Goal: Task Accomplishment & Management: Complete application form

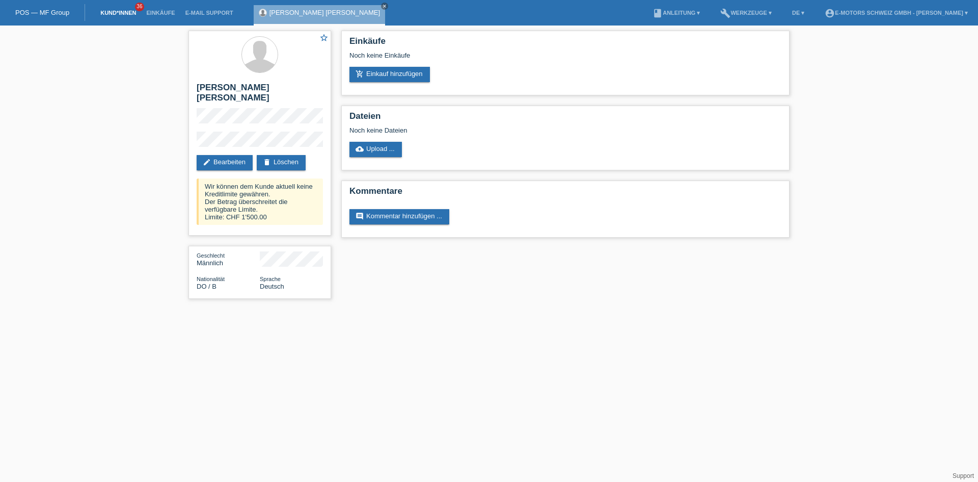
click at [119, 13] on link "Kund*innen" at bounding box center [118, 13] width 46 height 6
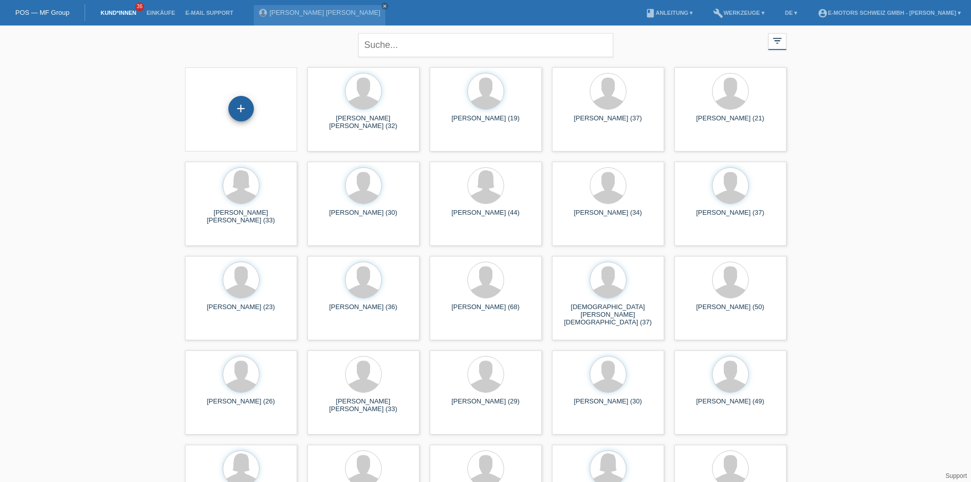
click at [245, 106] on div "+" at bounding box center [240, 108] width 25 height 25
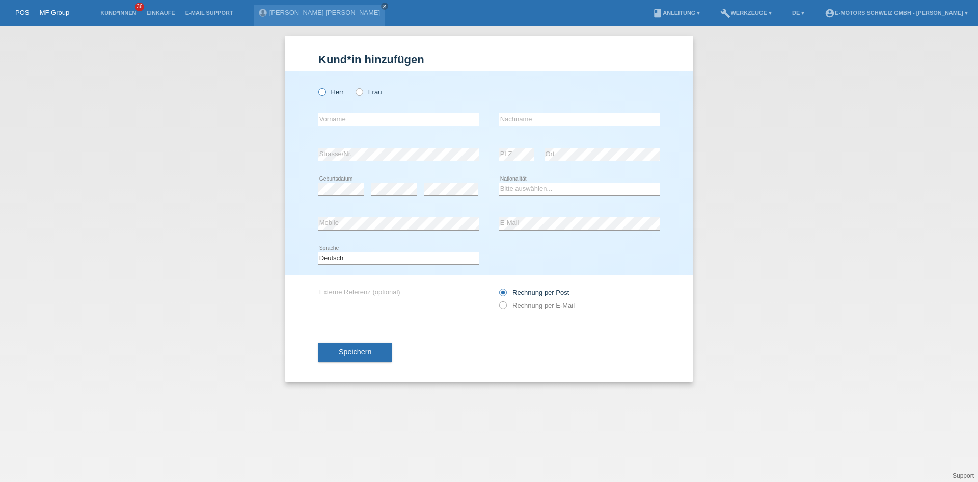
click at [327, 91] on label "Herr" at bounding box center [330, 92] width 25 height 8
click at [325, 91] on input "Herr" at bounding box center [321, 91] width 7 height 7
radio input "true"
click at [340, 116] on input "text" at bounding box center [398, 119] width 161 height 13
type input "Dominic"
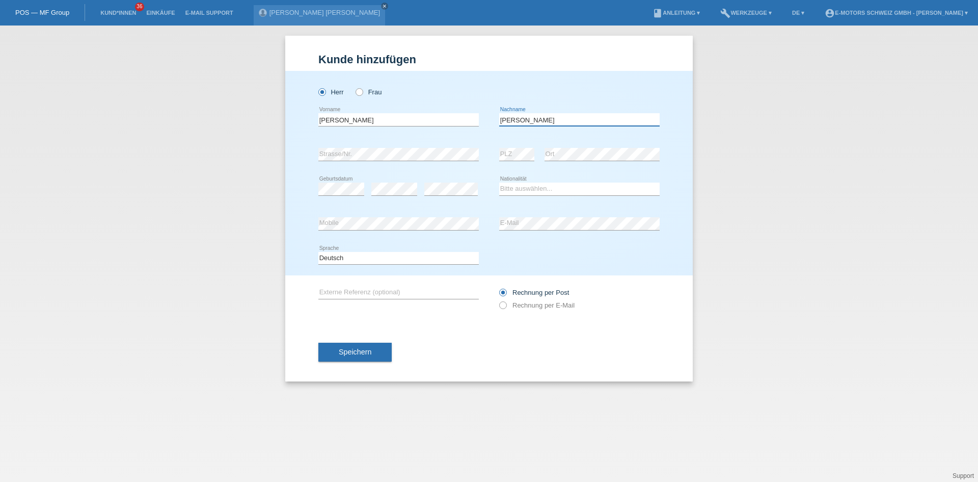
type input "Niederer"
click at [462, 218] on div "error Mobile error E-Mail" at bounding box center [488, 223] width 341 height 35
click at [569, 181] on div "Bitte auswählen... Schweiz Deutschland Liechtenstein Österreich ------------ Af…" at bounding box center [579, 189] width 161 height 35
click at [560, 188] on select "Bitte auswählen... [GEOGRAPHIC_DATA] [GEOGRAPHIC_DATA] [GEOGRAPHIC_DATA] [GEOGR…" at bounding box center [579, 188] width 161 height 12
select select "CH"
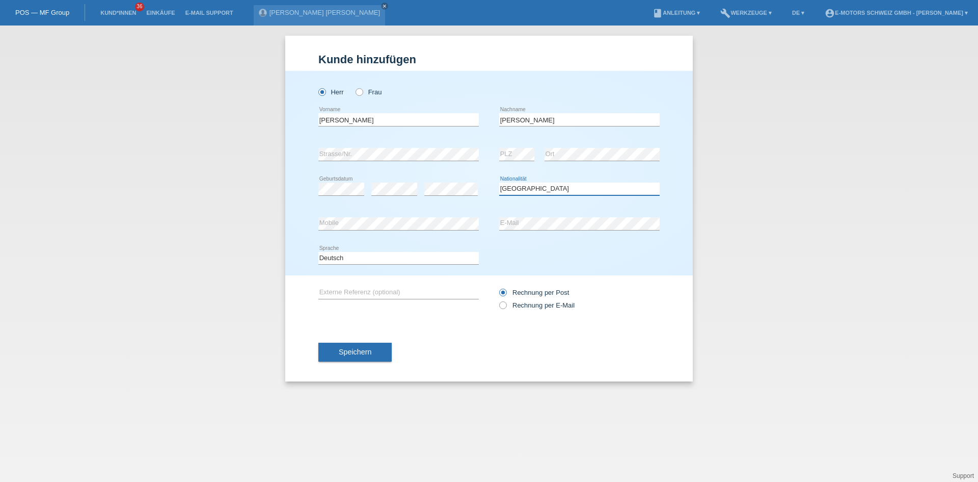
click at [499, 182] on select "Bitte auswählen... Schweiz Deutschland Liechtenstein Österreich ------------ Af…" at bounding box center [579, 188] width 161 height 12
click at [482, 120] on div "Dominic error Vorname Niederer error Nachname" at bounding box center [488, 119] width 341 height 35
click at [840, 266] on div "Kund*in hinzufügen Kunde hinzufügen Kundin hinzufügen Herr Frau Dominic error V…" at bounding box center [489, 253] width 978 height 456
click at [356, 356] on button "Speichern" at bounding box center [354, 351] width 73 height 19
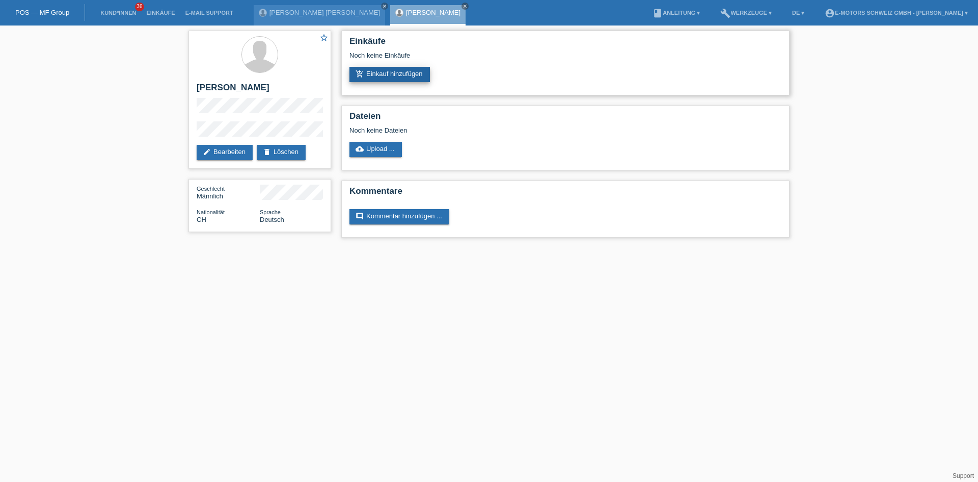
click at [388, 77] on link "add_shopping_cart Einkauf hinzufügen" at bounding box center [390, 74] width 81 height 15
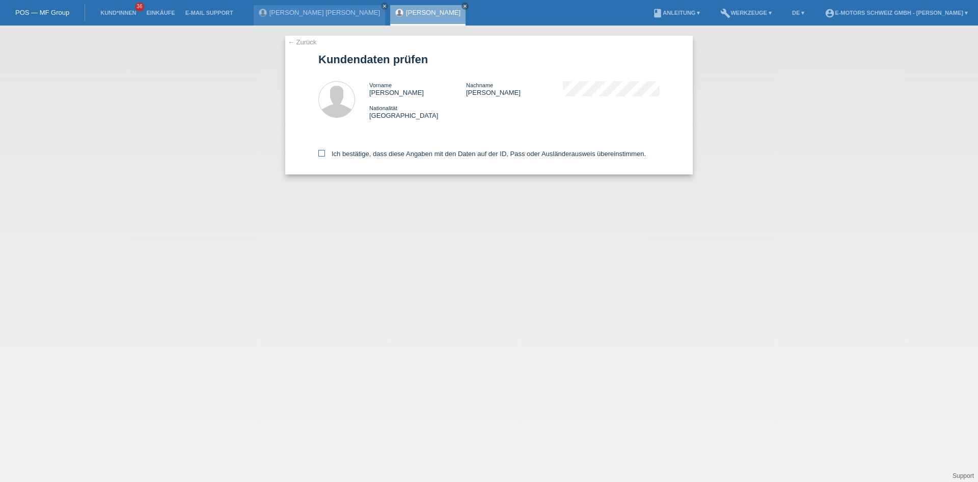
click at [370, 156] on label "Ich bestätige, dass diese Angaben mit den Daten auf der ID, Pass oder Ausländer…" at bounding box center [482, 154] width 328 height 8
click at [325, 156] on input "Ich bestätige, dass diese Angaben mit den Daten auf der ID, Pass oder Ausländer…" at bounding box center [321, 153] width 7 height 7
checkbox input "true"
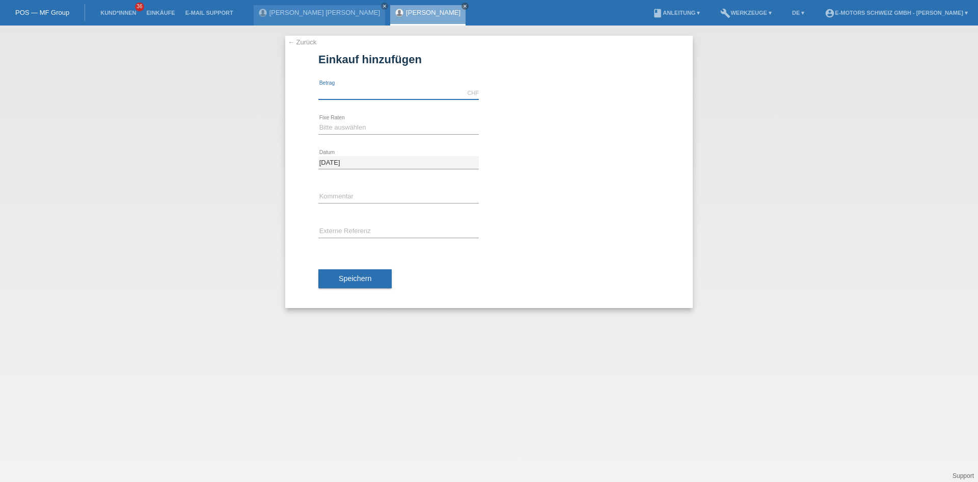
drag, startPoint x: 348, startPoint y: 88, endPoint x: 347, endPoint y: 93, distance: 5.1
click at [348, 88] on input "text" at bounding box center [398, 93] width 161 height 13
type input "9000.00"
click at [331, 122] on select "Bitte auswählen 12 Raten 24 Raten 36 Raten 48 Raten" at bounding box center [398, 127] width 161 height 12
select select "214"
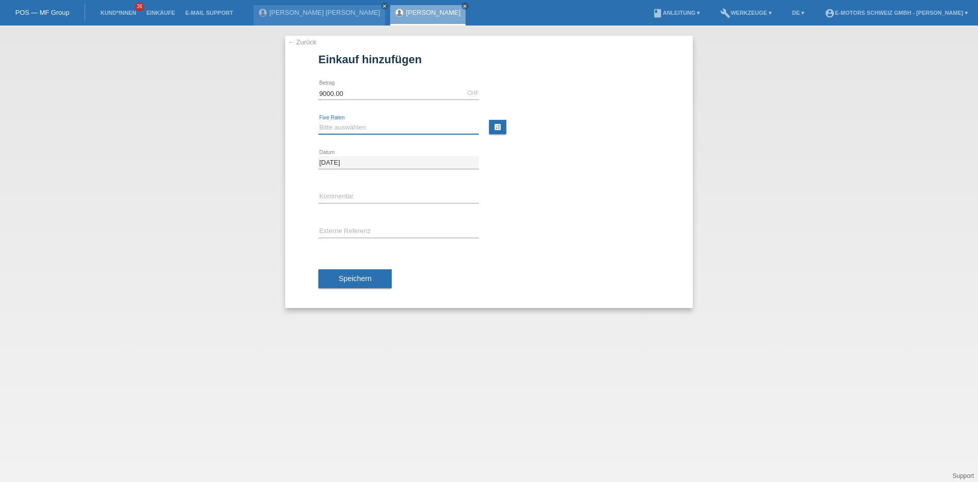
click at [318, 121] on select "Bitte auswählen 12 Raten 24 Raten 36 Raten 48 Raten" at bounding box center [398, 127] width 161 height 12
click at [359, 284] on button "Speichern" at bounding box center [354, 278] width 73 height 19
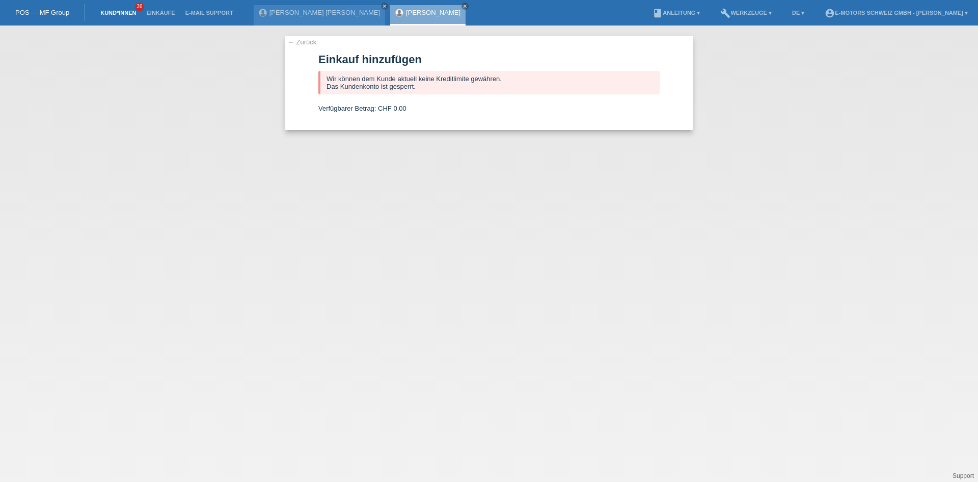
click at [102, 11] on link "Kund*innen" at bounding box center [118, 13] width 46 height 6
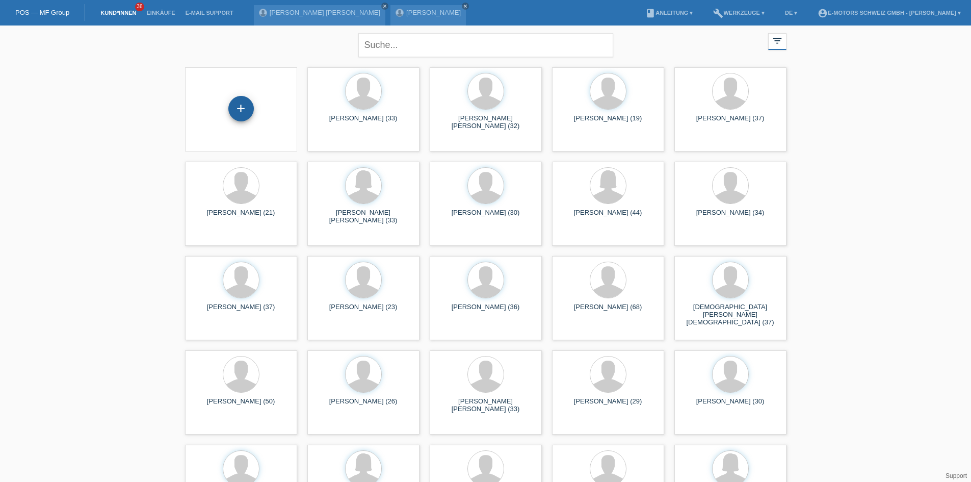
click at [234, 108] on div "+" at bounding box center [240, 108] width 25 height 25
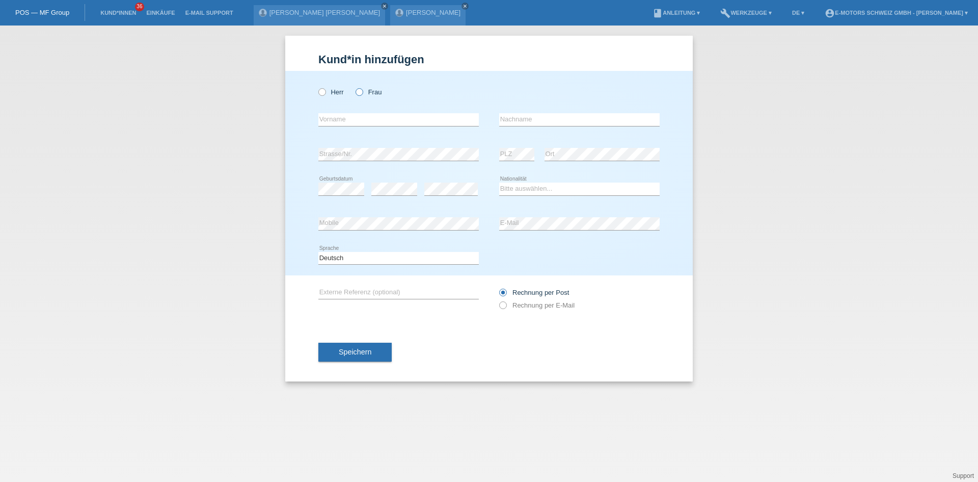
click at [366, 90] on label "Frau" at bounding box center [369, 92] width 26 height 8
click at [362, 90] on input "Frau" at bounding box center [359, 91] width 7 height 7
radio input "true"
click at [491, 139] on div "error Strasse/Nr. error PLZ error Ort" at bounding box center [488, 154] width 341 height 35
click at [527, 193] on select "Bitte auswählen... Schweiz Deutschland Liechtenstein Österreich ------------ Af…" at bounding box center [579, 188] width 161 height 12
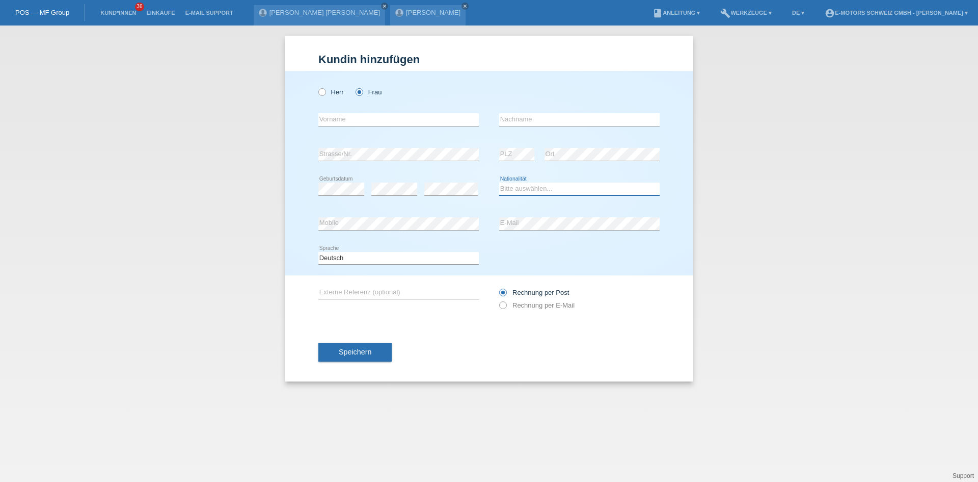
select select "MK"
click at [499, 182] on select "Bitte auswählen... Schweiz Deutschland Liechtenstein Österreich ------------ Af…" at bounding box center [579, 188] width 161 height 12
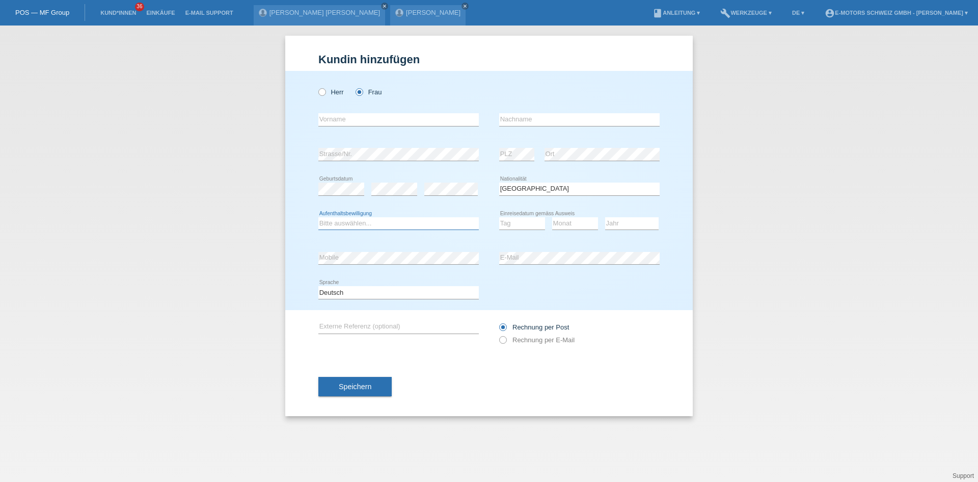
click at [325, 223] on select "Bitte auswählen... C B B - Flüchtlingsstatus Andere" at bounding box center [398, 223] width 161 height 12
select select "C"
click at [318, 217] on select "Bitte auswählen... C B B - Flüchtlingsstatus Andere" at bounding box center [398, 223] width 161 height 12
click at [515, 224] on select "Tag 01 02 03 04 05 06 07 08 09 10 11" at bounding box center [522, 223] width 46 height 12
select select "07"
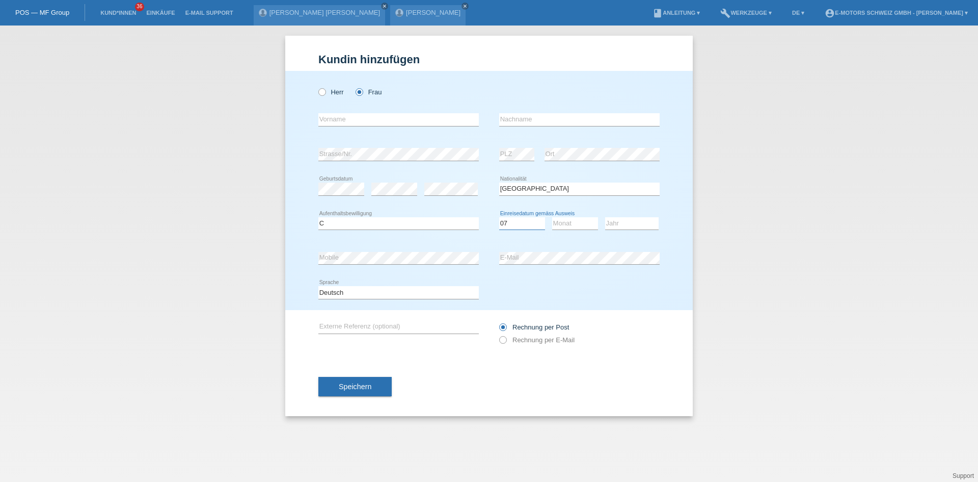
click at [499, 217] on select "Tag 01 02 03 04 05 06 07 08 09 10 11" at bounding box center [522, 223] width 46 height 12
click at [563, 226] on select "Monat 01 02 03 04 05 06 07 08 09 10 11" at bounding box center [575, 223] width 46 height 12
select select "01"
click at [552, 217] on select "Monat 01 02 03 04 05 06 07 08 09 10 11" at bounding box center [575, 223] width 46 height 12
click at [619, 222] on select "Jahr 2025 2024 2023 2022 2021 2020 2019 2018 2017 2016 2015 2014 2013 2012 2011…" at bounding box center [632, 223] width 54 height 12
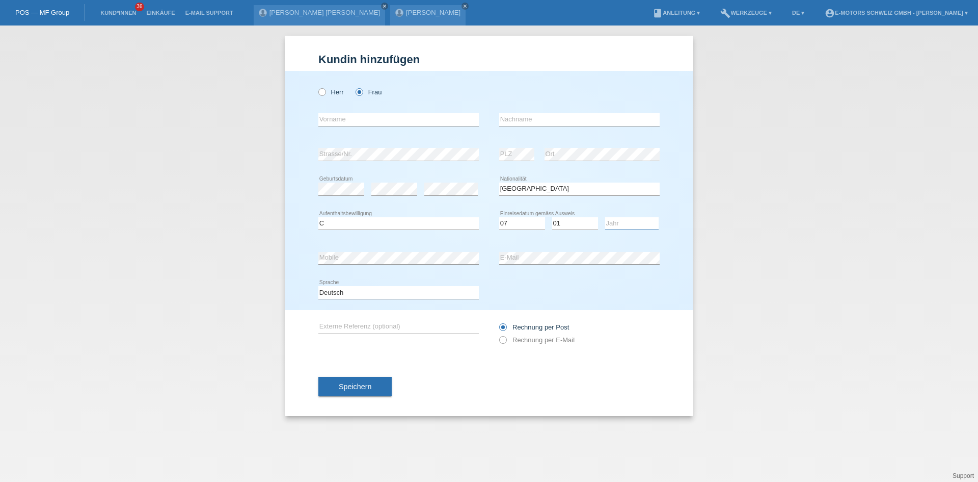
select select "2003"
click at [605, 217] on select "Jahr 2025 2024 2023 2022 2021 2020 2019 2018 2017 2016 2015 2014 2013 2012 2011…" at bounding box center [632, 223] width 54 height 12
click at [407, 109] on div "error Vorname" at bounding box center [398, 119] width 161 height 35
click at [391, 122] on input "text" at bounding box center [398, 119] width 161 height 13
click at [343, 120] on input "text" at bounding box center [398, 119] width 161 height 13
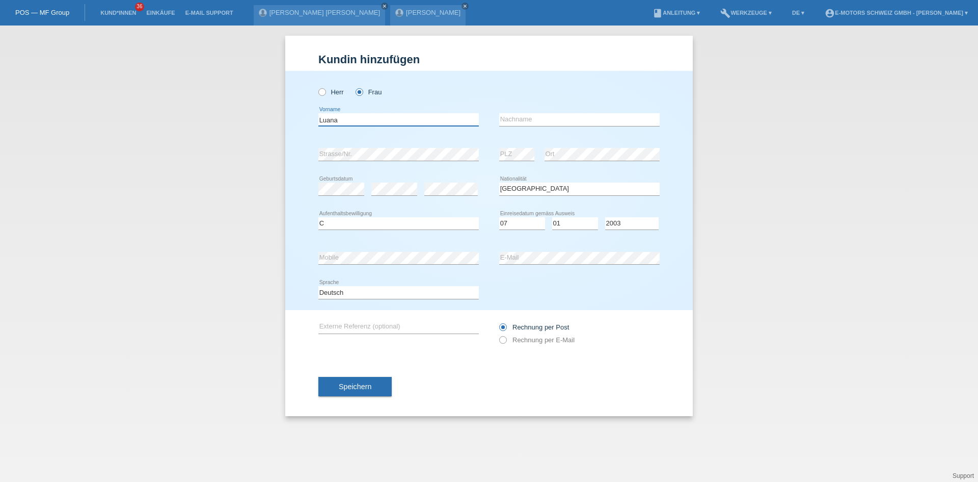
type input "Luana"
type input "Ismaili"
click at [489, 258] on div "error Mobile error E-Mail" at bounding box center [488, 258] width 341 height 35
click at [376, 382] on button "Speichern" at bounding box center [354, 386] width 73 height 19
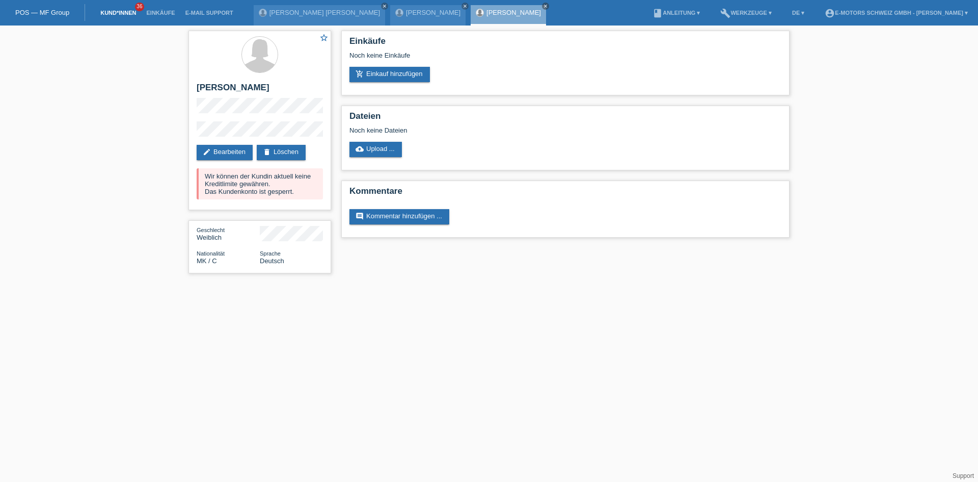
click at [109, 10] on link "Kund*innen" at bounding box center [118, 13] width 46 height 6
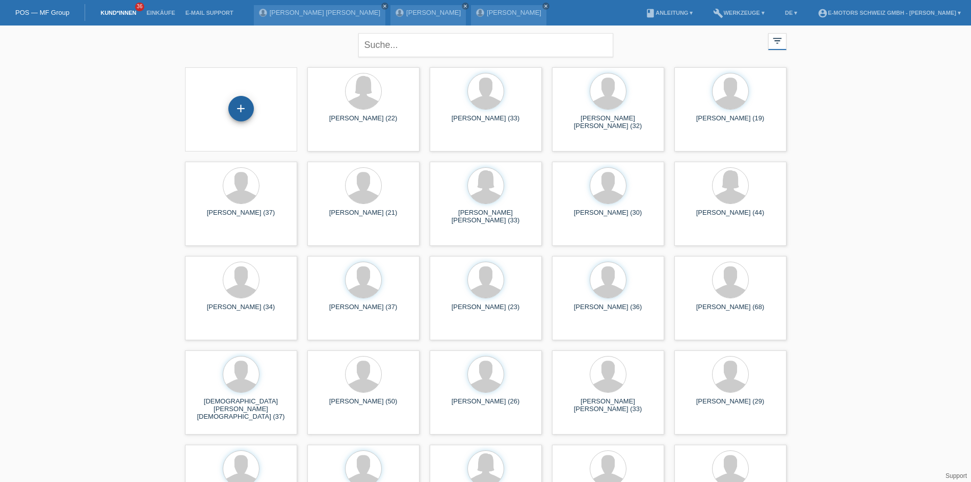
click at [236, 106] on div "+" at bounding box center [240, 108] width 25 height 25
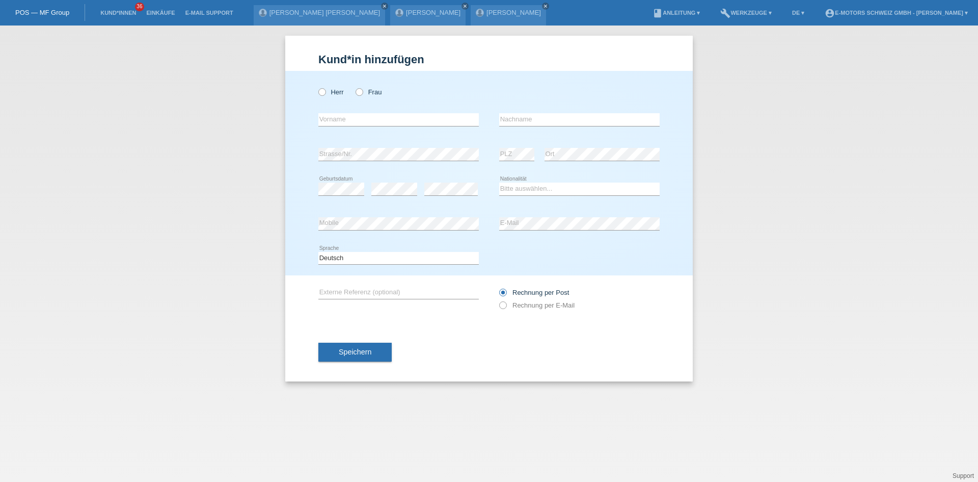
click at [357, 142] on div "error Strasse/Nr." at bounding box center [398, 154] width 161 height 35
click at [317, 87] on icon at bounding box center [317, 87] width 0 height 0
click at [325, 89] on input "Herr" at bounding box center [321, 91] width 7 height 7
radio input "true"
click at [496, 143] on div "error Strasse/Nr. error PLZ error Ort" at bounding box center [488, 154] width 341 height 35
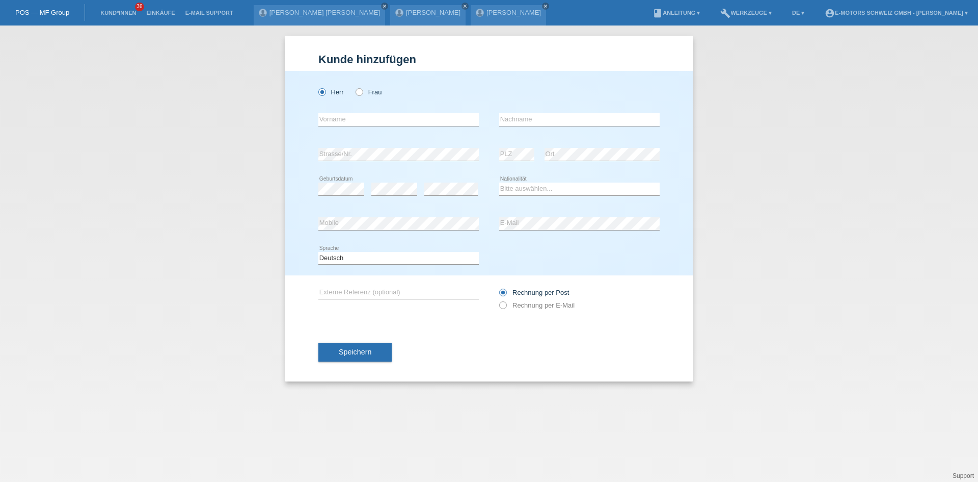
click at [719, 164] on div "Kund*in hinzufügen Kunde hinzufügen Kundin hinzufügen Herr Frau error Vorname e…" at bounding box center [489, 253] width 978 height 456
click at [524, 189] on select "Bitte auswählen... Schweiz Deutschland Liechtenstein Österreich ------------ Af…" at bounding box center [579, 188] width 161 height 12
select select "CH"
click at [499, 182] on select "Bitte auswählen... Schweiz Deutschland Liechtenstein Österreich ------------ Af…" at bounding box center [579, 188] width 161 height 12
click at [355, 113] on input "text" at bounding box center [398, 119] width 161 height 13
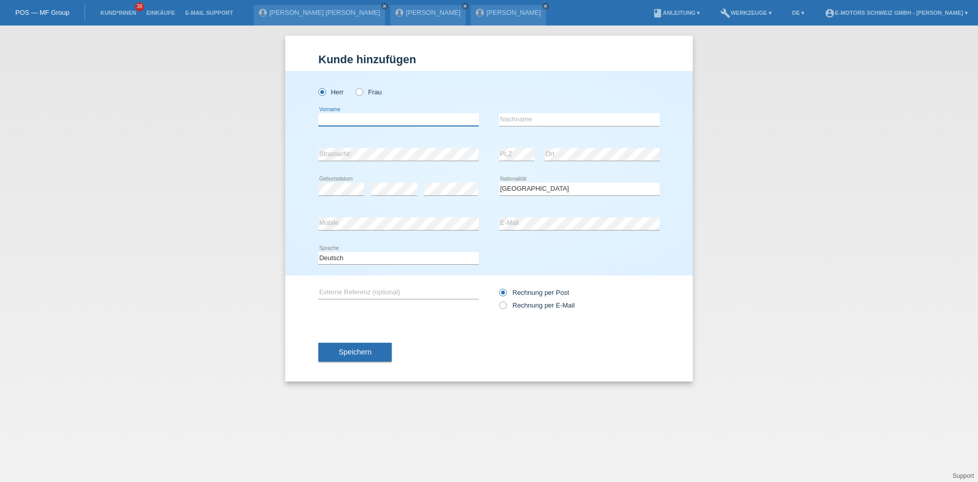
paste input "Roland"
type input "Roland"
click at [543, 117] on input "text" at bounding box center [579, 119] width 161 height 13
paste input "[PERSON_NAME]"
type input "[PERSON_NAME]"
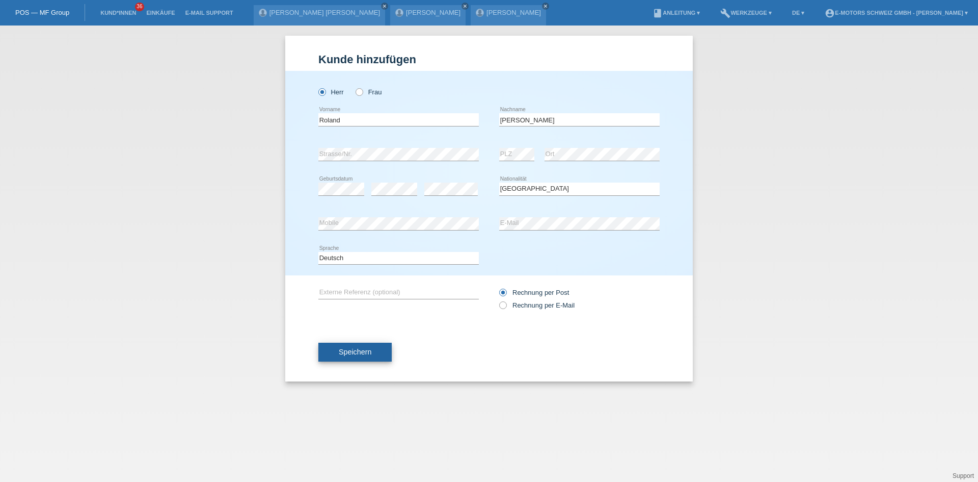
click at [366, 353] on span "Speichern" at bounding box center [355, 352] width 33 height 8
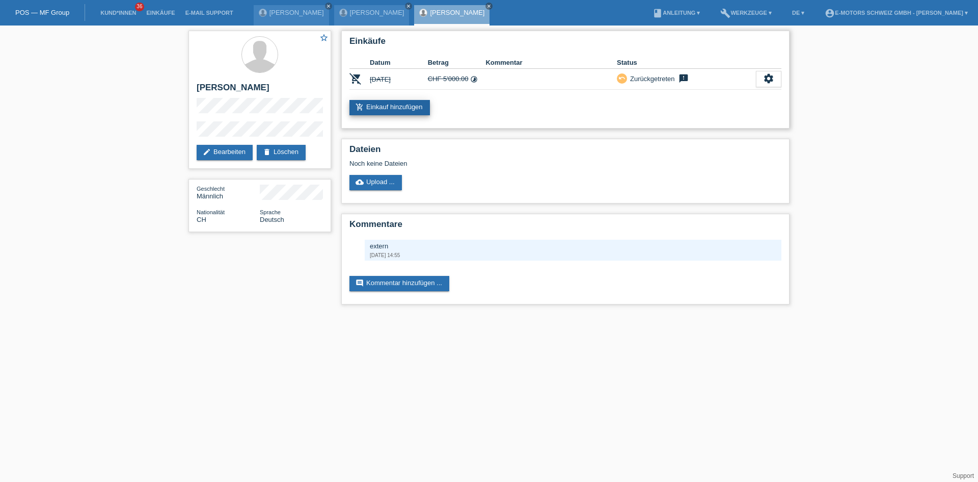
click at [380, 110] on link "add_shopping_cart Einkauf hinzufügen" at bounding box center [390, 107] width 81 height 15
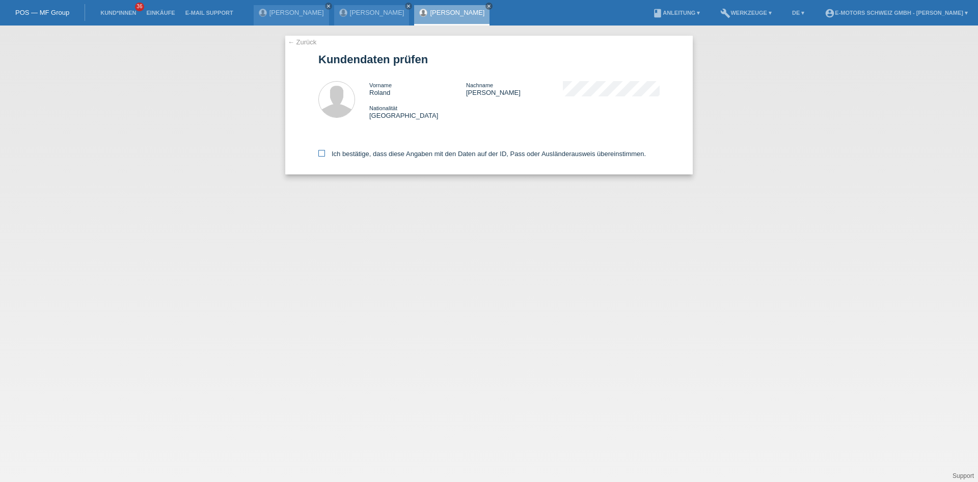
click at [384, 154] on label "Ich bestätige, dass diese Angaben mit den Daten auf der ID, Pass oder Ausländer…" at bounding box center [482, 154] width 328 height 8
click at [325, 154] on input "Ich bestätige, dass diese Angaben mit den Daten auf der ID, Pass oder Ausländer…" at bounding box center [321, 153] width 7 height 7
checkbox input "true"
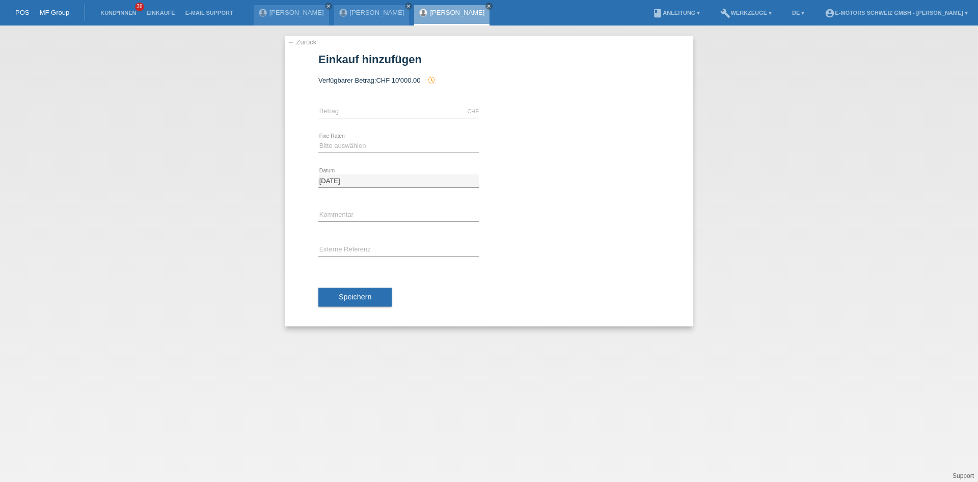
click at [298, 44] on link "← Zurück" at bounding box center [302, 42] width 29 height 8
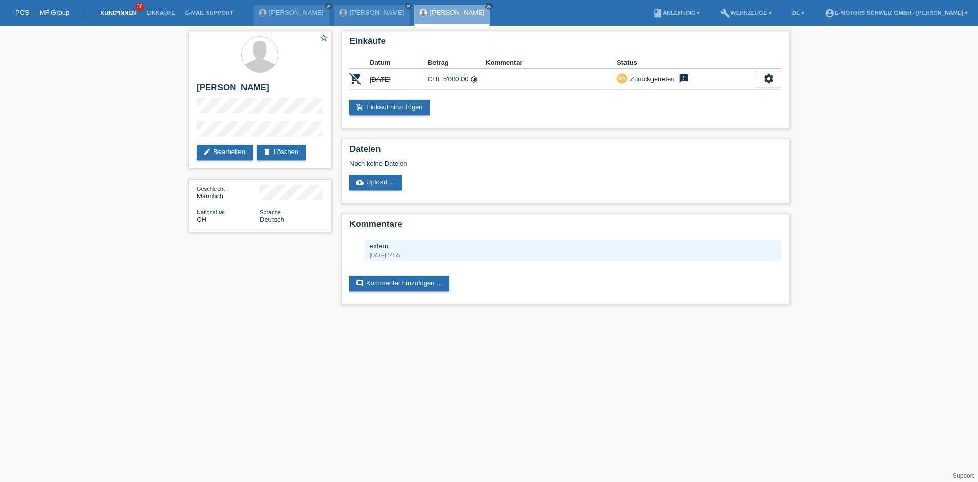
click at [119, 11] on link "Kund*innen" at bounding box center [118, 13] width 46 height 6
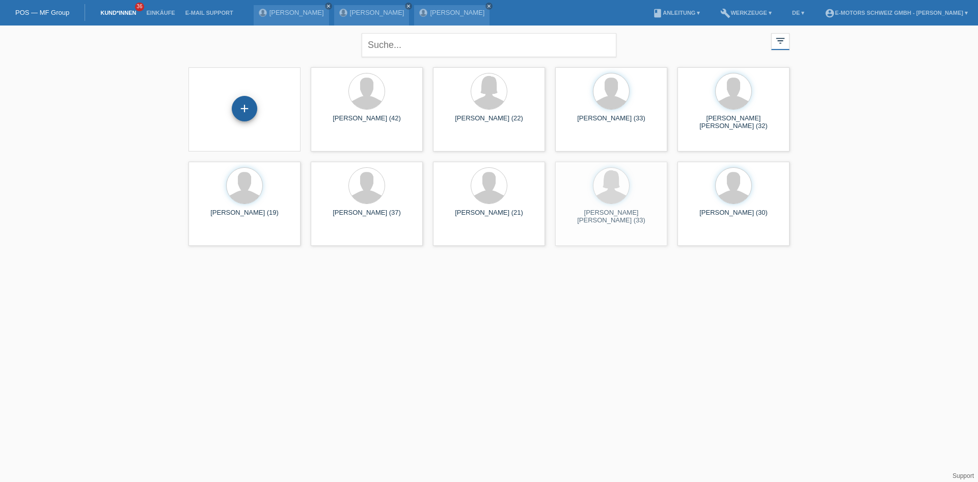
click at [254, 110] on div "+" at bounding box center [244, 108] width 25 height 25
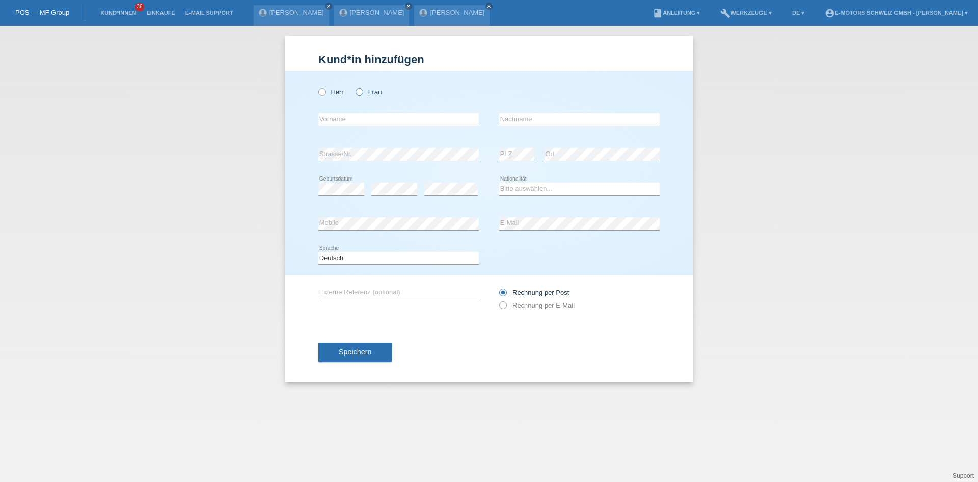
click at [354, 87] on icon at bounding box center [354, 87] width 0 height 0
click at [358, 94] on input "Frau" at bounding box center [359, 91] width 7 height 7
radio input "true"
click at [532, 139] on div "error PLZ" at bounding box center [516, 154] width 35 height 35
click at [531, 191] on select "Bitte auswählen... Schweiz Deutschland Liechtenstein Österreich ------------ Af…" at bounding box center [579, 188] width 161 height 12
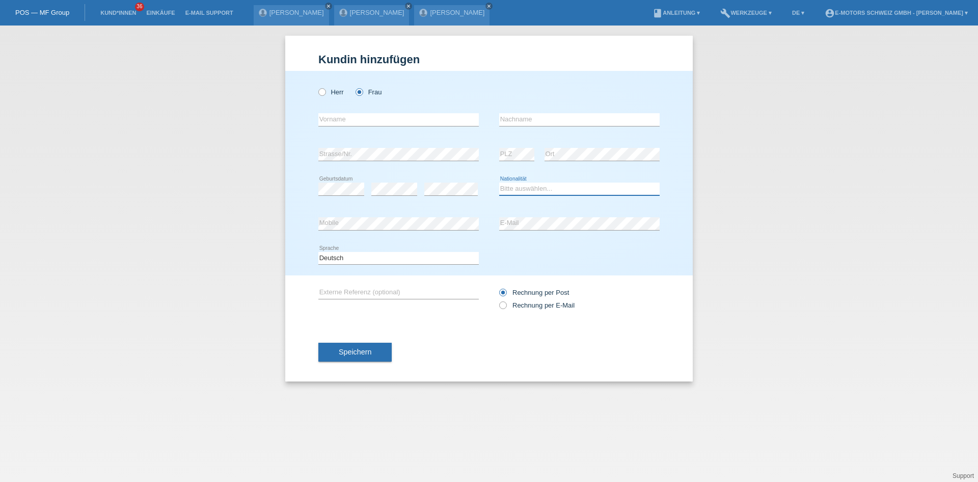
select select "CH"
click at [499, 182] on select "Bitte auswählen... Schweiz Deutschland Liechtenstein Österreich ------------ Af…" at bounding box center [579, 188] width 161 height 12
click at [335, 123] on input "text" at bounding box center [398, 119] width 161 height 13
type input "[PERSON_NAME]"
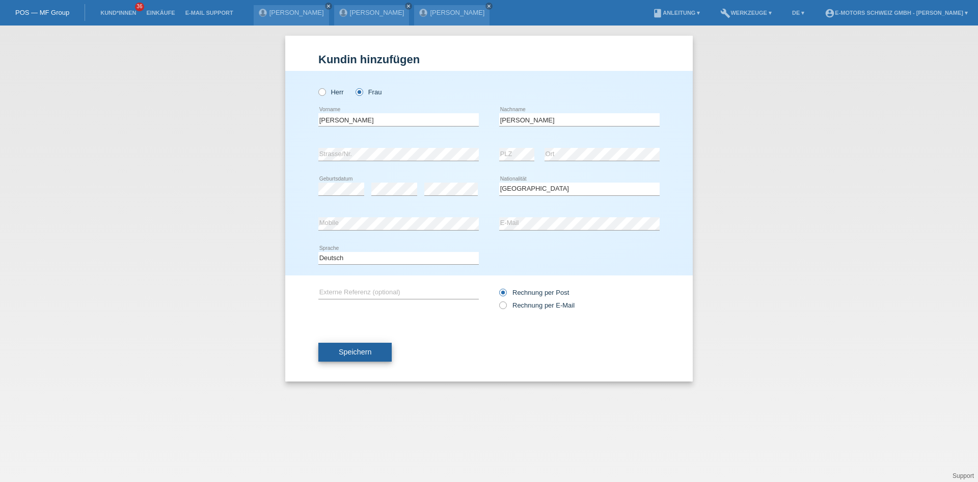
click at [364, 356] on button "Speichern" at bounding box center [354, 351] width 73 height 19
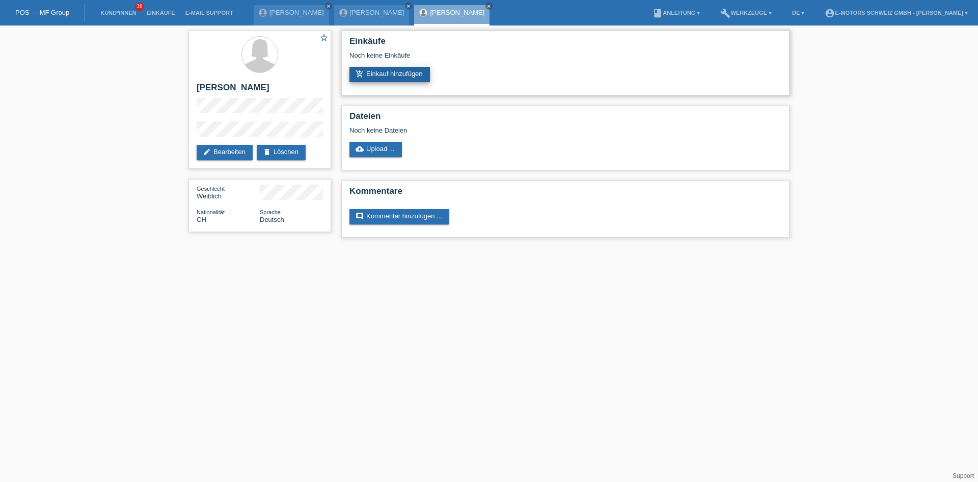
click at [379, 73] on link "add_shopping_cart Einkauf hinzufügen" at bounding box center [390, 74] width 81 height 15
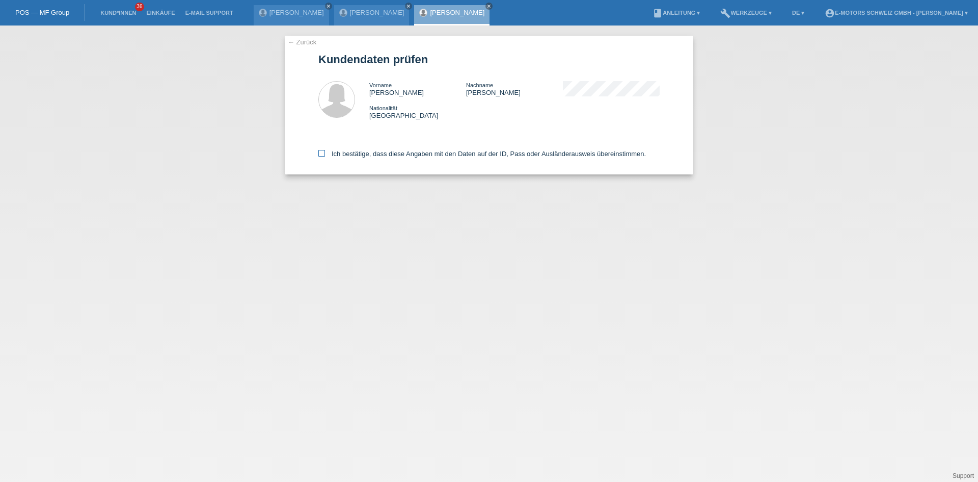
click at [364, 154] on label "Ich bestätige, dass diese Angaben mit den Daten auf der ID, Pass oder Ausländer…" at bounding box center [482, 154] width 328 height 8
click at [325, 154] on input "Ich bestätige, dass diese Angaben mit den Daten auf der ID, Pass oder Ausländer…" at bounding box center [321, 153] width 7 height 7
checkbox input "true"
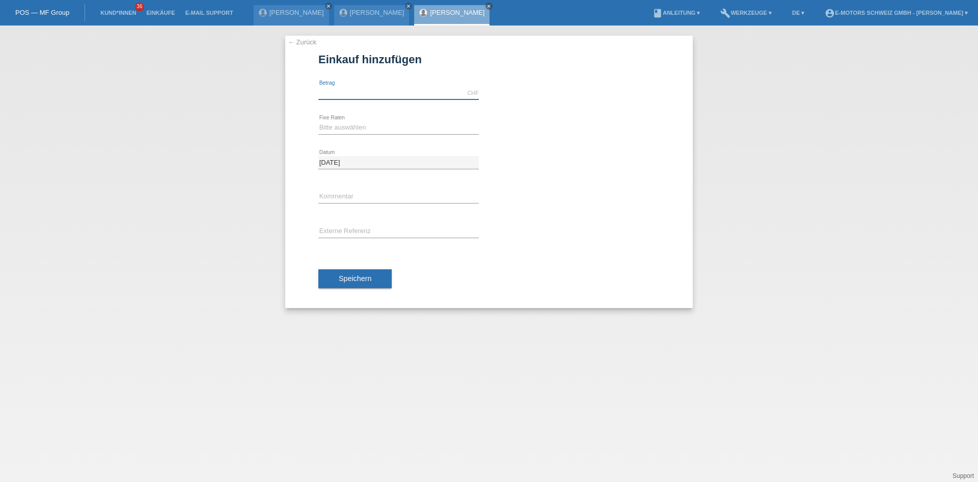
click at [372, 88] on input "text" at bounding box center [398, 93] width 161 height 13
type input "9000.00"
click at [349, 127] on select "Bitte auswählen 12 Raten 24 Raten 36 Raten 48 Raten" at bounding box center [398, 127] width 161 height 12
select select "214"
click at [318, 121] on select "Bitte auswählen 12 Raten 24 Raten 36 Raten 48 Raten" at bounding box center [398, 127] width 161 height 12
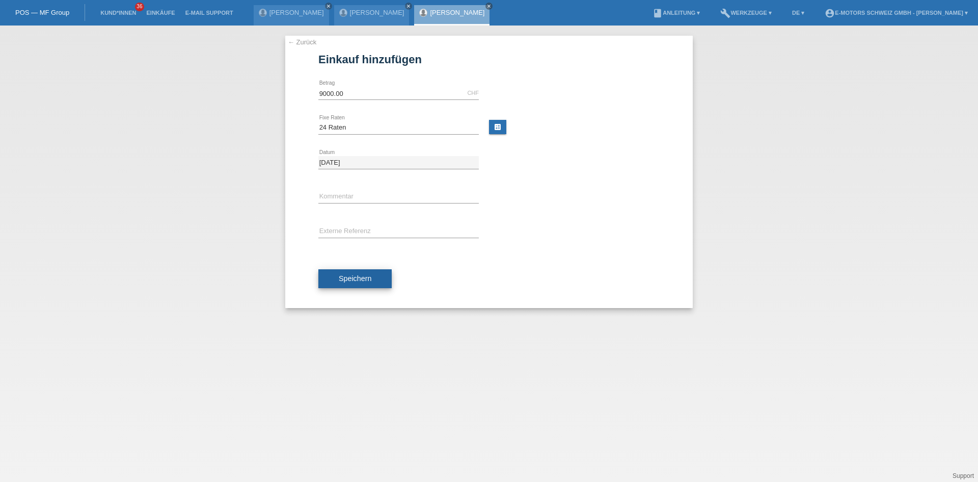
click at [351, 278] on span "Speichern" at bounding box center [355, 278] width 33 height 8
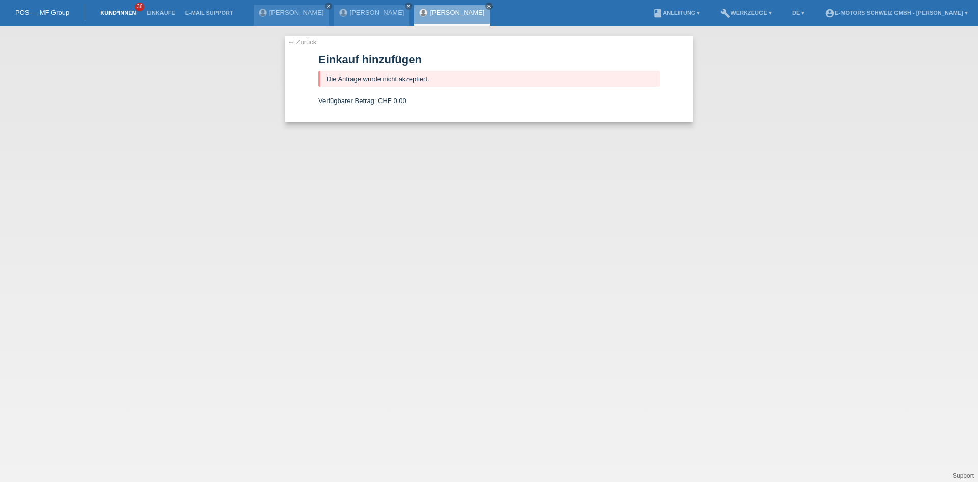
click at [113, 13] on link "Kund*innen" at bounding box center [118, 13] width 46 height 6
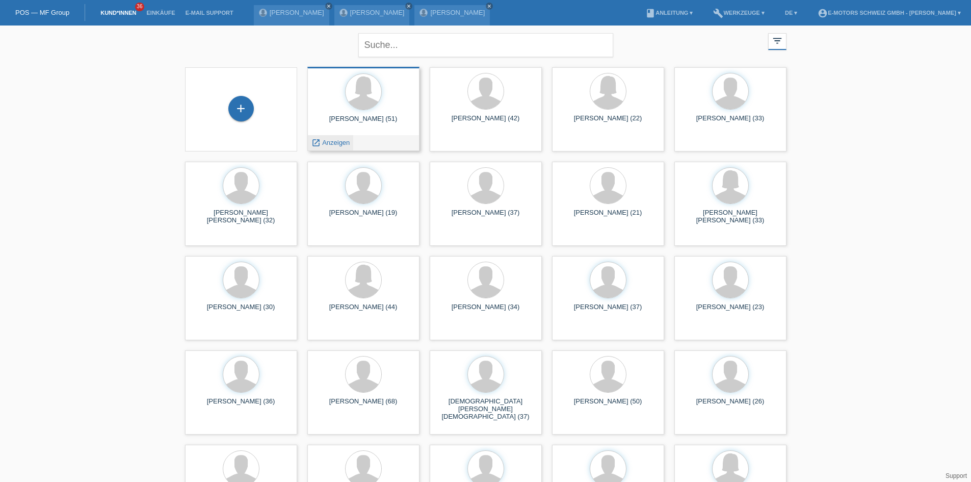
click at [345, 141] on span "Anzeigen" at bounding box center [336, 143] width 28 height 8
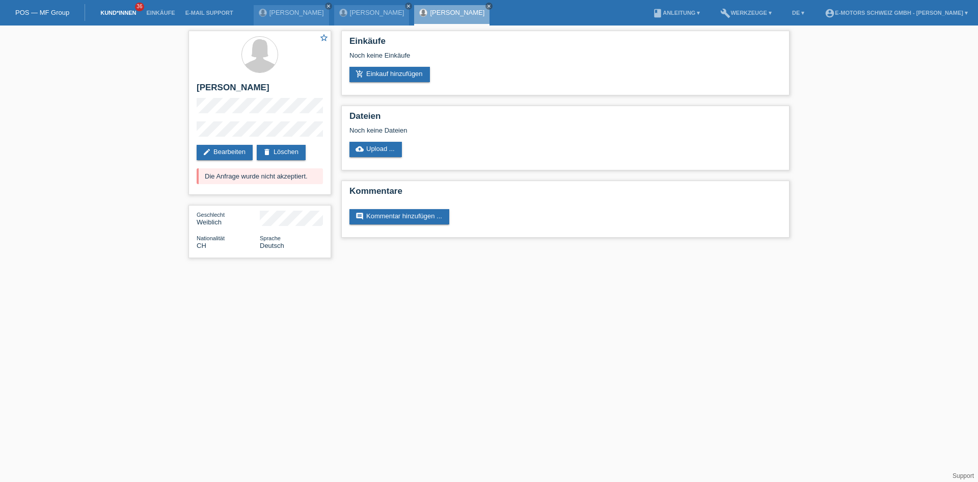
click at [121, 14] on link "Kund*innen" at bounding box center [118, 13] width 46 height 6
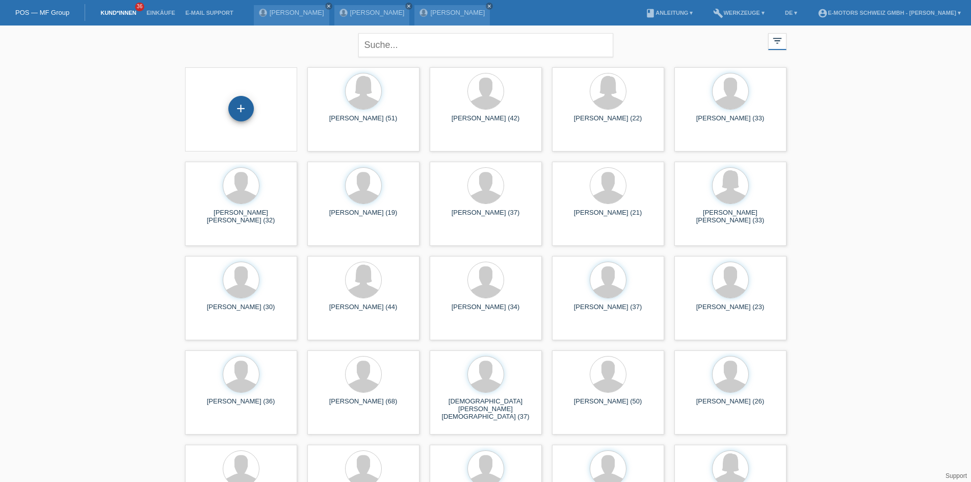
click at [245, 106] on div "+" at bounding box center [240, 108] width 25 height 25
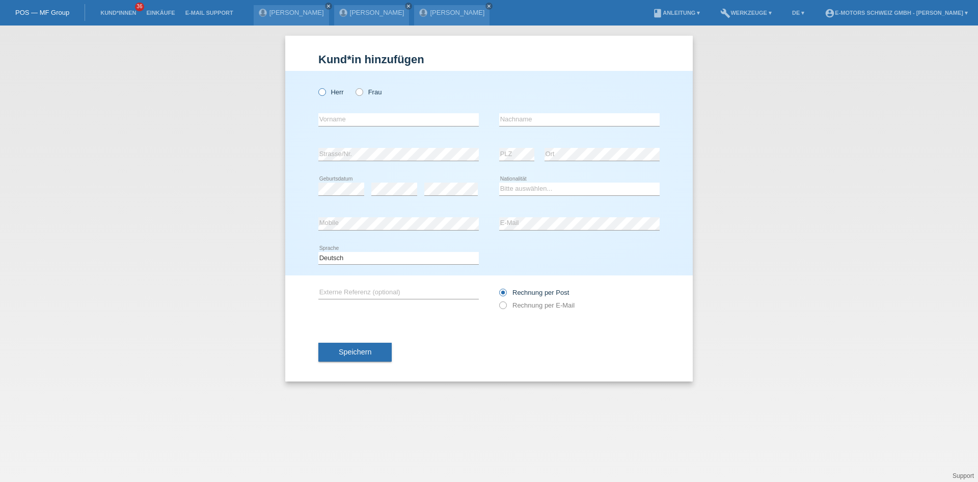
click at [317, 87] on icon at bounding box center [317, 87] width 0 height 0
click at [324, 94] on input "Herr" at bounding box center [321, 91] width 7 height 7
radio input "true"
click at [503, 166] on div "error PLZ" at bounding box center [516, 154] width 35 height 35
click at [527, 196] on div "Bitte auswählen... Schweiz Deutschland Liechtenstein Österreich ------------ Af…" at bounding box center [579, 189] width 161 height 35
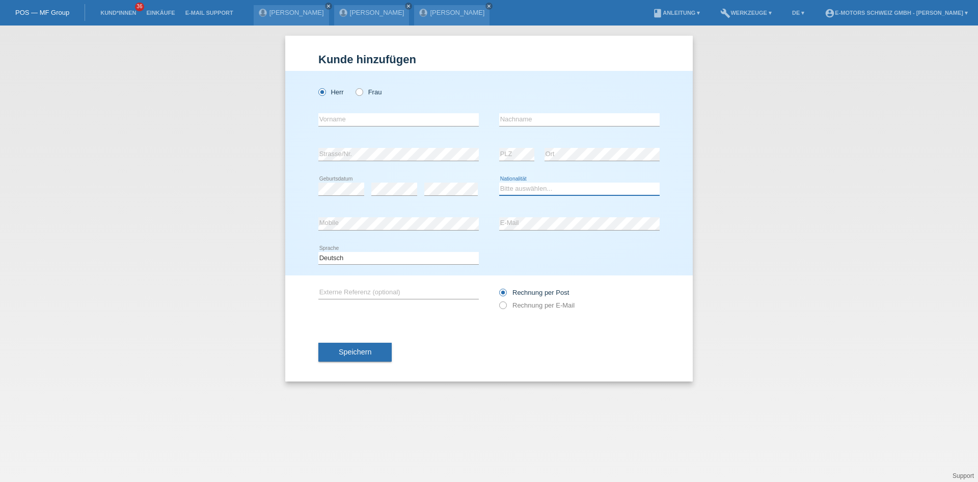
click at [530, 191] on select "Bitte auswählen... Schweiz Deutschland Liechtenstein Österreich ------------ Af…" at bounding box center [579, 188] width 161 height 12
select select "CH"
click at [499, 182] on select "Bitte auswählen... Schweiz Deutschland Liechtenstein Österreich ------------ Af…" at bounding box center [579, 188] width 161 height 12
click at [340, 117] on input "text" at bounding box center [398, 119] width 161 height 13
click at [339, 117] on input "text" at bounding box center [398, 119] width 161 height 13
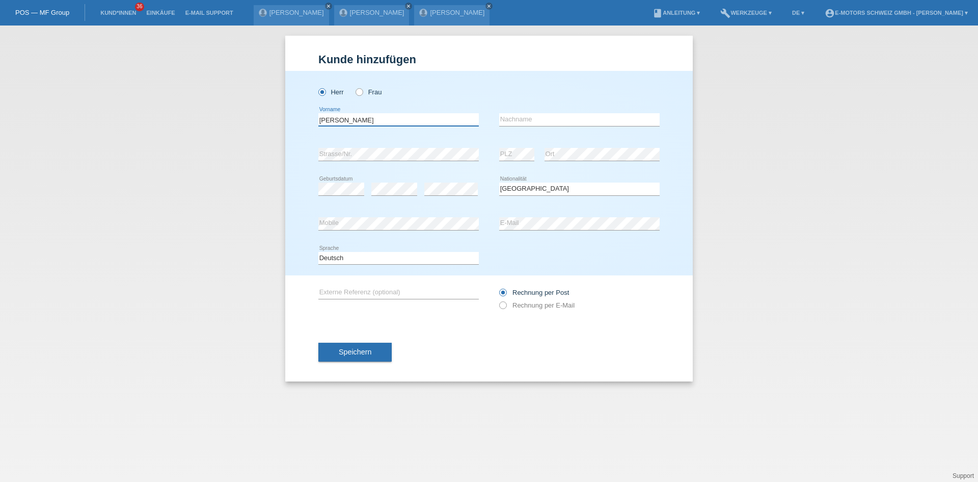
type input "Beat Jakob"
type input "Rubli"
click at [308, 223] on div "Herr Frau Beat Jakob error Vorname C" at bounding box center [489, 173] width 408 height 204
click at [360, 343] on button "Speichern" at bounding box center [354, 351] width 73 height 19
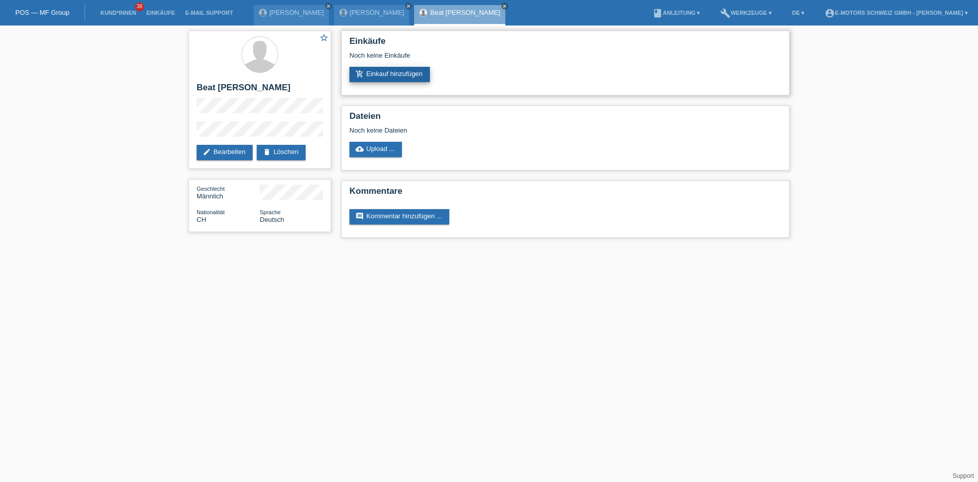
click at [401, 78] on link "add_shopping_cart Einkauf hinzufügen" at bounding box center [390, 74] width 81 height 15
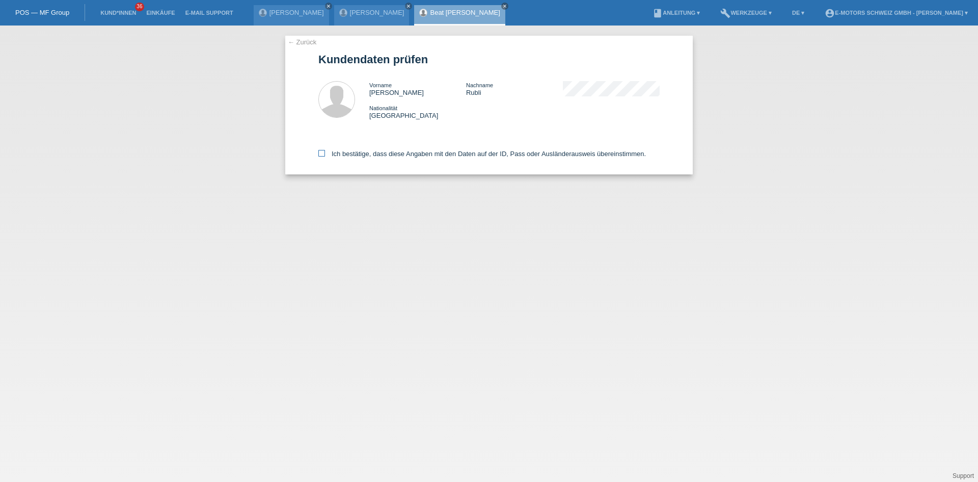
click at [352, 151] on label "Ich bestätige, dass diese Angaben mit den Daten auf der ID, Pass oder Ausländer…" at bounding box center [482, 154] width 328 height 8
click at [325, 151] on input "Ich bestätige, dass diese Angaben mit den Daten auf der ID, Pass oder Ausländer…" at bounding box center [321, 153] width 7 height 7
checkbox input "true"
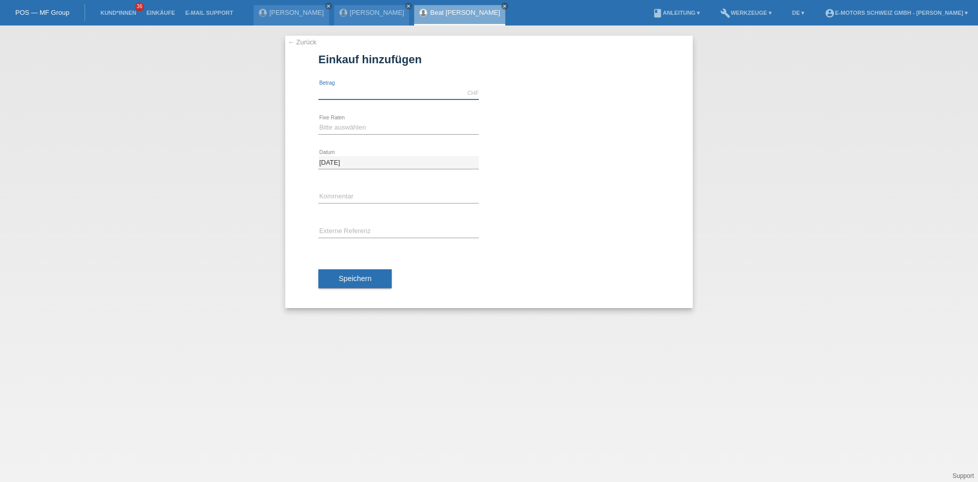
click at [339, 96] on input "text" at bounding box center [398, 93] width 161 height 13
type input "9000.00"
click at [340, 128] on select "Bitte auswählen 12 Raten 24 Raten 36 Raten 48 Raten" at bounding box center [398, 127] width 161 height 12
select select "214"
click at [318, 121] on select "Bitte auswählen 12 Raten 24 Raten 36 Raten 48 Raten" at bounding box center [398, 127] width 161 height 12
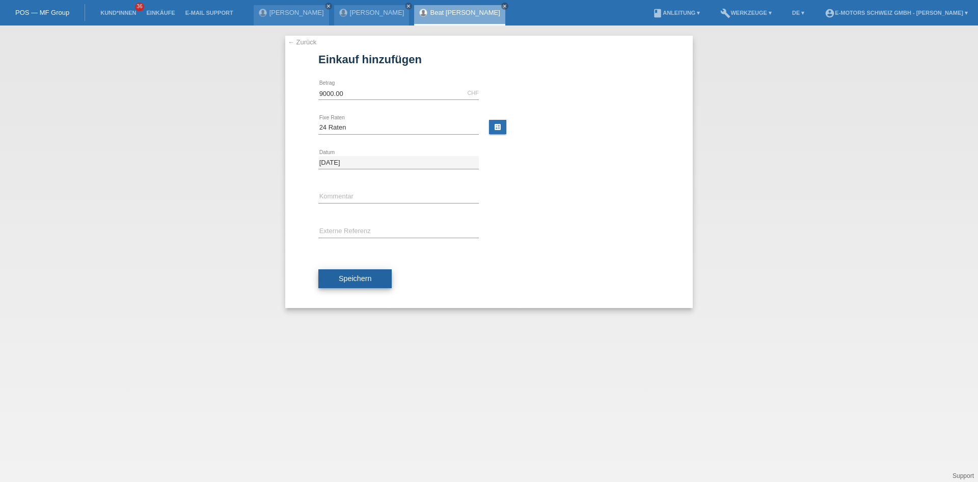
click at [364, 272] on button "Speichern" at bounding box center [354, 278] width 73 height 19
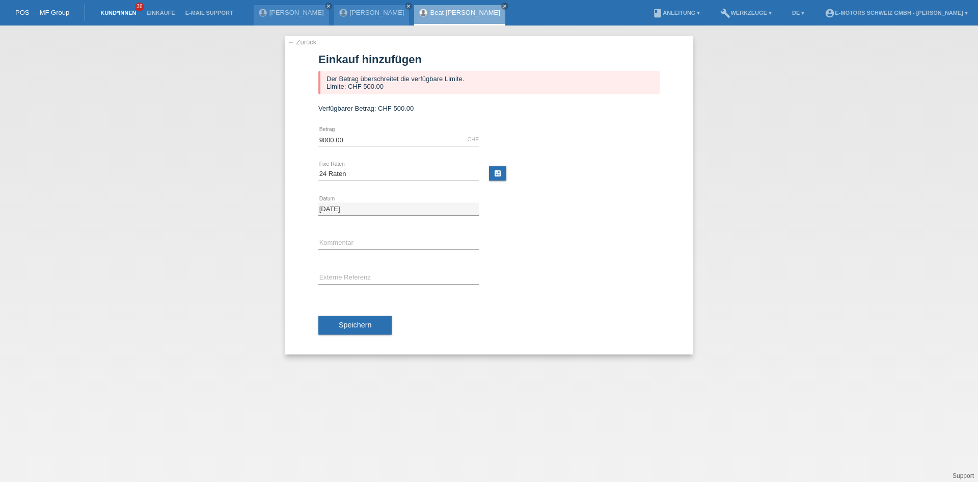
click at [120, 14] on link "Kund*innen" at bounding box center [118, 13] width 46 height 6
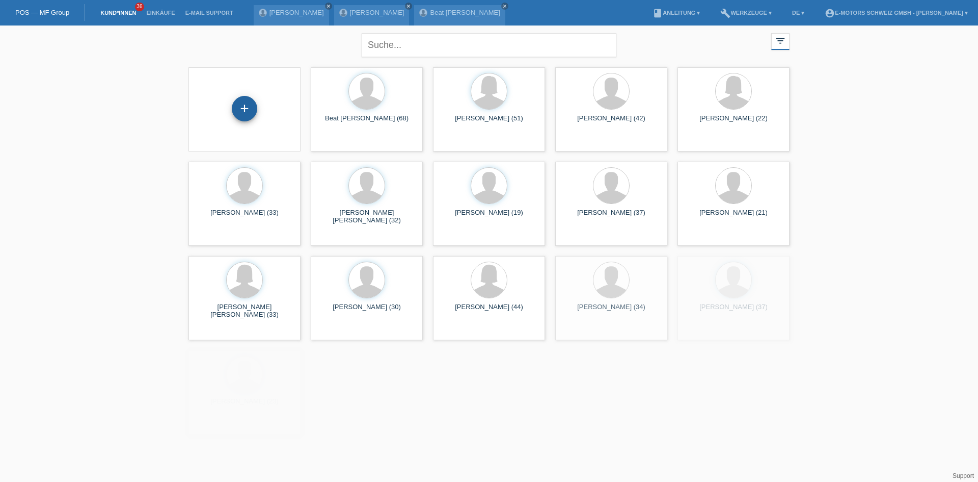
click at [236, 108] on div "+" at bounding box center [244, 108] width 25 height 25
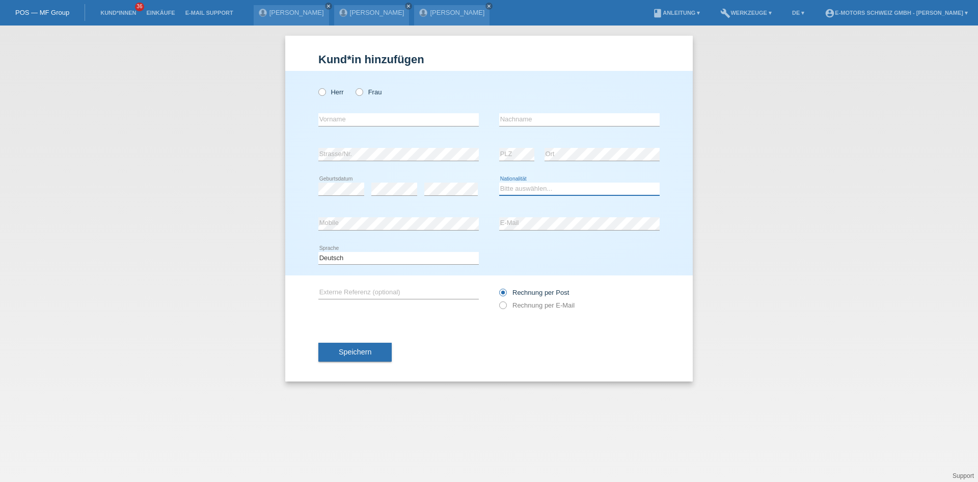
click at [528, 190] on select "Bitte auswählen... Schweiz Deutschland Liechtenstein Österreich ------------ Af…" at bounding box center [579, 188] width 161 height 12
select select "TR"
click at [499, 182] on select "Bitte auswählen... [GEOGRAPHIC_DATA] [GEOGRAPHIC_DATA] [GEOGRAPHIC_DATA] [GEOGR…" at bounding box center [579, 188] width 161 height 12
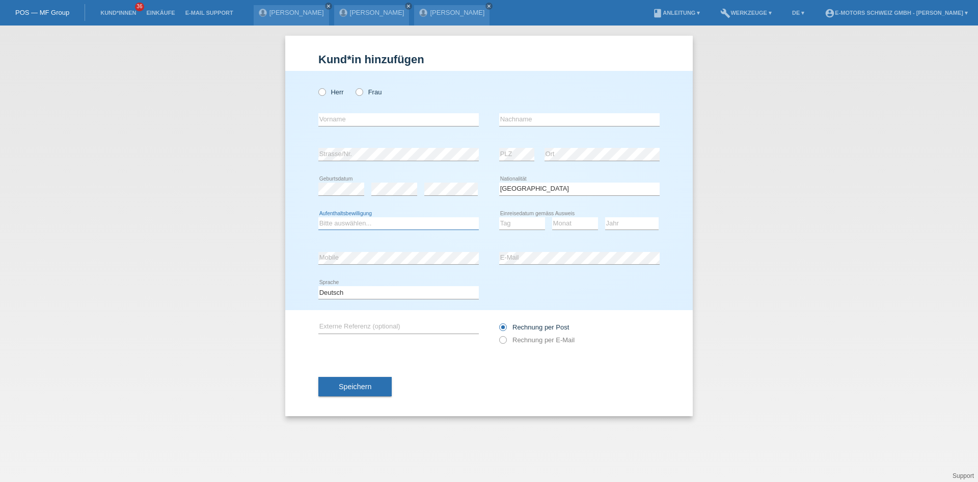
click at [395, 226] on select "Bitte auswählen... C B B - Flüchtlingsstatus Andere" at bounding box center [398, 223] width 161 height 12
select select "C"
click at [318, 217] on select "Bitte auswählen... C B B - Flüchtlingsstatus Andere" at bounding box center [398, 223] width 161 height 12
click at [528, 226] on select "Tag 01 02 03 04 05 06 07 08 09 10 11" at bounding box center [522, 223] width 46 height 12
select select "31"
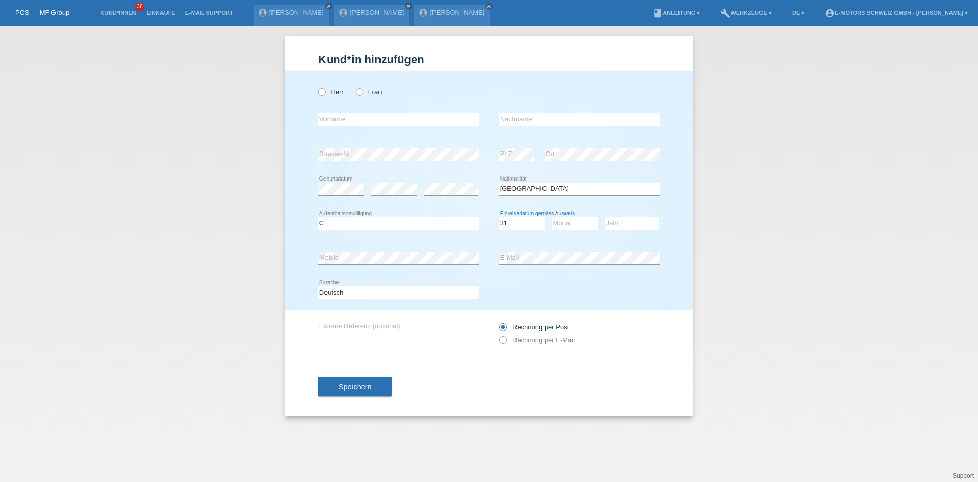
click at [499, 217] on select "Tag 01 02 03 04 05 06 07 08 09 10 11" at bounding box center [522, 223] width 46 height 12
click at [576, 223] on select "Monat 01 02 03 04 05 06 07 08 09 10 11" at bounding box center [575, 223] width 46 height 12
select select "08"
click at [552, 217] on select "Monat 01 02 03 04 05 06 07 08 09 10 11" at bounding box center [575, 223] width 46 height 12
click at [621, 222] on select "Jahr 2025 2024 2023 2022 2021 2020 2019 2018 2017 2016 2015 2014 2013 2012 2011…" at bounding box center [632, 223] width 54 height 12
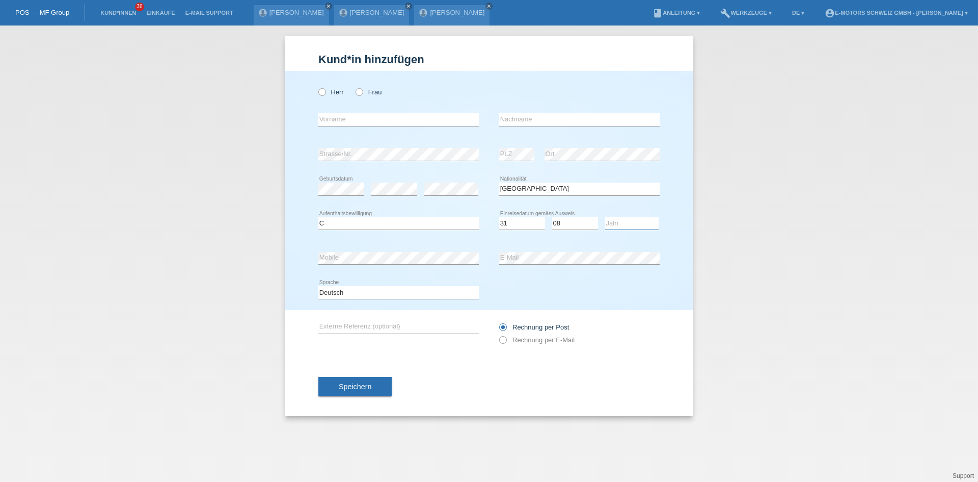
select select "1990"
click at [605, 217] on select "Jahr 2025 2024 2023 2022 2021 2020 2019 2018 2017 2016 2015 2014 2013 2012 2011…" at bounding box center [632, 223] width 54 height 12
click at [309, 260] on div "Herr Frau error Vorname error" at bounding box center [489, 190] width 408 height 239
click at [480, 261] on div "error Mobile error E-Mail" at bounding box center [488, 258] width 341 height 35
click at [638, 290] on div "Deutsch Français Italiano English error Sprache" at bounding box center [488, 292] width 341 height 35
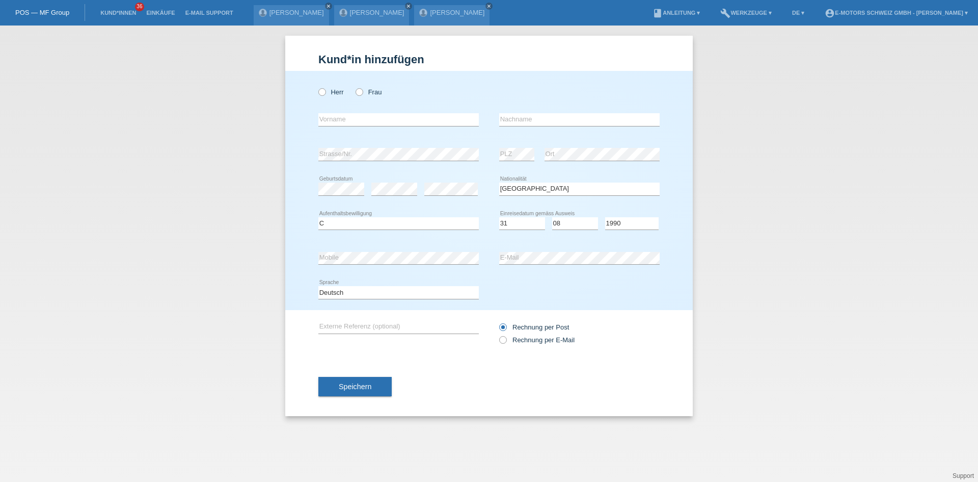
drag, startPoint x: 327, startPoint y: 89, endPoint x: 342, endPoint y: 99, distance: 18.4
click at [327, 89] on label "Herr" at bounding box center [330, 92] width 25 height 8
click at [325, 89] on input "Herr" at bounding box center [321, 91] width 7 height 7
radio input "true"
click at [350, 123] on input "text" at bounding box center [398, 119] width 161 height 13
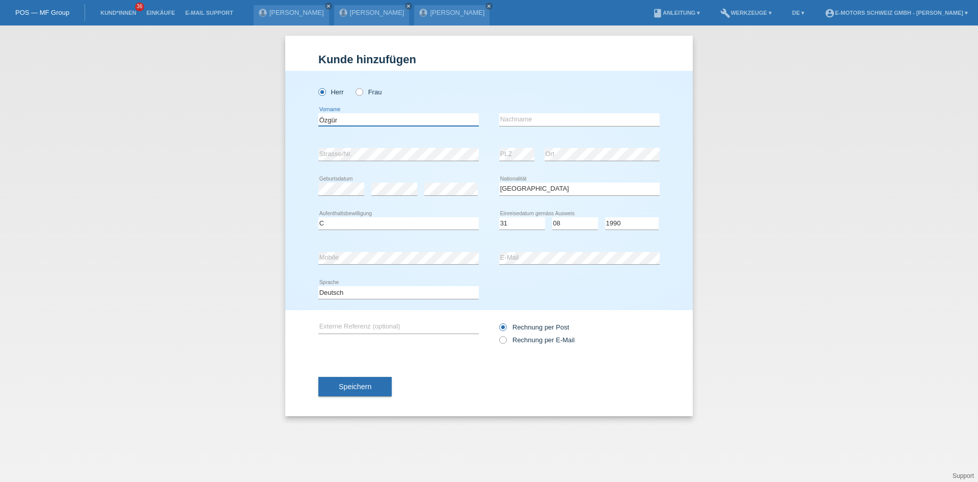
type input "Özgür"
type input "Gedik"
click at [364, 386] on span "Speichern" at bounding box center [355, 386] width 33 height 8
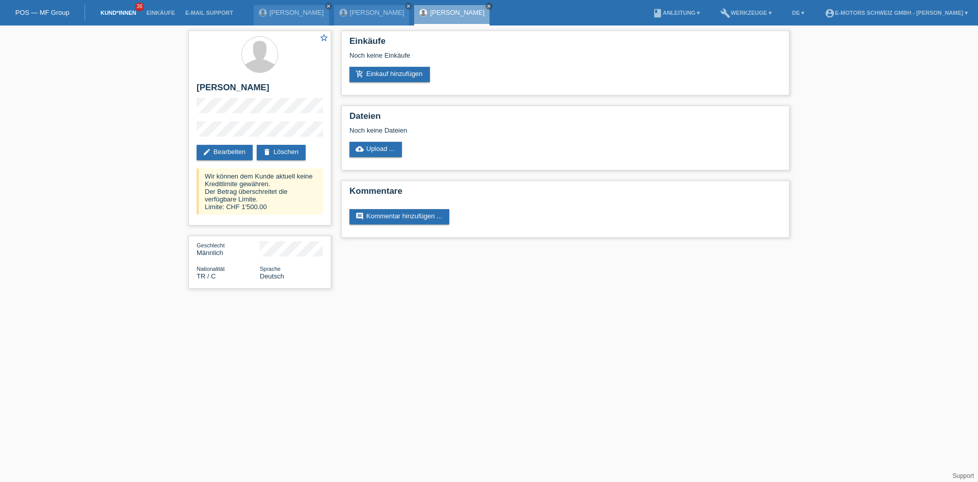
click at [116, 10] on link "Kund*innen" at bounding box center [118, 13] width 46 height 6
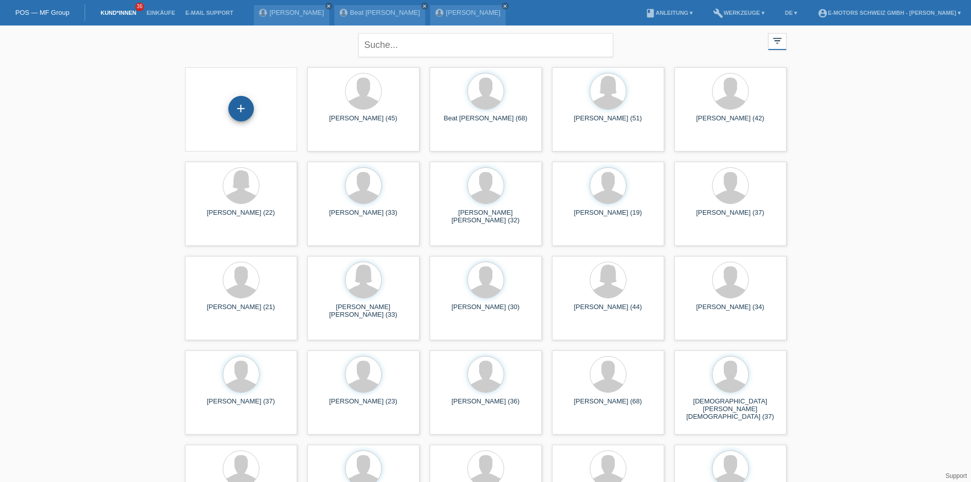
click at [241, 114] on div "+" at bounding box center [240, 108] width 25 height 25
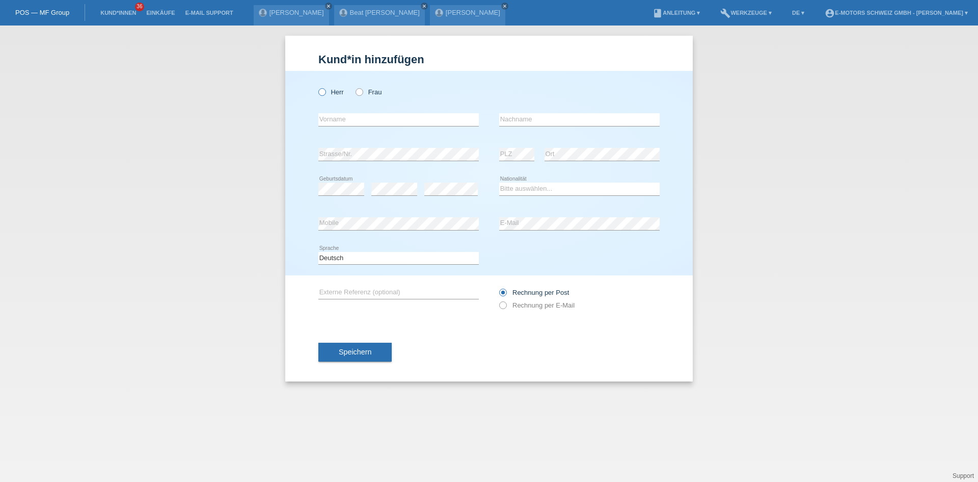
click at [332, 90] on label "Herr" at bounding box center [330, 92] width 25 height 8
click at [325, 90] on input "Herr" at bounding box center [321, 91] width 7 height 7
radio input "true"
click at [345, 117] on input "text" at bounding box center [398, 119] width 161 height 13
click at [333, 125] on div "error Vorname" at bounding box center [398, 119] width 161 height 13
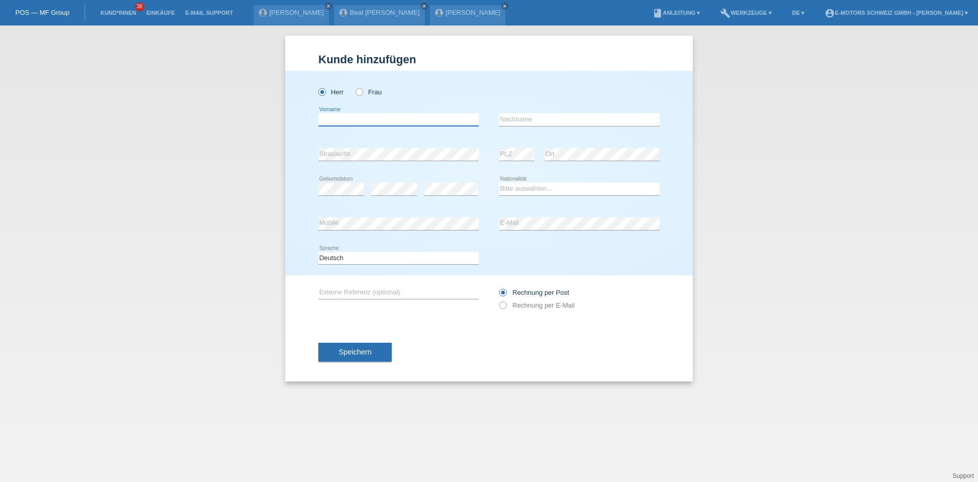
click at [333, 125] on input "text" at bounding box center [398, 119] width 161 height 13
type input "Valon"
type input "Saiti"
click at [592, 193] on select "Bitte auswählen... [GEOGRAPHIC_DATA] [GEOGRAPHIC_DATA] [GEOGRAPHIC_DATA] [GEOGR…" at bounding box center [579, 188] width 161 height 12
select select "CH"
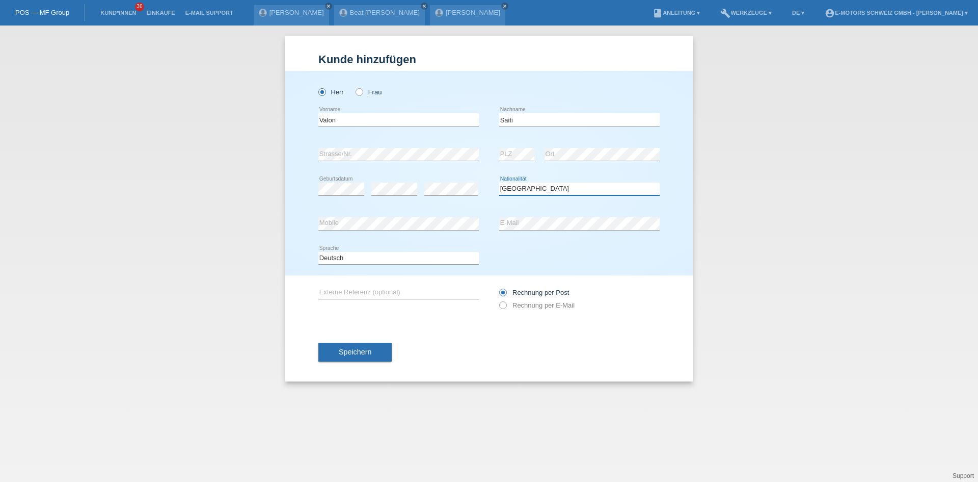
click at [499, 182] on select "Bitte auswählen... [GEOGRAPHIC_DATA] [GEOGRAPHIC_DATA] [GEOGRAPHIC_DATA] [GEOGR…" at bounding box center [579, 188] width 161 height 12
click at [288, 222] on div "Herr Frau Valon error Vorname" at bounding box center [489, 173] width 408 height 204
click at [214, 217] on div "Kund*in hinzufügen Kunde hinzufügen Kundin hinzufügen Herr Frau Valon error Vor…" at bounding box center [489, 253] width 978 height 456
click at [504, 147] on div "error PLZ" at bounding box center [516, 154] width 35 height 35
click at [302, 225] on div "Herr Frau Valon error Vorname" at bounding box center [489, 173] width 408 height 204
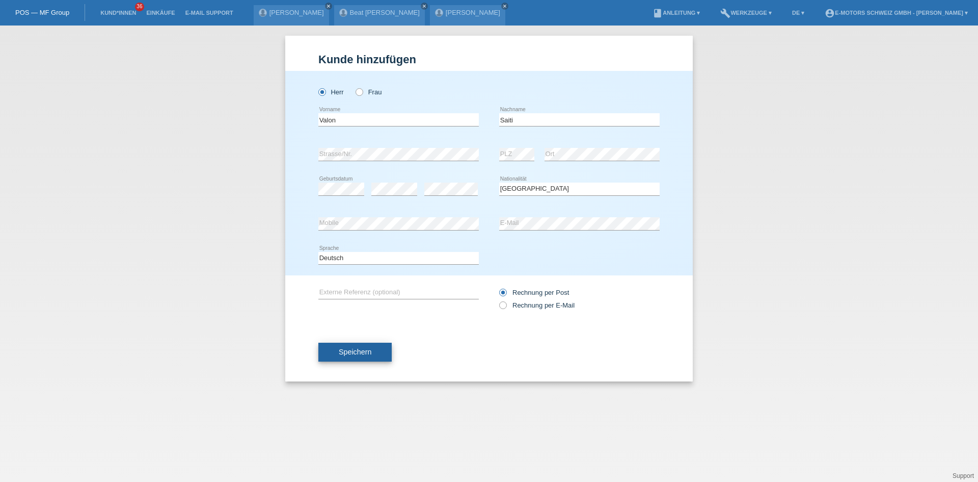
click at [373, 353] on button "Speichern" at bounding box center [354, 351] width 73 height 19
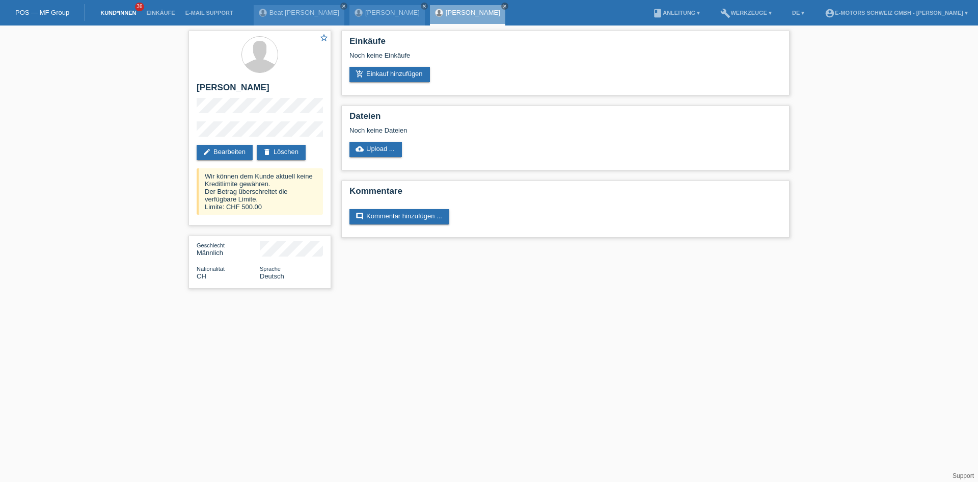
click at [121, 13] on link "Kund*innen" at bounding box center [118, 13] width 46 height 6
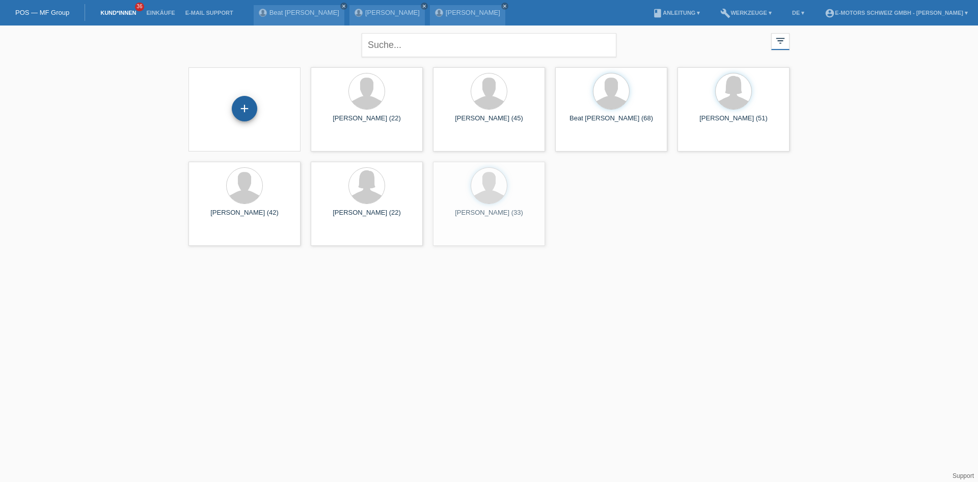
click at [245, 111] on div "+" at bounding box center [244, 108] width 25 height 25
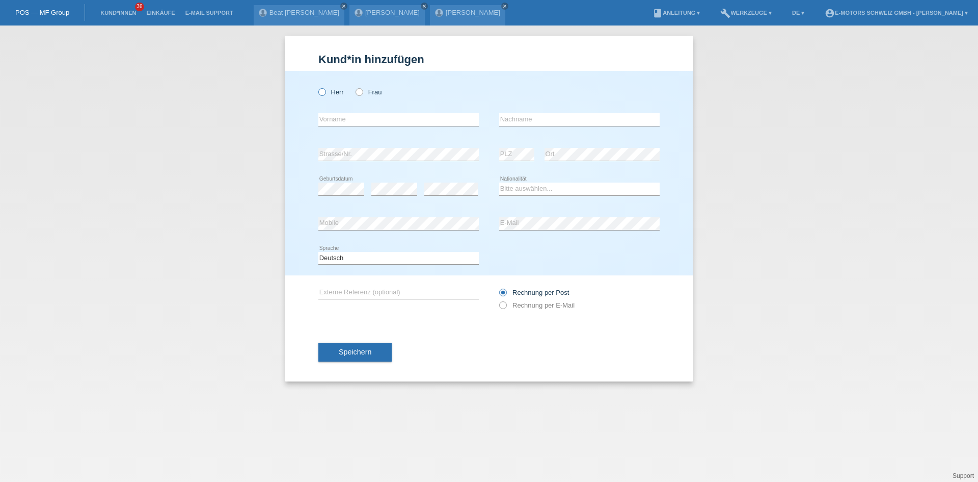
click at [317, 87] on icon at bounding box center [317, 87] width 0 height 0
click at [324, 93] on input "Herr" at bounding box center [321, 91] width 7 height 7
radio input "true"
click at [361, 117] on input "text" at bounding box center [398, 119] width 161 height 13
type input "Attaphol"
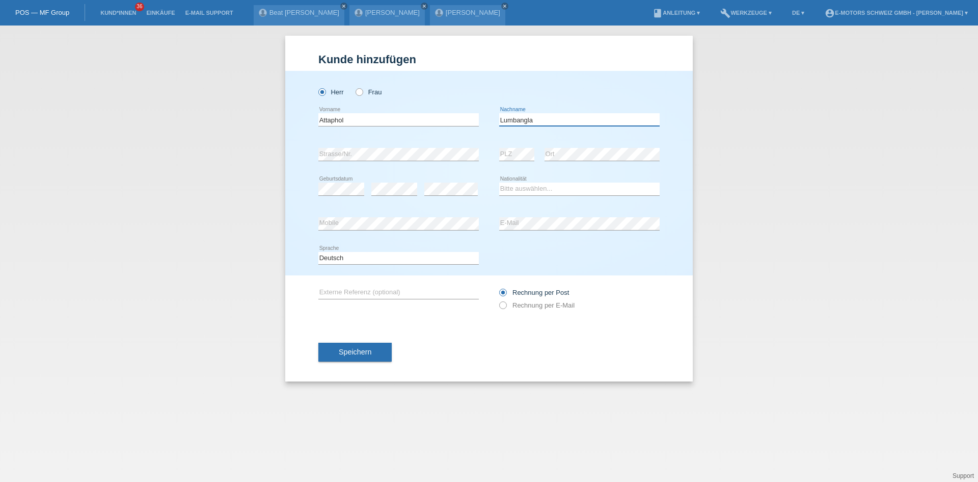
type input "Lumbangla"
click at [521, 190] on select "Bitte auswählen... [GEOGRAPHIC_DATA] [GEOGRAPHIC_DATA] [GEOGRAPHIC_DATA] [GEOGR…" at bounding box center [579, 188] width 161 height 12
select select "CH"
click at [499, 182] on select "Bitte auswählen... [GEOGRAPHIC_DATA] [GEOGRAPHIC_DATA] [GEOGRAPHIC_DATA] [GEOGR…" at bounding box center [579, 188] width 161 height 12
click at [292, 224] on div "Herr Frau Attaphol error Vorname" at bounding box center [489, 173] width 408 height 204
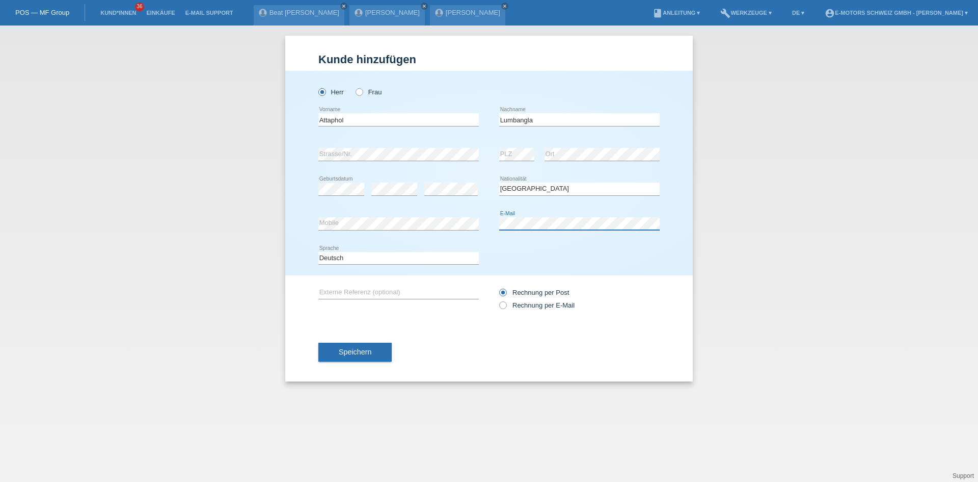
click at [476, 228] on div "error Mobile error E-Mail" at bounding box center [488, 223] width 341 height 35
click at [363, 351] on span "Speichern" at bounding box center [355, 352] width 33 height 8
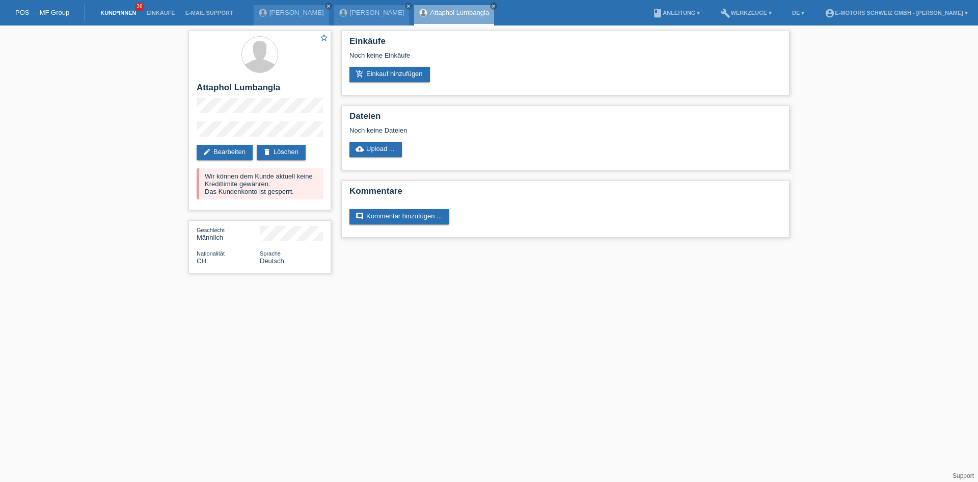
click at [132, 14] on link "Kund*innen" at bounding box center [118, 13] width 46 height 6
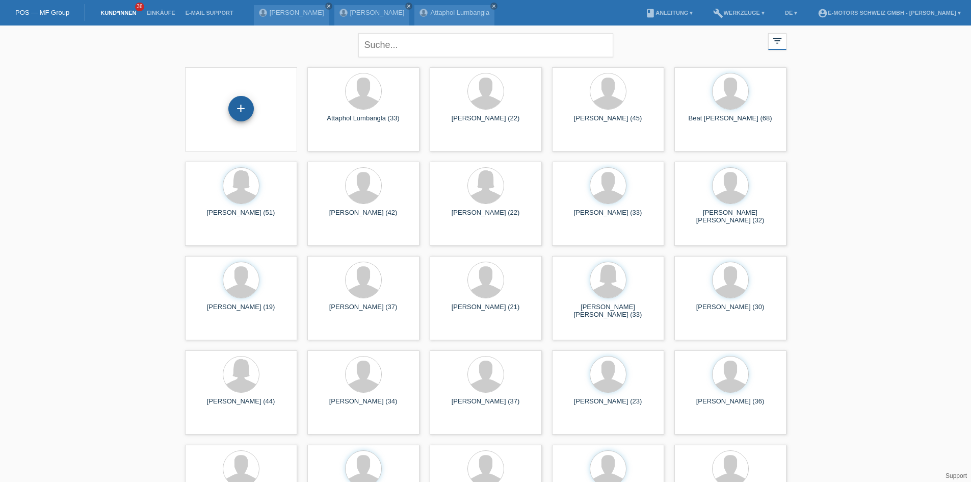
click at [243, 112] on div "+" at bounding box center [240, 108] width 25 height 25
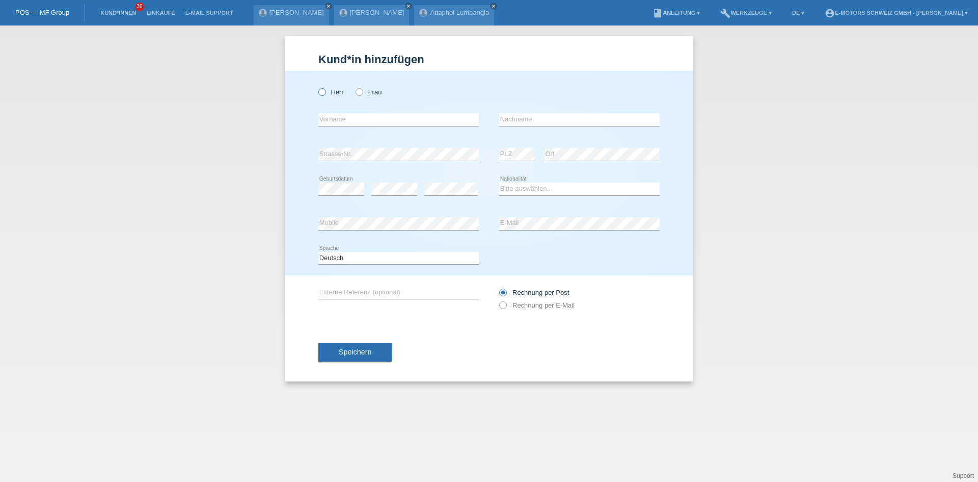
click at [330, 90] on label "Herr" at bounding box center [330, 92] width 25 height 8
click at [325, 90] on input "Herr" at bounding box center [321, 91] width 7 height 7
radio input "true"
click at [502, 135] on div "error Nachname" at bounding box center [579, 119] width 161 height 35
click at [310, 221] on div "Herr Frau error Vorname error" at bounding box center [489, 173] width 408 height 204
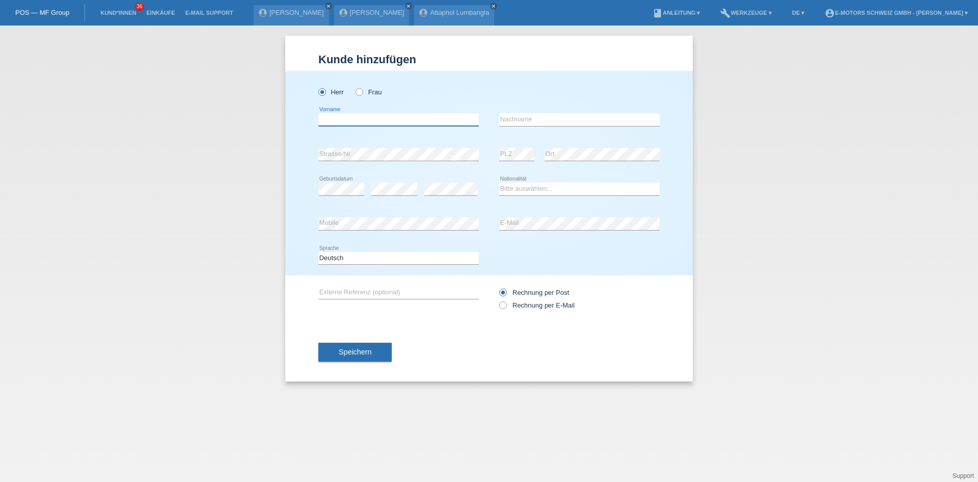
click at [353, 121] on input "text" at bounding box center [398, 119] width 161 height 13
type input "[PERSON_NAME]"
type input "D"
type input "[PERSON_NAME]"
click at [350, 349] on span "Speichern" at bounding box center [355, 352] width 33 height 8
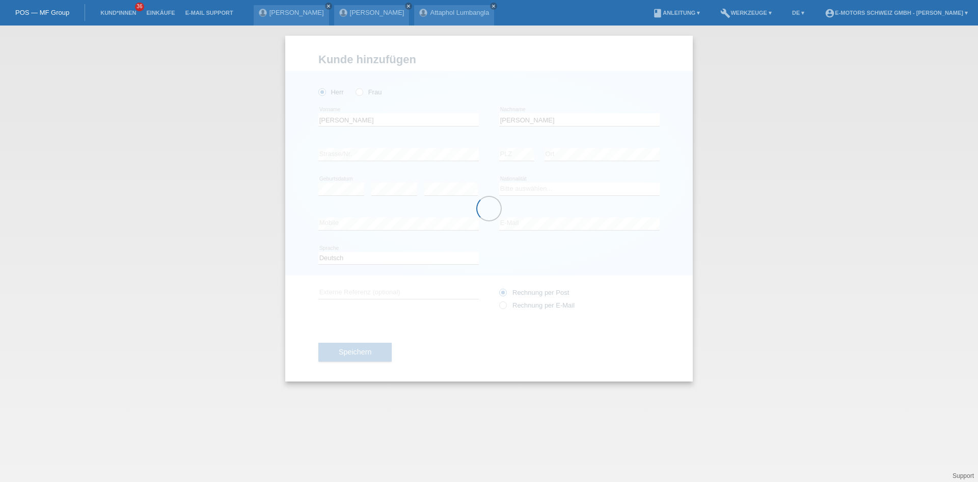
click at [525, 188] on div at bounding box center [489, 208] width 408 height 345
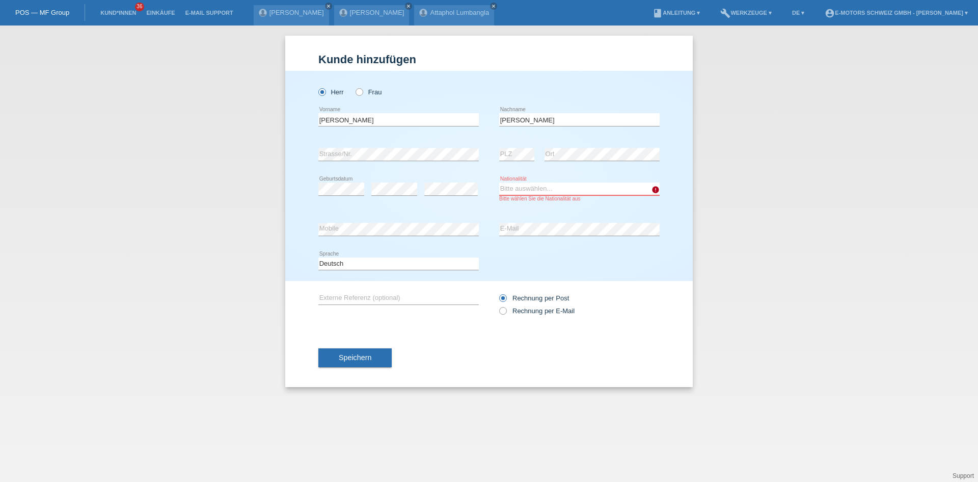
click at [523, 191] on select "Bitte auswählen... [GEOGRAPHIC_DATA] [GEOGRAPHIC_DATA] [GEOGRAPHIC_DATA] [GEOGR…" at bounding box center [579, 188] width 161 height 12
select select "CH"
click at [499, 182] on select "Bitte auswählen... [GEOGRAPHIC_DATA] [GEOGRAPHIC_DATA] [GEOGRAPHIC_DATA] [GEOGR…" at bounding box center [579, 188] width 161 height 12
click at [373, 360] on button "Speichern" at bounding box center [354, 357] width 73 height 19
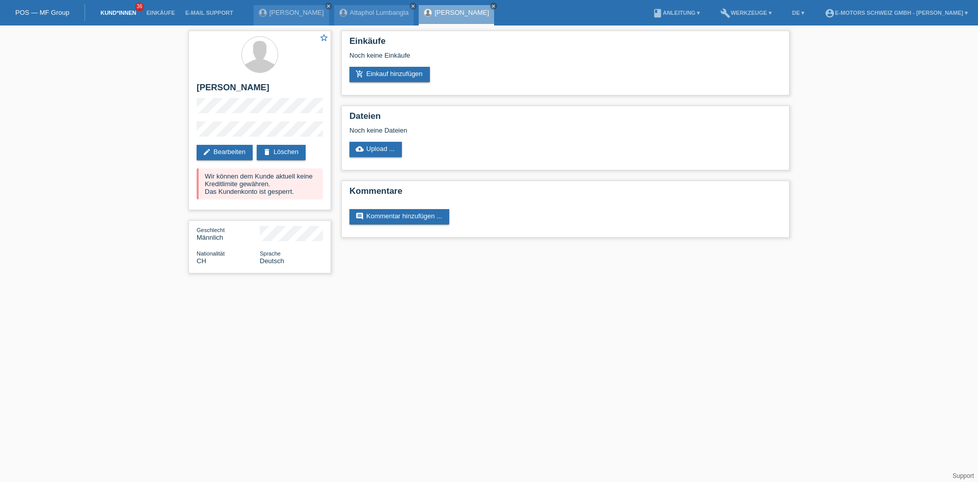
click at [110, 10] on link "Kund*innen" at bounding box center [118, 13] width 46 height 6
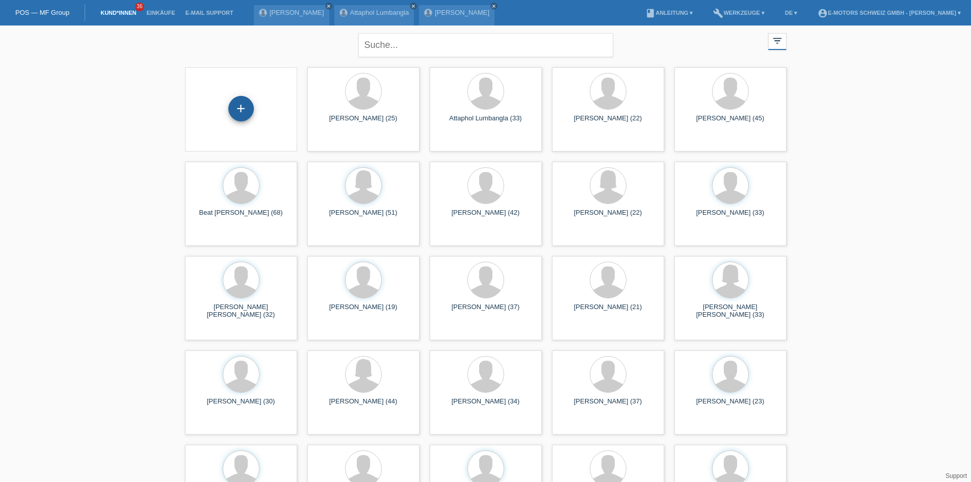
click at [237, 115] on div "+" at bounding box center [240, 108] width 25 height 25
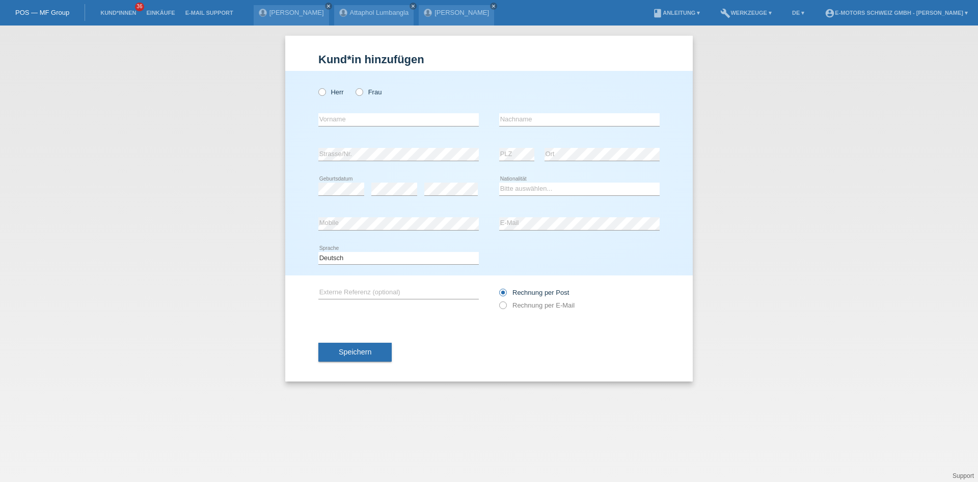
drag, startPoint x: 321, startPoint y: 101, endPoint x: 325, endPoint y: 97, distance: 5.8
click at [323, 99] on div "Herr Frau" at bounding box center [398, 92] width 161 height 21
click at [325, 97] on div "Herr Frau" at bounding box center [398, 92] width 161 height 21
click at [317, 87] on icon at bounding box center [317, 87] width 0 height 0
click at [324, 89] on input "Herr" at bounding box center [321, 91] width 7 height 7
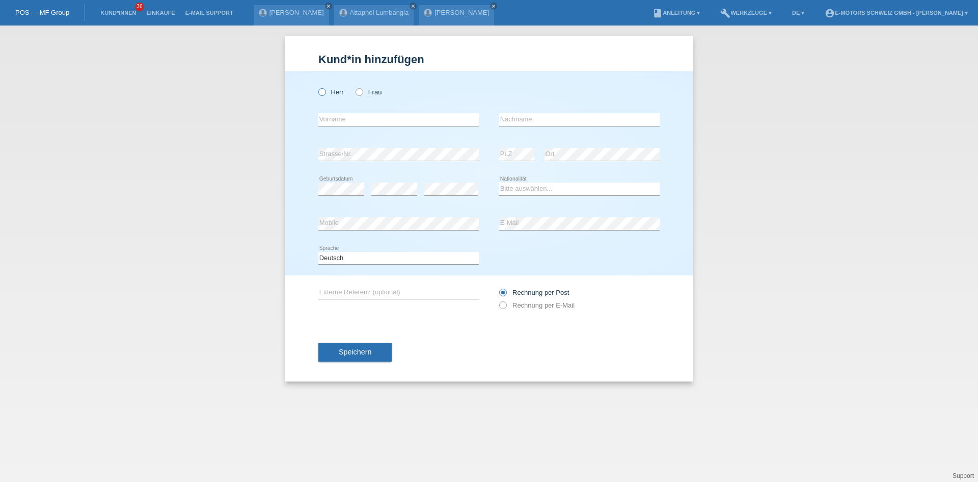
radio input "true"
click at [342, 124] on input "text" at bounding box center [398, 119] width 161 height 13
click at [346, 115] on input "text" at bounding box center [398, 119] width 161 height 13
type input "[PERSON_NAME]"
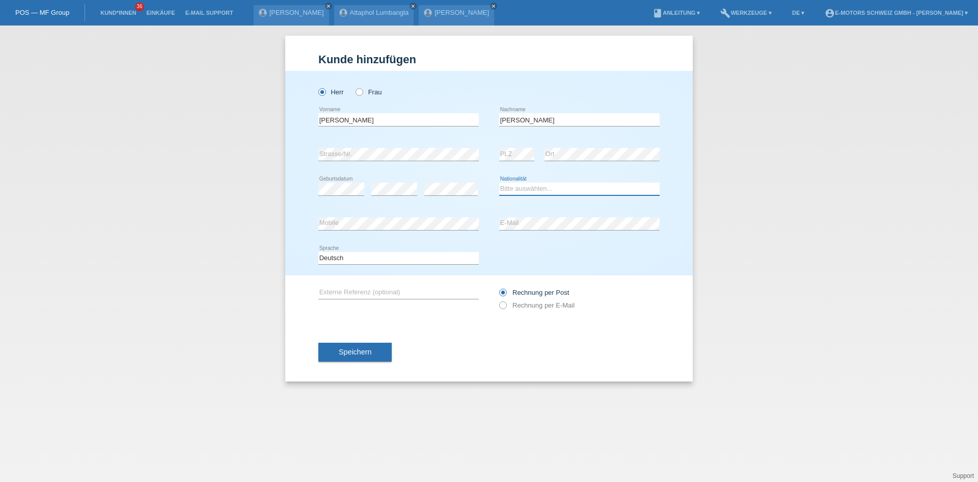
click at [523, 184] on select "Bitte auswählen... [GEOGRAPHIC_DATA] [GEOGRAPHIC_DATA] [GEOGRAPHIC_DATA] [GEOGR…" at bounding box center [579, 188] width 161 height 12
select select "CH"
click at [499, 182] on select "Bitte auswählen... [GEOGRAPHIC_DATA] [GEOGRAPHIC_DATA] [GEOGRAPHIC_DATA] [GEOGR…" at bounding box center [579, 188] width 161 height 12
click at [492, 226] on div "error Mobile error E-Mail" at bounding box center [488, 223] width 341 height 35
click at [344, 349] on span "Speichern" at bounding box center [355, 352] width 33 height 8
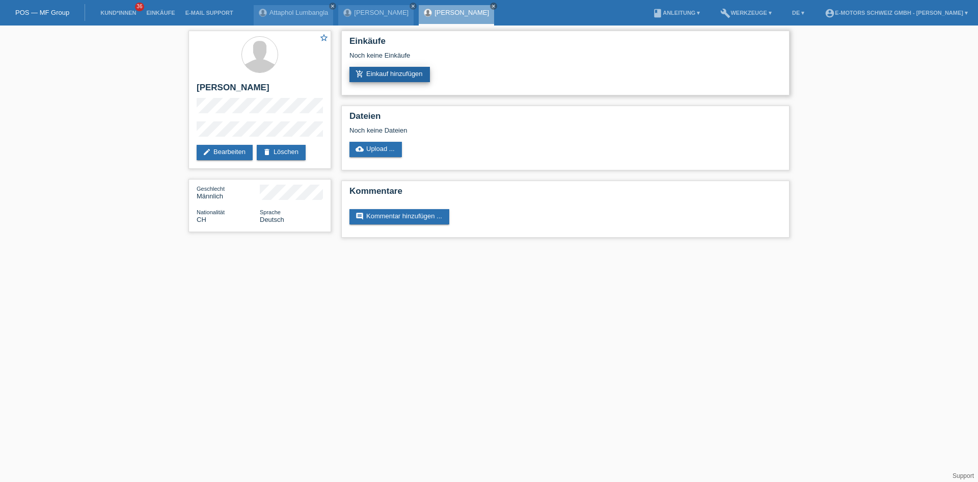
click at [385, 76] on link "add_shopping_cart Einkauf hinzufügen" at bounding box center [390, 74] width 81 height 15
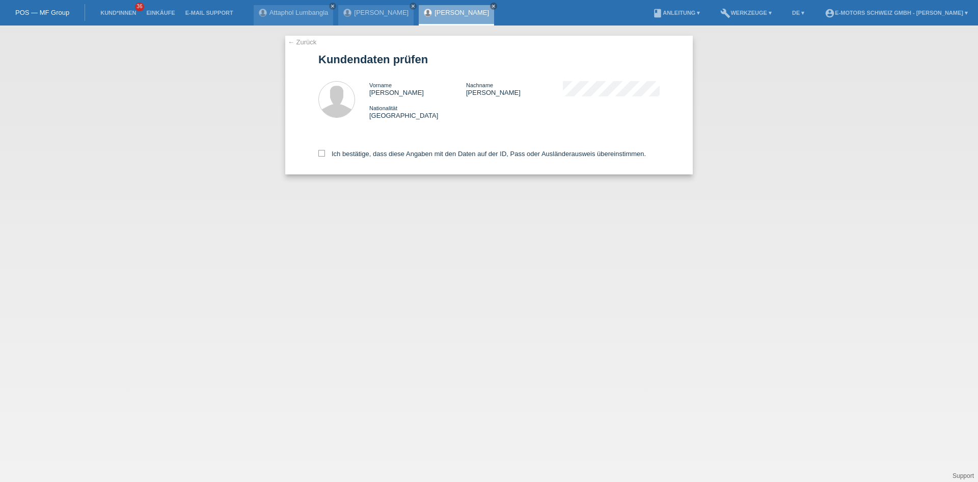
click at [349, 149] on div "Ich bestätige, dass diese Angaben mit den Daten auf der ID, Pass oder Ausländer…" at bounding box center [488, 151] width 341 height 45
click at [352, 155] on label "Ich bestätige, dass diese Angaben mit den Daten auf der ID, Pass oder Ausländer…" at bounding box center [482, 154] width 328 height 8
click at [325, 155] on input "Ich bestätige, dass diese Angaben mit den Daten auf der ID, Pass oder Ausländer…" at bounding box center [321, 153] width 7 height 7
checkbox input "true"
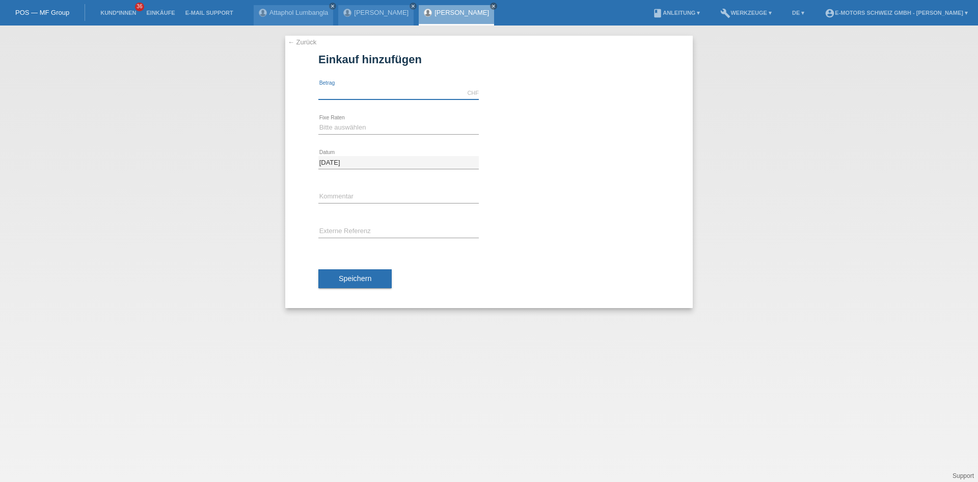
click at [357, 93] on input "text" at bounding box center [398, 93] width 161 height 13
type input "9000.00"
click at [347, 126] on select "Bitte auswählen 12 Raten 24 Raten 36 Raten 48 Raten" at bounding box center [398, 127] width 161 height 12
select select "214"
click at [318, 121] on select "Bitte auswählen 12 Raten 24 Raten 36 Raten 48 Raten" at bounding box center [398, 127] width 161 height 12
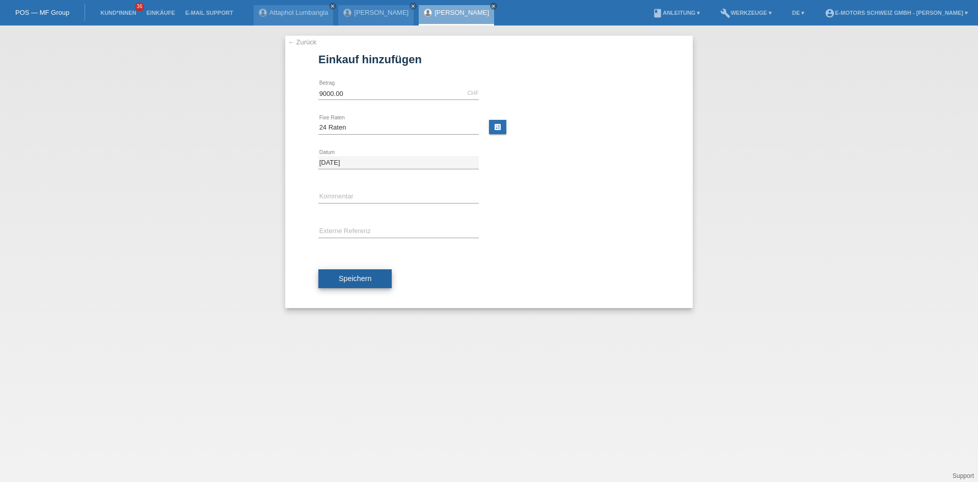
click at [372, 281] on button "Speichern" at bounding box center [354, 278] width 73 height 19
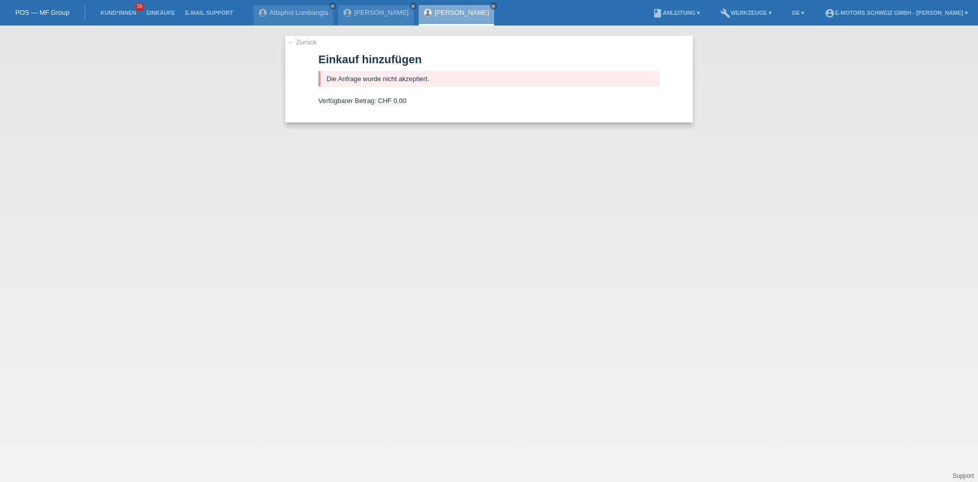
click at [117, 8] on li "Kund*innen 36" at bounding box center [118, 13] width 46 height 26
click at [123, 12] on link "Kund*innen" at bounding box center [118, 13] width 46 height 6
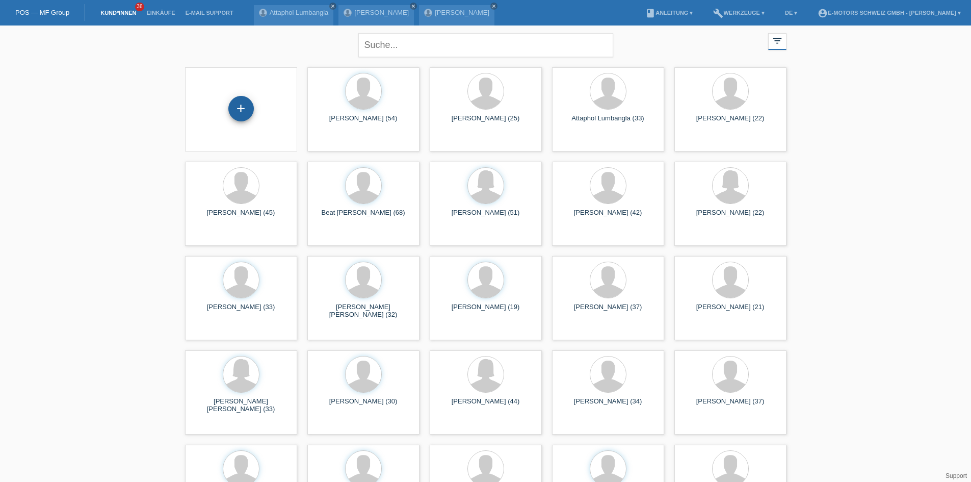
click at [239, 113] on div "+" at bounding box center [240, 108] width 25 height 25
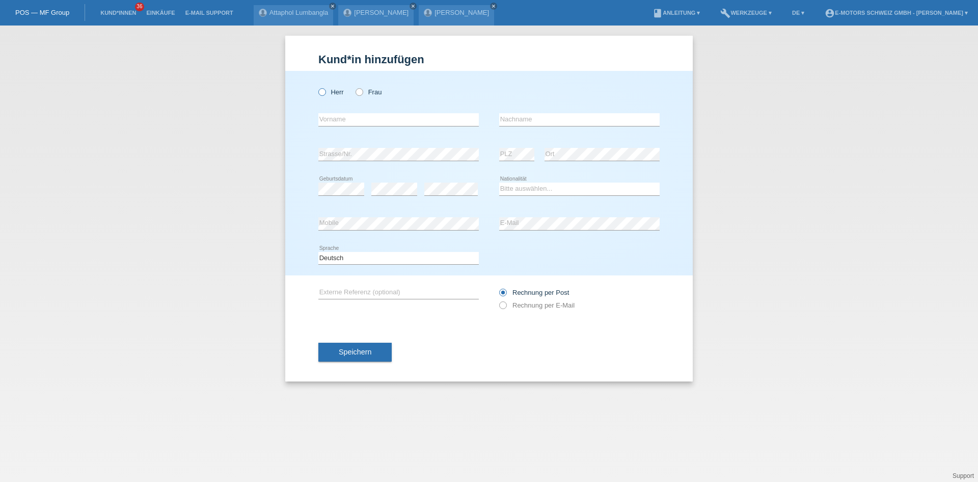
click at [317, 87] on icon at bounding box center [317, 87] width 0 height 0
click at [322, 93] on input "Herr" at bounding box center [321, 91] width 7 height 7
radio input "true"
click at [348, 116] on input "text" at bounding box center [398, 119] width 161 height 13
paste input "[STREET_ADDRESS]"
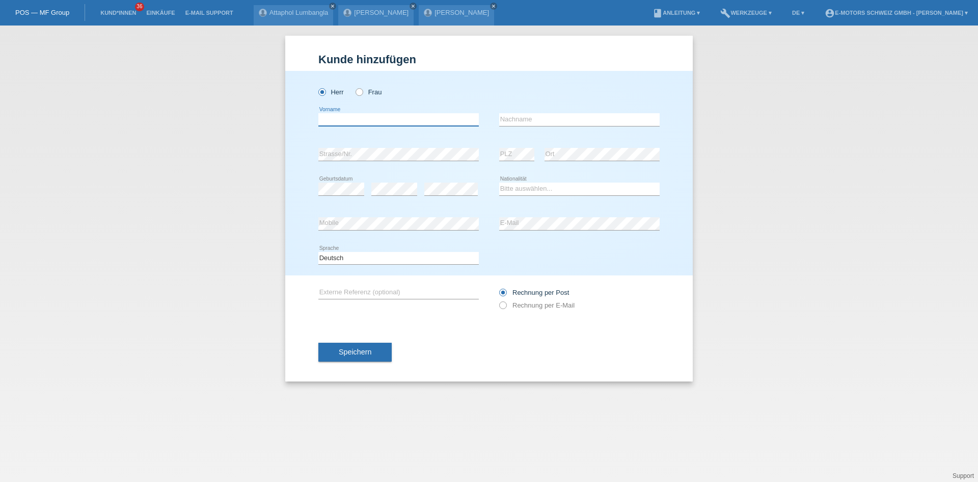
type input "[STREET_ADDRESS]"
drag, startPoint x: 377, startPoint y: 120, endPoint x: 293, endPoint y: 114, distance: 83.8
click at [293, 114] on div "[PERSON_NAME] Frau [STREET_ADDRESS] error Vorname error Nachname error C" at bounding box center [489, 173] width 408 height 204
drag, startPoint x: 527, startPoint y: 190, endPoint x: 535, endPoint y: 195, distance: 8.8
click at [528, 189] on select "Bitte auswählen... Schweiz Deutschland Liechtenstein Österreich ------------ Af…" at bounding box center [579, 188] width 161 height 12
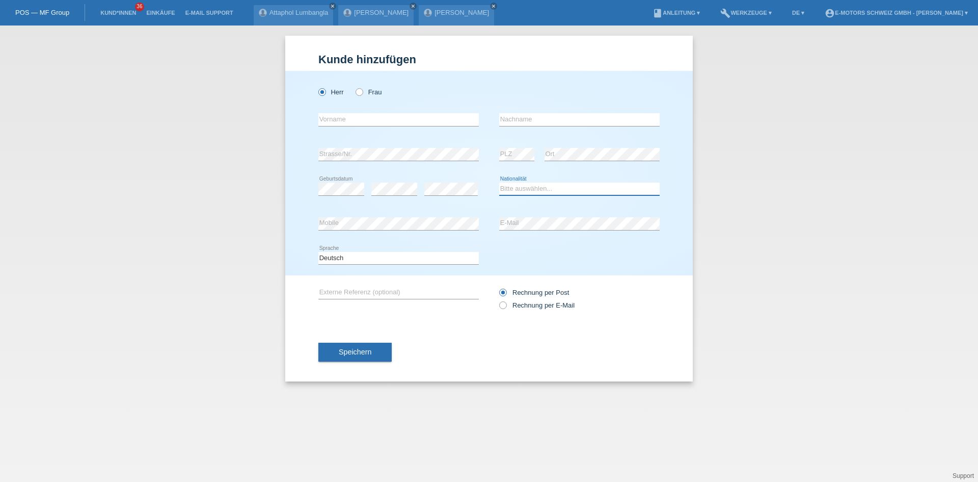
select select "CH"
click at [499, 182] on select "Bitte auswählen... Schweiz Deutschland Liechtenstein Österreich ------------ Af…" at bounding box center [579, 188] width 161 height 12
click at [410, 121] on input "text" at bounding box center [398, 119] width 161 height 13
type input "[PERSON_NAME]"
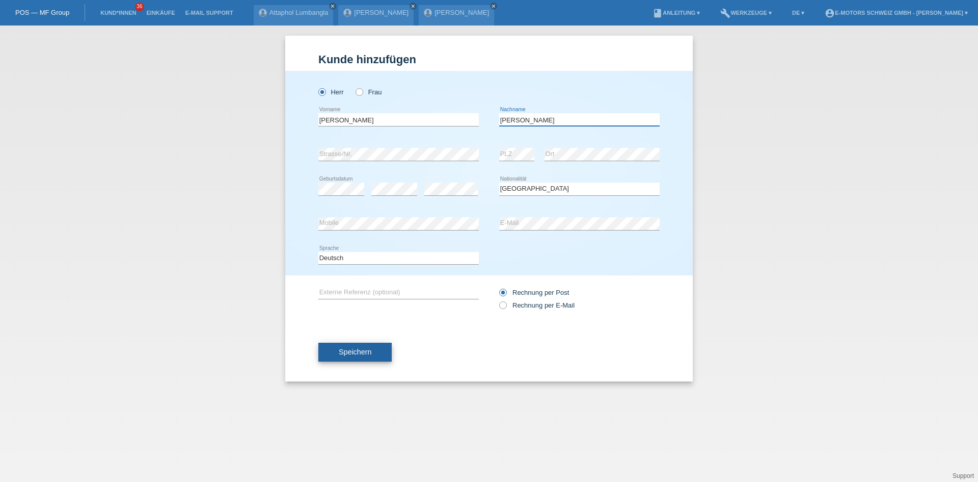
type input "Pasuljanovic"
click at [324, 351] on button "Speichern" at bounding box center [354, 351] width 73 height 19
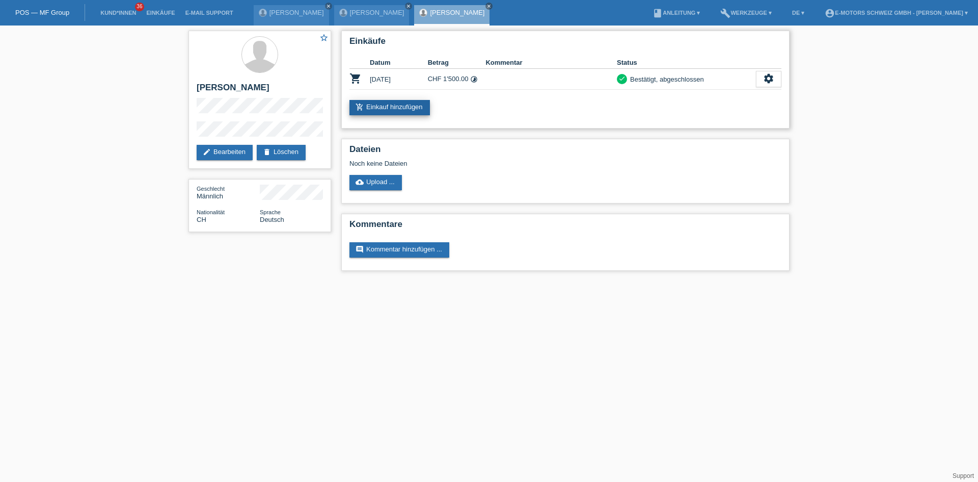
click at [369, 108] on link "add_shopping_cart Einkauf hinzufügen" at bounding box center [390, 107] width 81 height 15
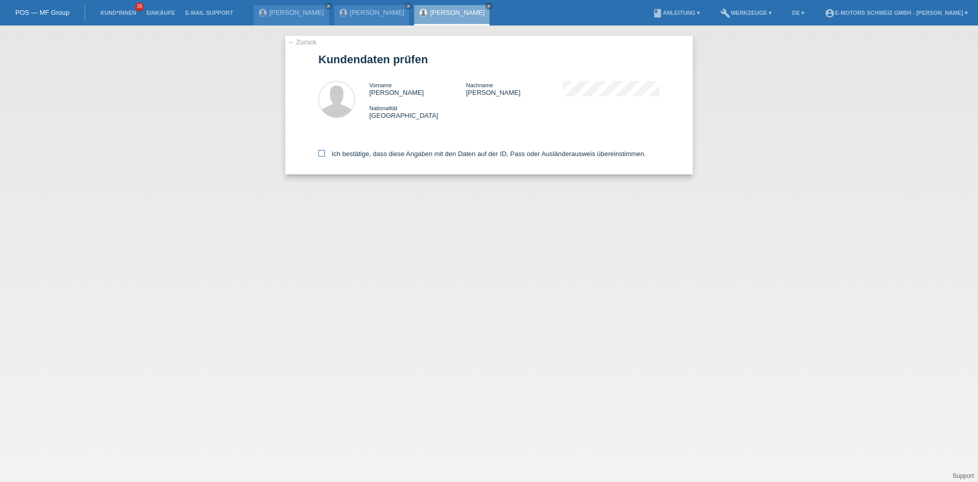
click at [400, 154] on label "Ich bestätige, dass diese Angaben mit den Daten auf der ID, Pass oder Ausländer…" at bounding box center [482, 154] width 328 height 8
click at [325, 154] on input "Ich bestätige, dass diese Angaben mit den Daten auf der ID, Pass oder Ausländer…" at bounding box center [321, 153] width 7 height 7
checkbox input "true"
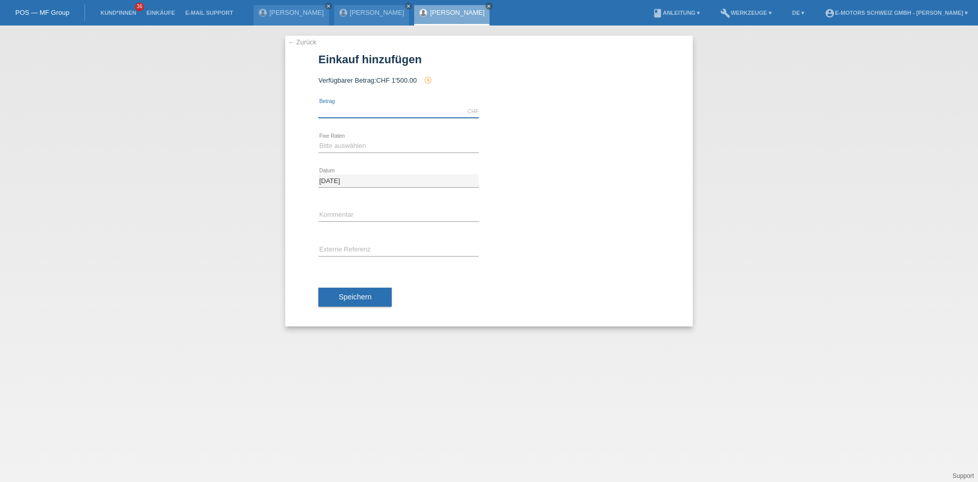
click at [365, 106] on input "text" at bounding box center [398, 111] width 161 height 13
type input "1500.00"
click at [332, 150] on select "Bitte auswählen 12 Raten 24 Raten 36 Raten 48 Raten" at bounding box center [398, 146] width 161 height 12
select select "214"
click at [318, 140] on select "Bitte auswählen 12 Raten 24 Raten 36 Raten 48 Raten" at bounding box center [398, 146] width 161 height 12
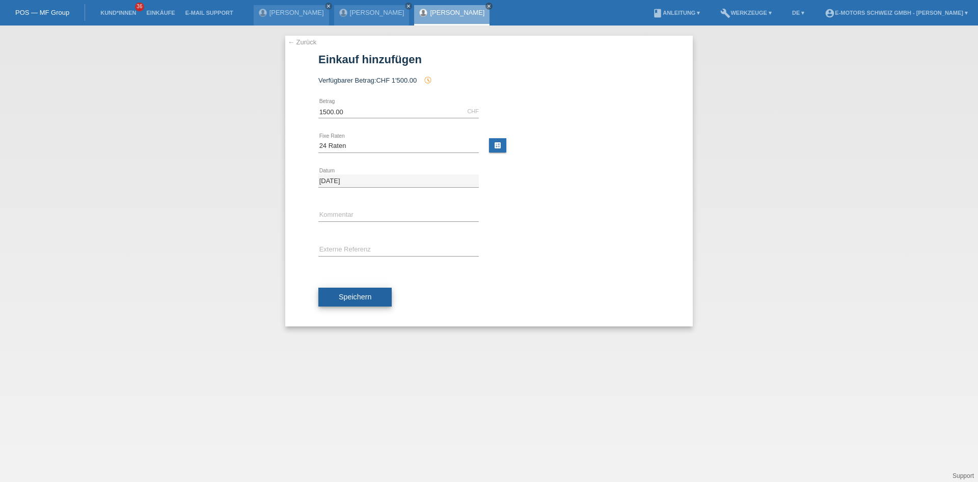
click at [355, 293] on span "Speichern" at bounding box center [355, 296] width 33 height 8
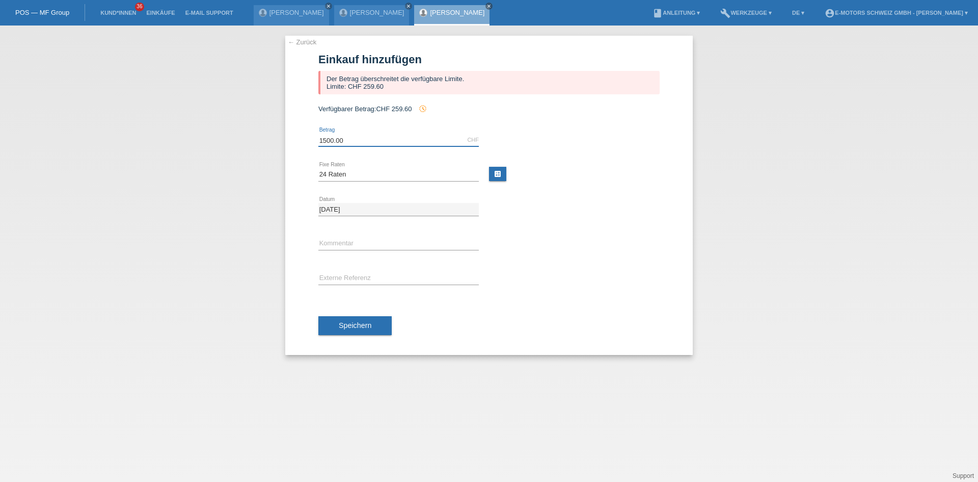
drag, startPoint x: 362, startPoint y: 138, endPoint x: 299, endPoint y: 136, distance: 62.7
click at [299, 136] on div "← Zurück Einkauf hinzufügen Der Betrag überschreitet die verfügbare Limite. Lim…" at bounding box center [489, 195] width 408 height 319
type input "500.00"
click at [289, 178] on div "← Zurück Einkauf hinzufügen Der Betrag überschreitet die verfügbare Limite. Lim…" at bounding box center [489, 195] width 408 height 319
click at [355, 324] on span "Speichern" at bounding box center [355, 325] width 33 height 8
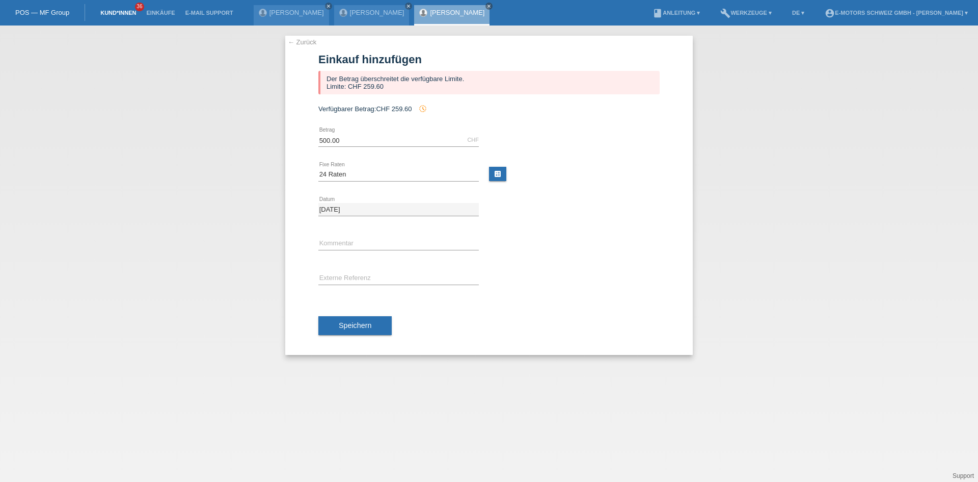
click at [109, 12] on link "Kund*innen" at bounding box center [118, 13] width 46 height 6
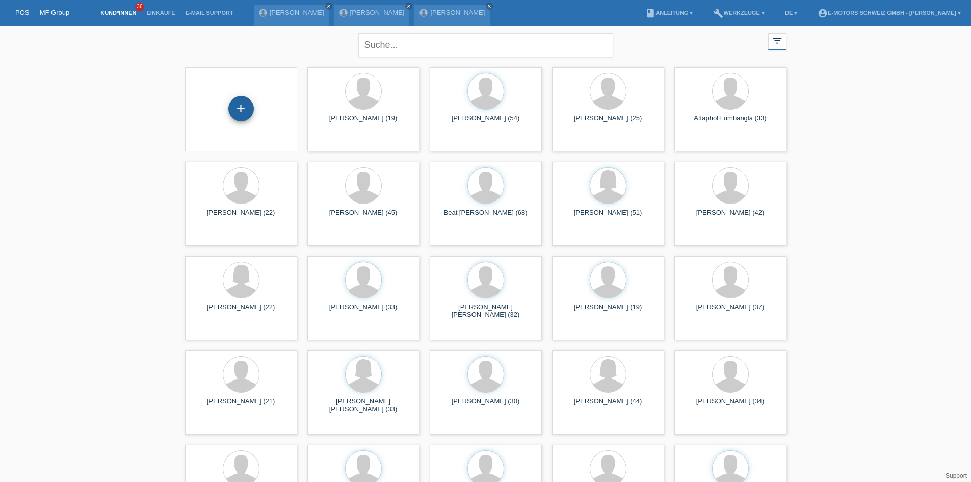
click at [244, 106] on div "+" at bounding box center [240, 108] width 25 height 25
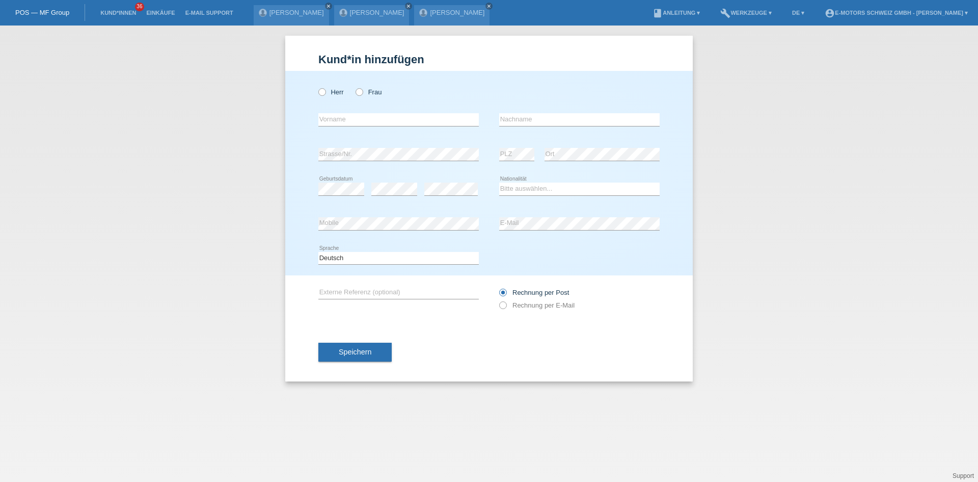
click at [314, 81] on div "Herr Frau error Vorname error" at bounding box center [489, 173] width 408 height 204
click at [317, 87] on icon at bounding box center [317, 87] width 0 height 0
click at [319, 92] on input "Herr" at bounding box center [321, 91] width 7 height 7
radio input "true"
click at [528, 188] on select "Bitte auswählen... Schweiz Deutschland Liechtenstein Österreich ------------ Af…" at bounding box center [579, 188] width 161 height 12
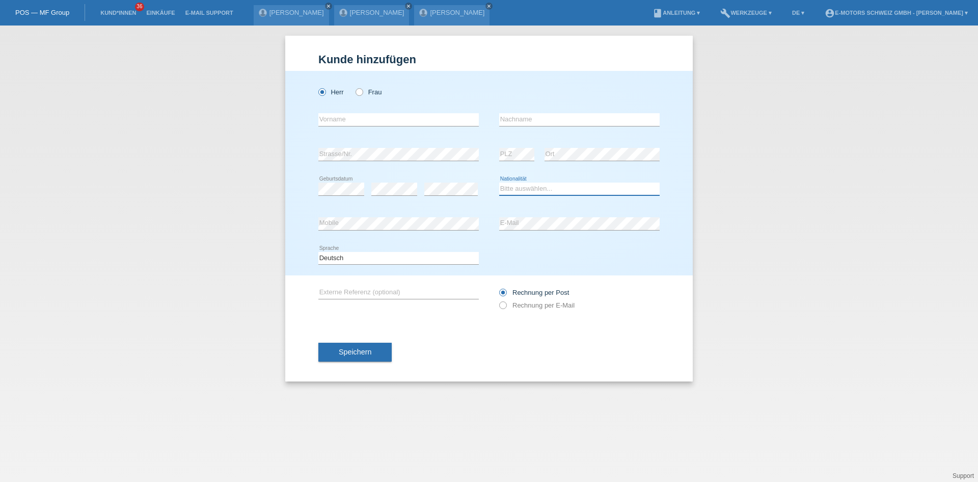
select select "CH"
click at [499, 182] on select "Bitte auswählen... Schweiz Deutschland Liechtenstein Österreich ------------ Af…" at bounding box center [579, 188] width 161 height 12
click at [304, 222] on div "Herr Frau error Vorname error" at bounding box center [489, 173] width 408 height 204
click at [479, 225] on div "error Mobile error E-Mail" at bounding box center [488, 223] width 341 height 35
click at [346, 124] on input "text" at bounding box center [398, 119] width 161 height 13
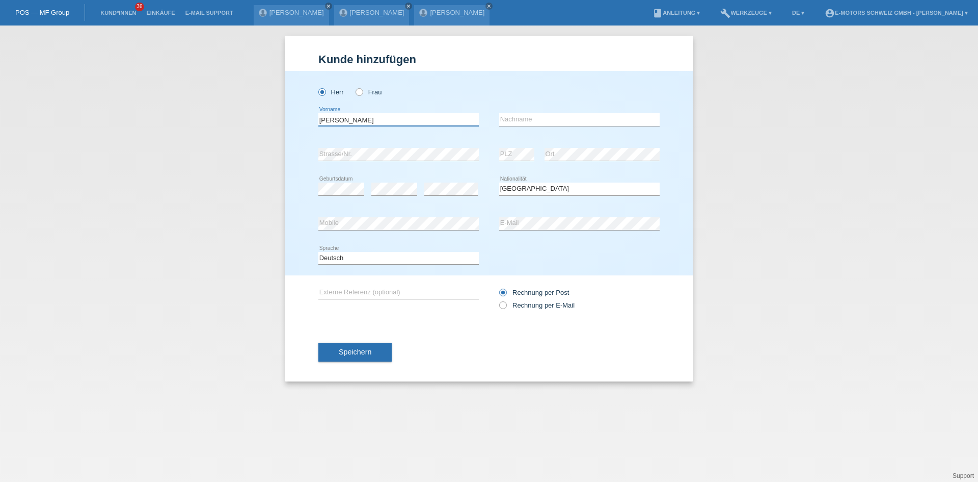
type input "[PERSON_NAME]"
click at [354, 351] on span "Speichern" at bounding box center [355, 352] width 33 height 8
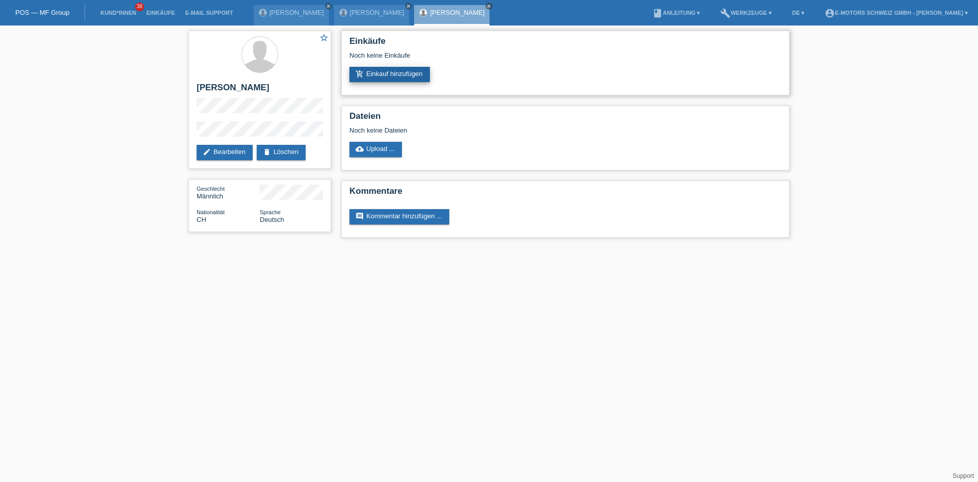
click at [384, 74] on link "add_shopping_cart Einkauf hinzufügen" at bounding box center [390, 74] width 81 height 15
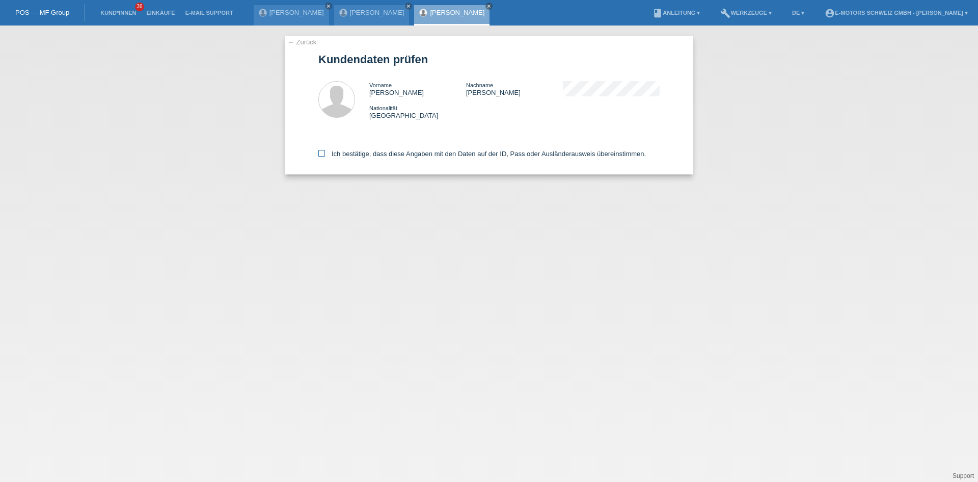
click at [353, 151] on label "Ich bestätige, dass diese Angaben mit den Daten auf der ID, Pass oder Ausländer…" at bounding box center [482, 154] width 328 height 8
click at [325, 151] on input "Ich bestätige, dass diese Angaben mit den Daten auf der ID, Pass oder Ausländer…" at bounding box center [321, 153] width 7 height 7
checkbox input "true"
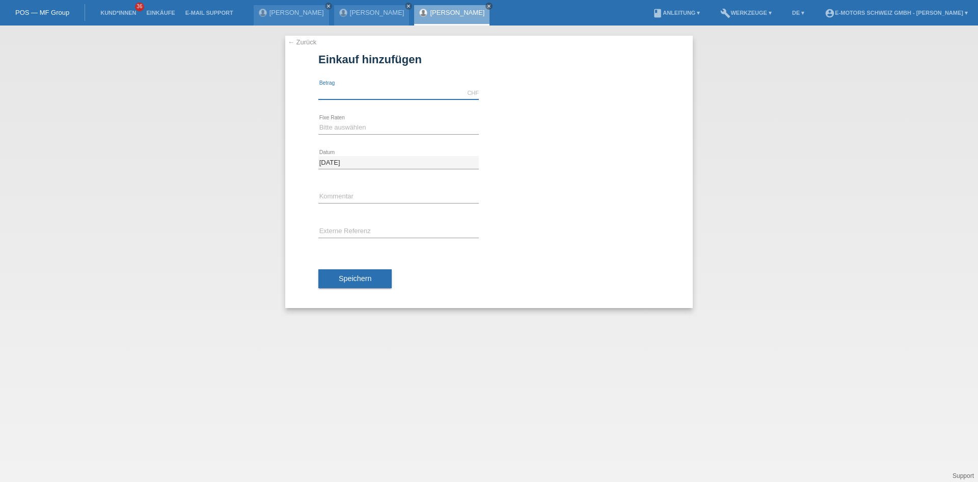
drag, startPoint x: 349, startPoint y: 92, endPoint x: 361, endPoint y: 97, distance: 13.1
click at [349, 92] on input "text" at bounding box center [398, 93] width 161 height 13
type input "2890.00"
click at [346, 130] on select "Bitte auswählen 12 Raten 24 Raten 36 Raten 48 Raten" at bounding box center [398, 127] width 161 height 12
select select "214"
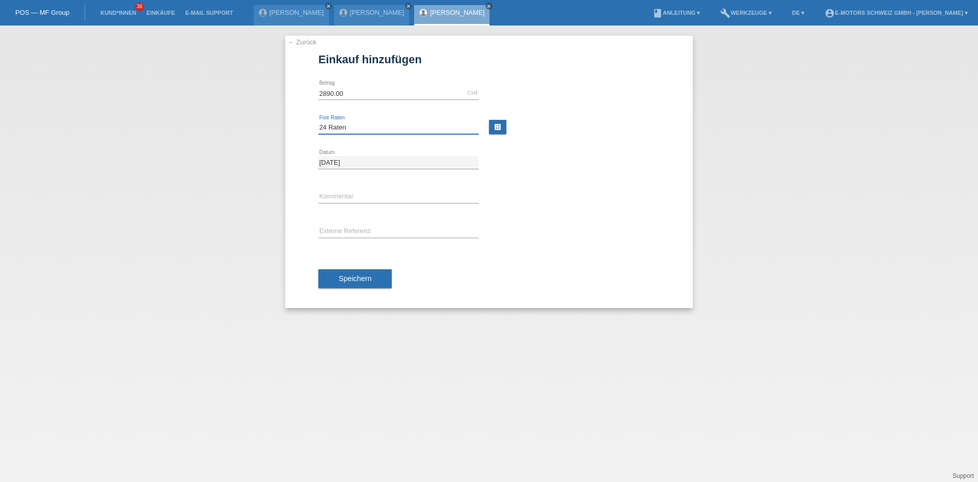
click at [318, 121] on select "Bitte auswählen 12 Raten 24 Raten 36 Raten 48 Raten" at bounding box center [398, 127] width 161 height 12
click at [351, 270] on button "Speichern" at bounding box center [354, 278] width 73 height 19
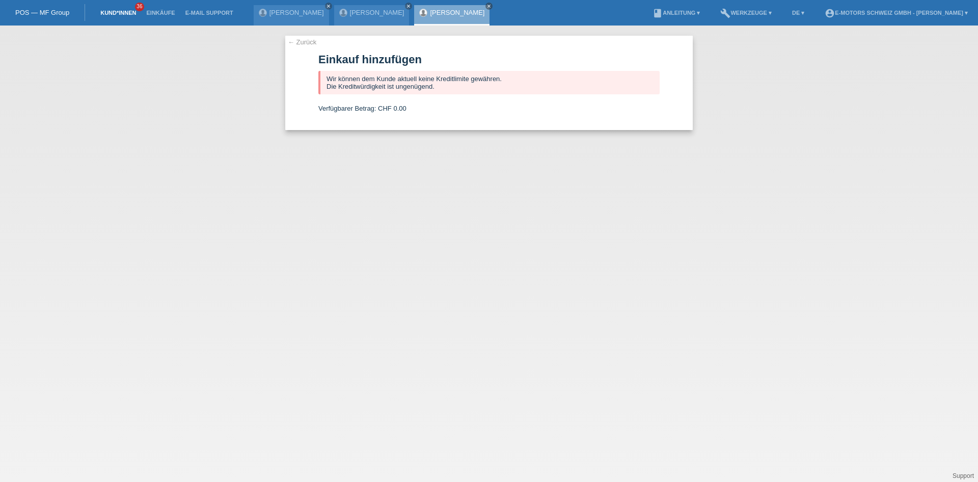
click at [125, 15] on link "Kund*innen" at bounding box center [118, 13] width 46 height 6
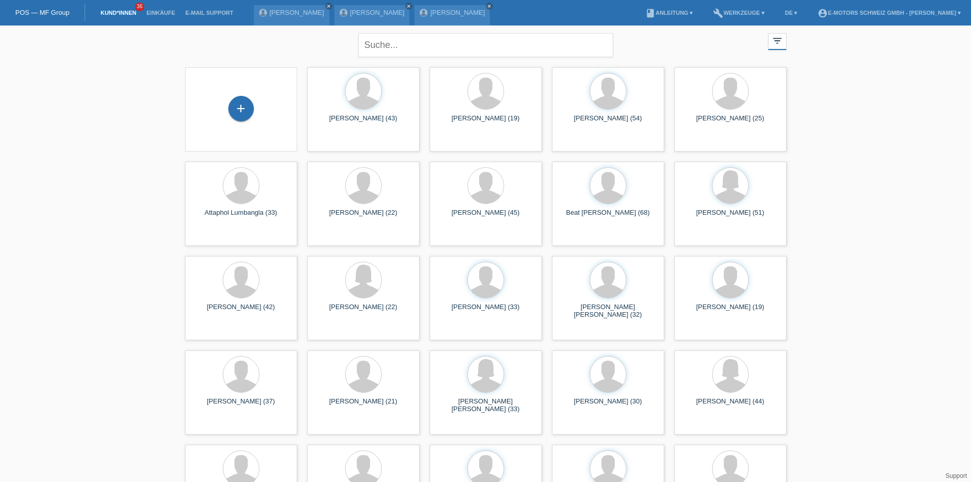
click at [246, 92] on div "+" at bounding box center [241, 109] width 112 height 84
click at [232, 107] on div "+" at bounding box center [240, 108] width 25 height 25
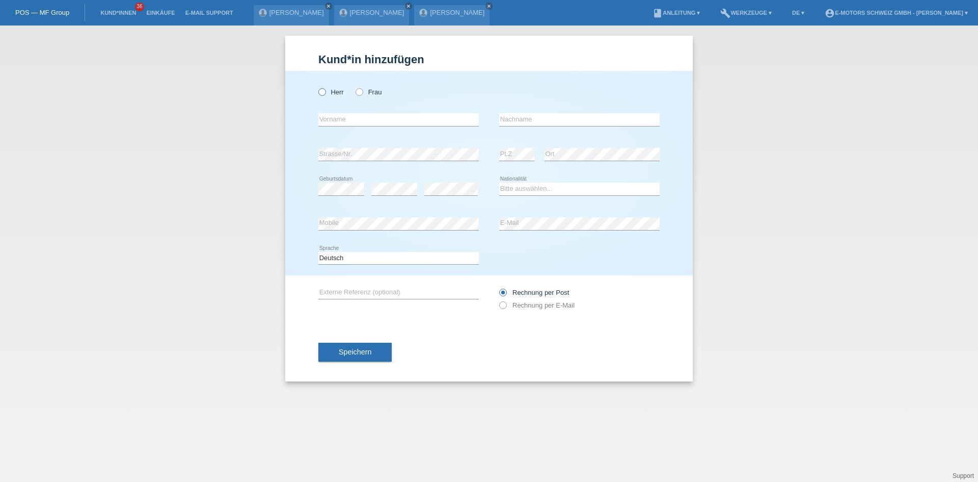
click at [317, 87] on icon at bounding box center [317, 87] width 0 height 0
click at [323, 93] on input "Herr" at bounding box center [321, 91] width 7 height 7
radio input "true"
click at [520, 139] on div "error PLZ" at bounding box center [516, 154] width 35 height 35
click at [581, 194] on select "Bitte auswählen... Schweiz Deutschland Liechtenstein Österreich ------------ Af…" at bounding box center [579, 188] width 161 height 12
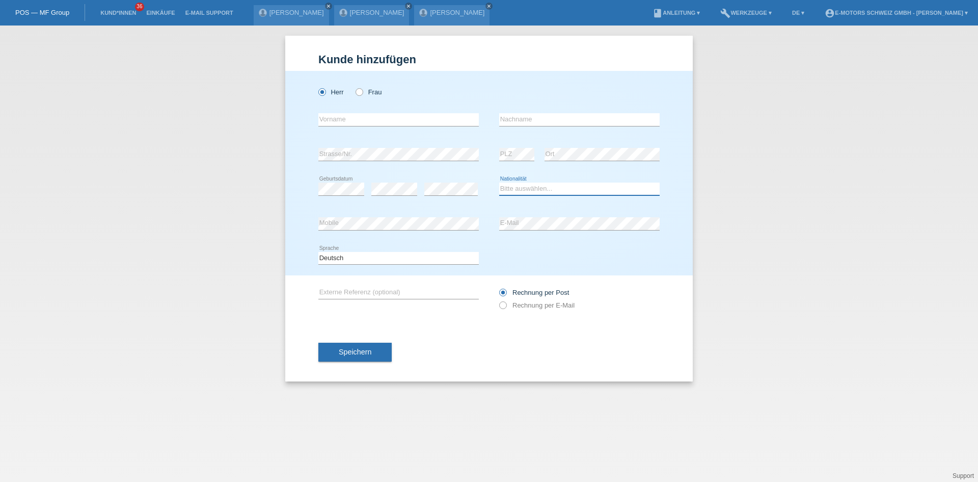
select select "CH"
click at [499, 182] on select "Bitte auswählen... Schweiz Deutschland Liechtenstein Österreich ------------ Af…" at bounding box center [579, 188] width 161 height 12
click at [296, 224] on div "Herr Frau error Vorname error" at bounding box center [489, 173] width 408 height 204
click at [375, 119] on input "text" at bounding box center [398, 119] width 161 height 13
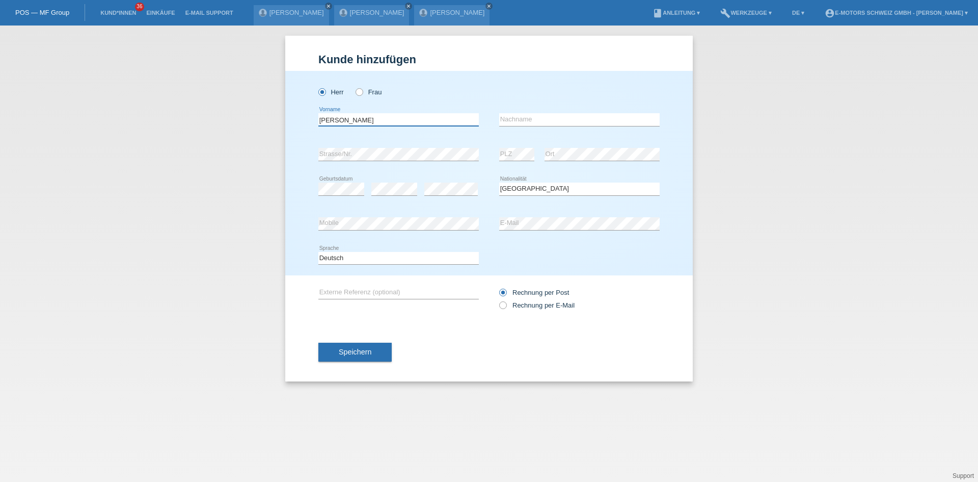
type input "Gustavo"
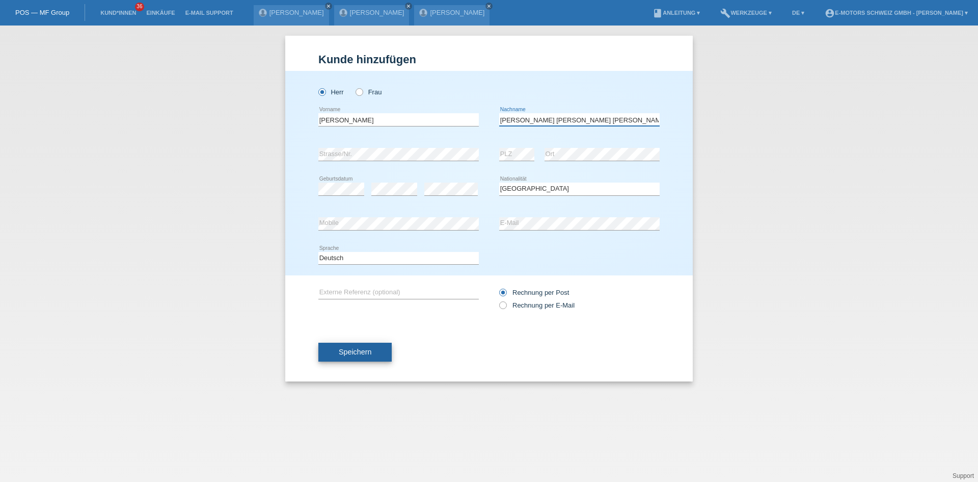
type input "Pate de Souza Schifferle"
click at [362, 350] on span "Speichern" at bounding box center [355, 352] width 33 height 8
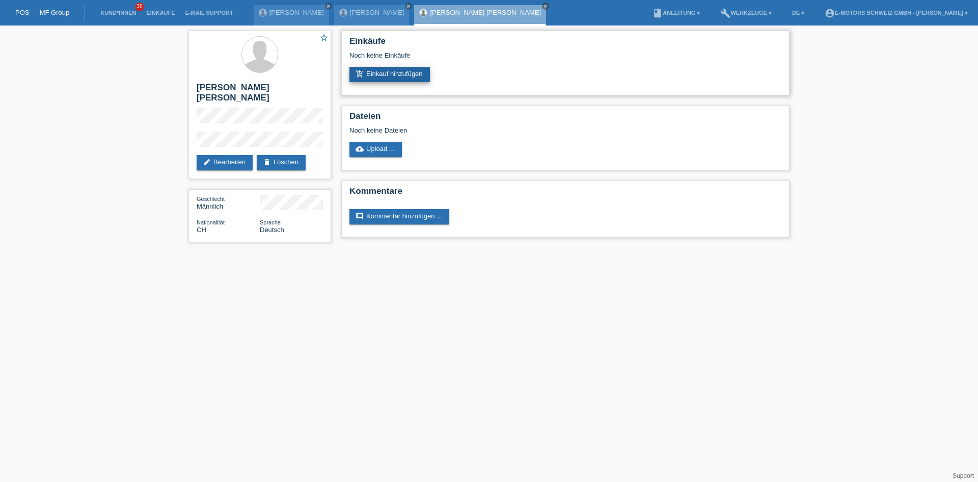
click at [397, 69] on link "add_shopping_cart Einkauf hinzufügen" at bounding box center [390, 74] width 81 height 15
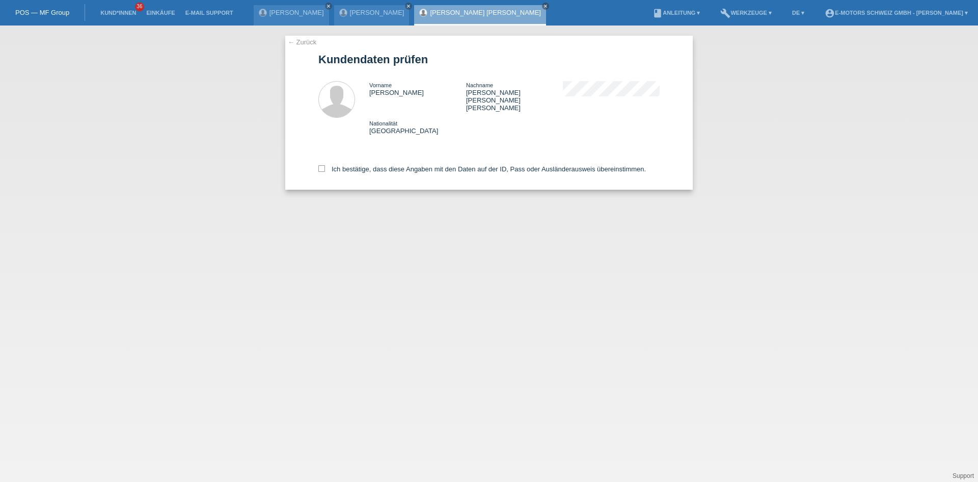
click at [342, 158] on div "Ich bestätige, dass diese Angaben mit den Daten auf der ID, Pass oder Ausländer…" at bounding box center [488, 167] width 341 height 45
click at [342, 165] on label "Ich bestätige, dass diese Angaben mit den Daten auf der ID, Pass oder Ausländer…" at bounding box center [482, 169] width 328 height 8
click at [325, 165] on input "Ich bestätige, dass diese Angaben mit den Daten auf der ID, Pass oder Ausländer…" at bounding box center [321, 168] width 7 height 7
checkbox input "true"
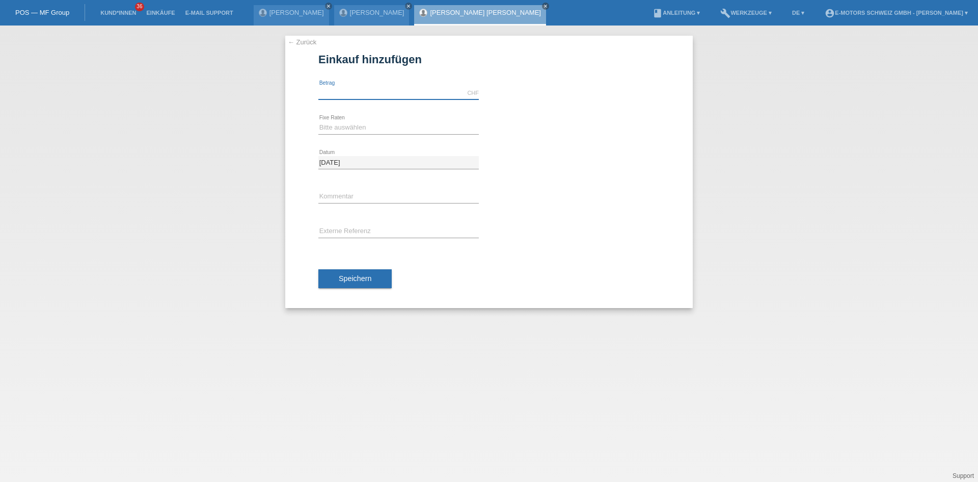
click at [358, 95] on input "text" at bounding box center [398, 93] width 161 height 13
type input "2890.00"
drag, startPoint x: 379, startPoint y: 129, endPoint x: 376, endPoint y: 134, distance: 5.5
click at [379, 129] on select "Bitte auswählen 12 Raten 24 Raten 36 Raten 48 Raten" at bounding box center [398, 127] width 161 height 12
select select "214"
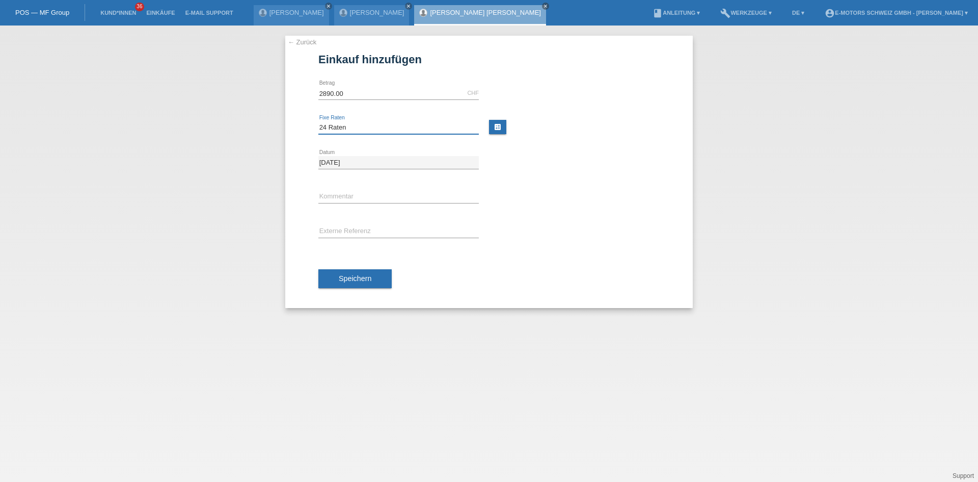
click at [318, 121] on select "Bitte auswählen 12 Raten 24 Raten 36 Raten 48 Raten" at bounding box center [398, 127] width 161 height 12
click at [354, 278] on span "Speichern" at bounding box center [355, 278] width 33 height 8
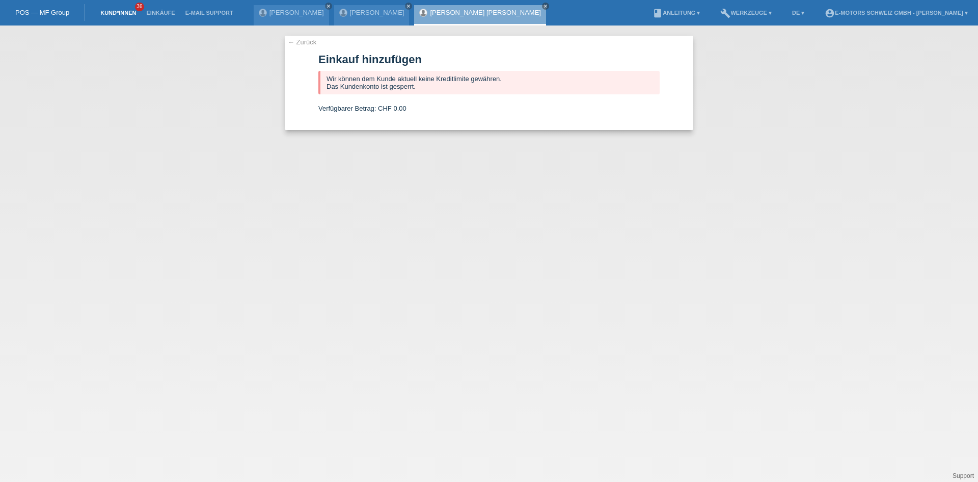
click at [111, 12] on link "Kund*innen" at bounding box center [118, 13] width 46 height 6
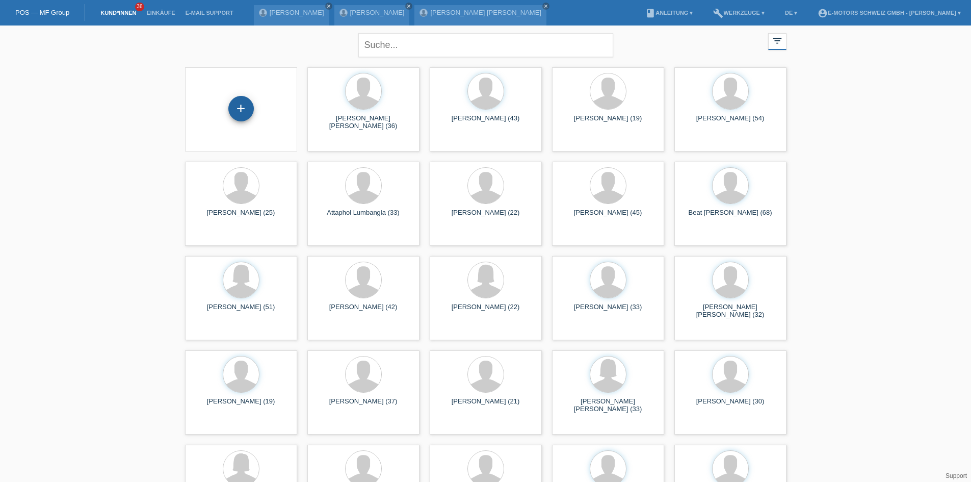
click at [234, 112] on div "+" at bounding box center [240, 108] width 25 height 25
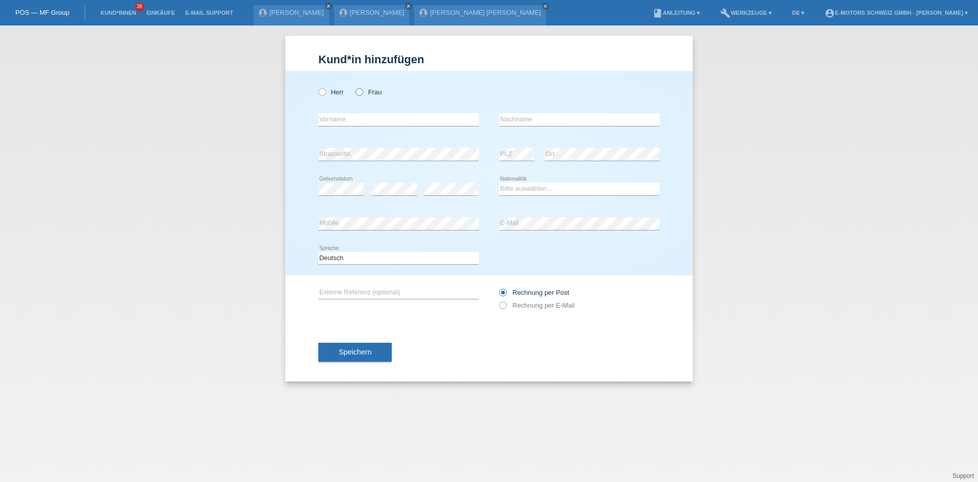
click at [354, 87] on icon at bounding box center [354, 87] width 0 height 0
click at [362, 90] on input "Frau" at bounding box center [359, 91] width 7 height 7
radio input "true"
click at [343, 120] on input "text" at bounding box center [398, 119] width 161 height 13
type input "[PERSON_NAME]"
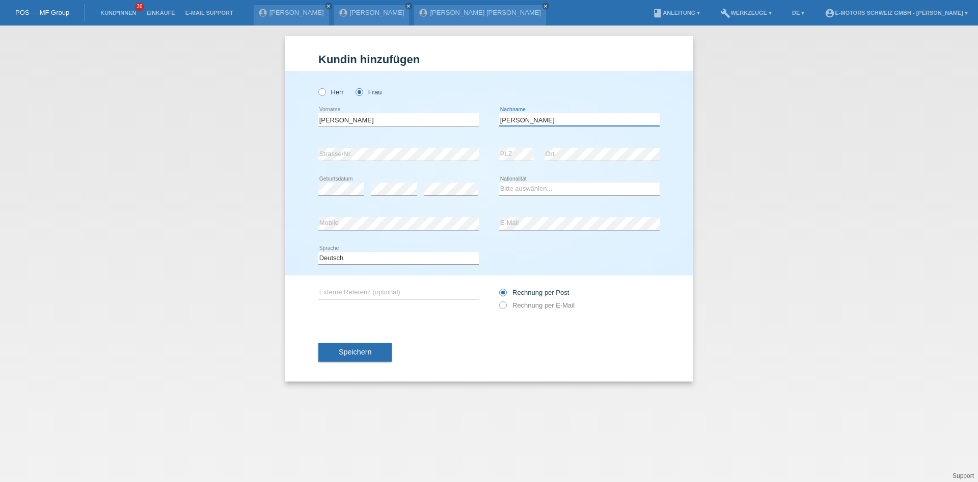
type input "[PERSON_NAME]"
click at [523, 192] on select "Bitte auswählen... Schweiz Deutschland Liechtenstein Österreich ------------ Af…" at bounding box center [579, 188] width 161 height 12
select select "CH"
click at [499, 182] on select "Bitte auswählen... Schweiz Deutschland Liechtenstein Österreich ------------ Af…" at bounding box center [579, 188] width 161 height 12
click at [489, 133] on div "Sandra error Vorname Pulver error Nachname" at bounding box center [488, 119] width 341 height 35
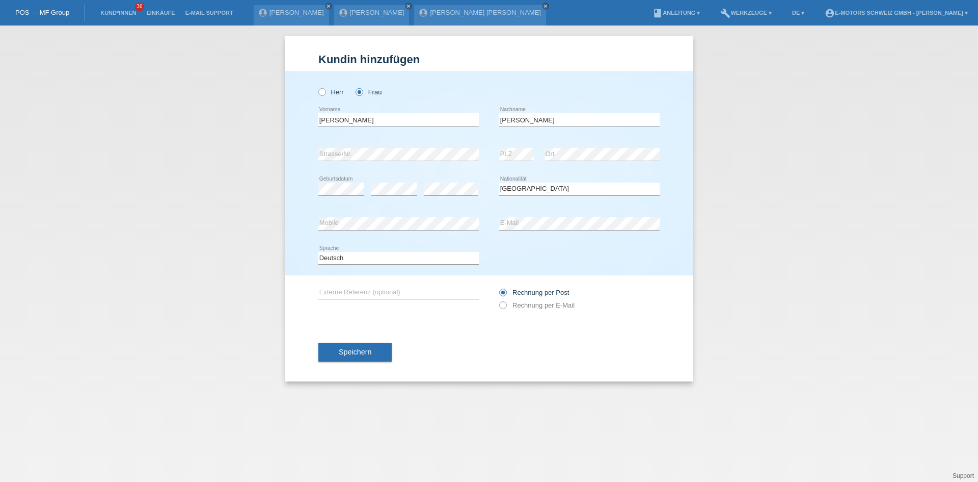
click at [426, 213] on div "error Mobile" at bounding box center [398, 223] width 161 height 35
click at [489, 229] on div "error Mobile error E-Mail" at bounding box center [488, 223] width 341 height 35
click at [384, 350] on button "Speichern" at bounding box center [354, 351] width 73 height 19
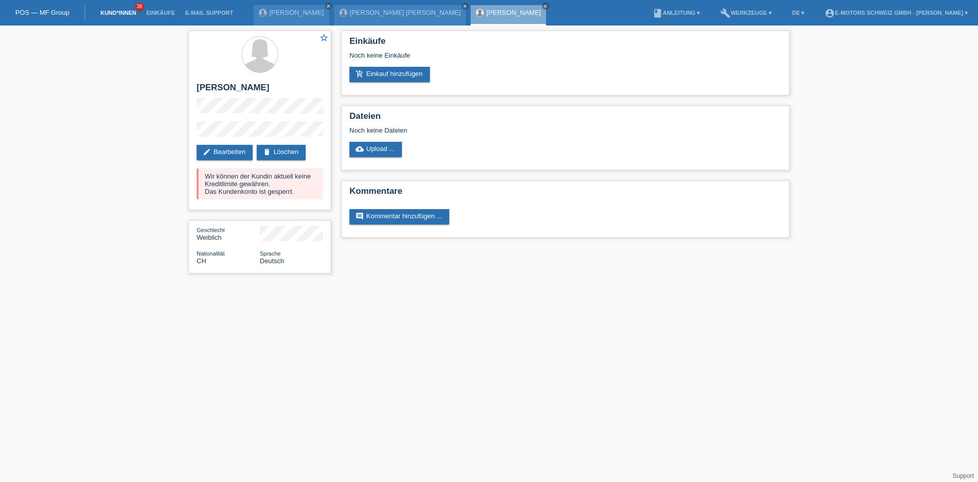
click at [120, 13] on link "Kund*innen" at bounding box center [118, 13] width 46 height 6
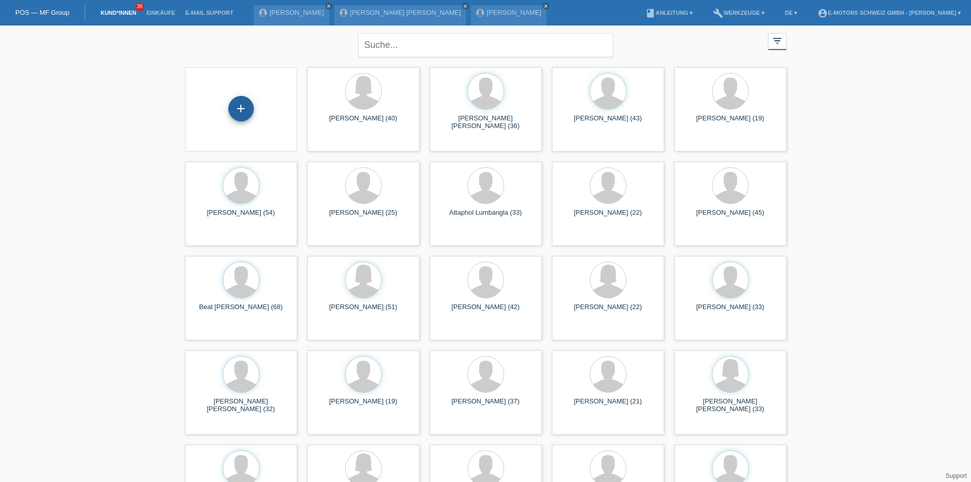
click at [244, 114] on div "+" at bounding box center [240, 108] width 25 height 25
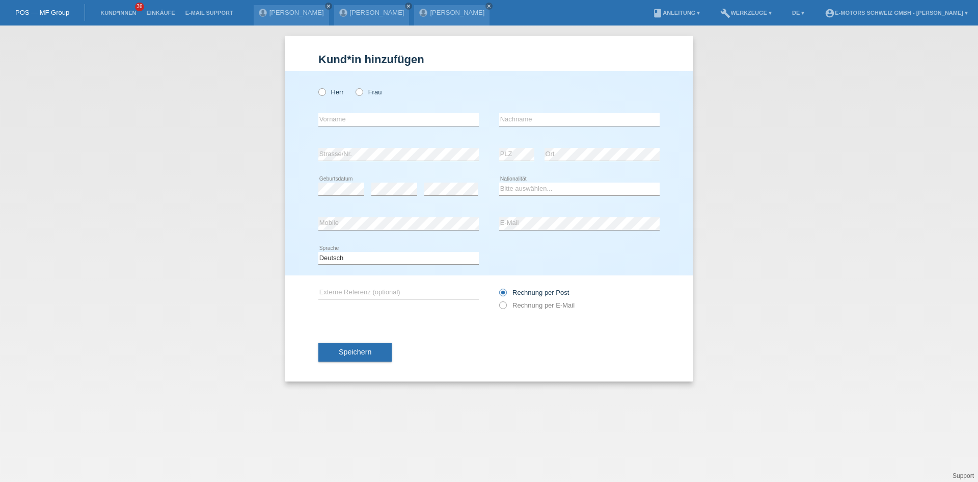
click at [324, 99] on div "Herr Frau" at bounding box center [398, 92] width 161 height 21
click at [323, 97] on div "Herr Frau" at bounding box center [398, 92] width 161 height 21
click at [327, 98] on div "Herr Frau" at bounding box center [398, 92] width 161 height 21
click at [326, 95] on label "Herr" at bounding box center [330, 92] width 25 height 8
click at [325, 95] on input "Herr" at bounding box center [321, 91] width 7 height 7
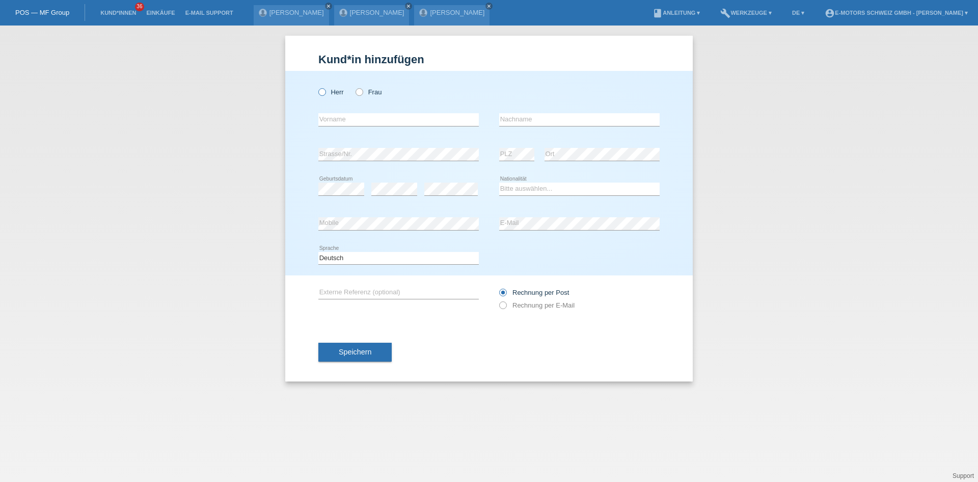
radio input "true"
click at [341, 118] on input "text" at bounding box center [398, 119] width 161 height 13
click at [492, 135] on div "error Vorname error Nachname" at bounding box center [488, 119] width 341 height 35
click at [348, 115] on input "text" at bounding box center [398, 119] width 161 height 13
click at [342, 121] on input "text" at bounding box center [398, 119] width 161 height 13
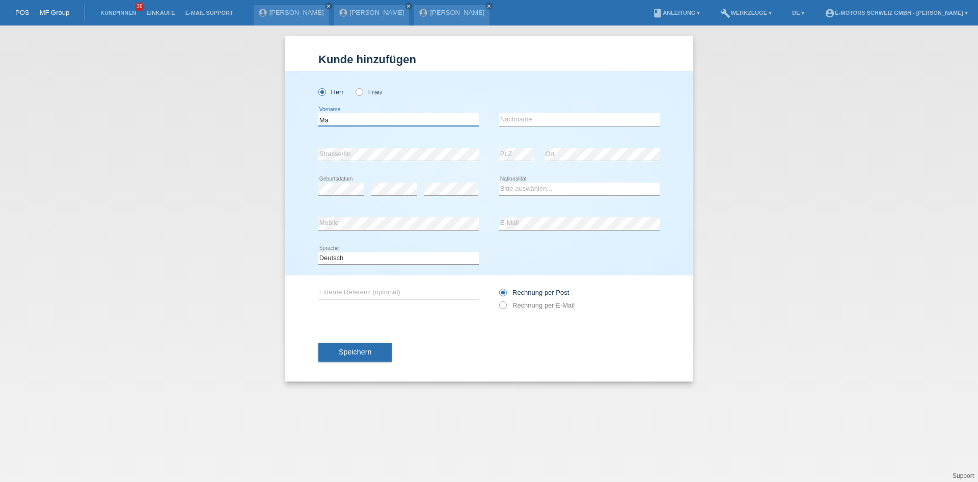
type input "M"
type input "Laurent Gael Bruno"
type input "[PERSON_NAME]"
click at [560, 186] on select "Bitte auswählen... Schweiz Deutschland Liechtenstein Österreich ------------ Af…" at bounding box center [579, 188] width 161 height 12
select select "CH"
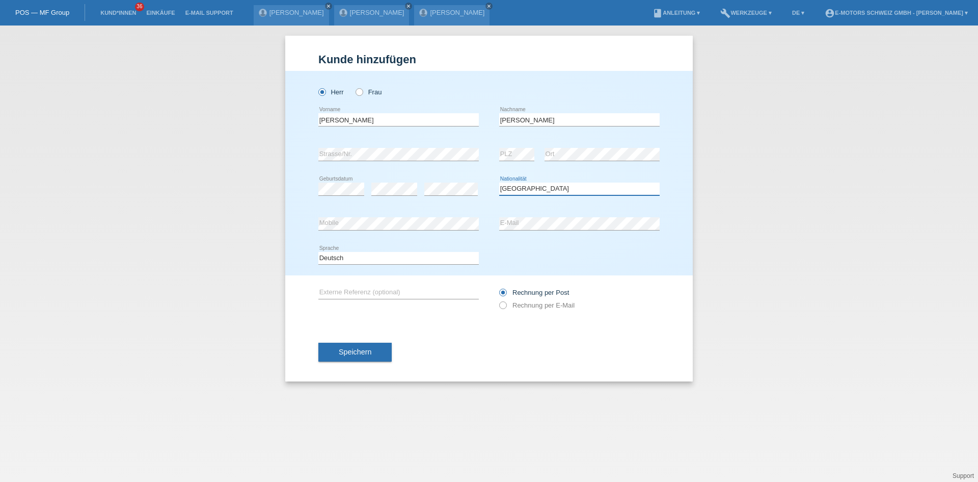
click at [499, 182] on select "Bitte auswählen... Schweiz Deutschland Liechtenstein Österreich ------------ Af…" at bounding box center [579, 188] width 161 height 12
click at [315, 223] on div "Herr Frau Laurent Gael Bruno error Vorname Mathey error error C" at bounding box center [489, 173] width 408 height 204
click at [485, 224] on div "error Mobile error E-Mail" at bounding box center [488, 223] width 341 height 35
click at [361, 357] on button "Speichern" at bounding box center [354, 351] width 73 height 19
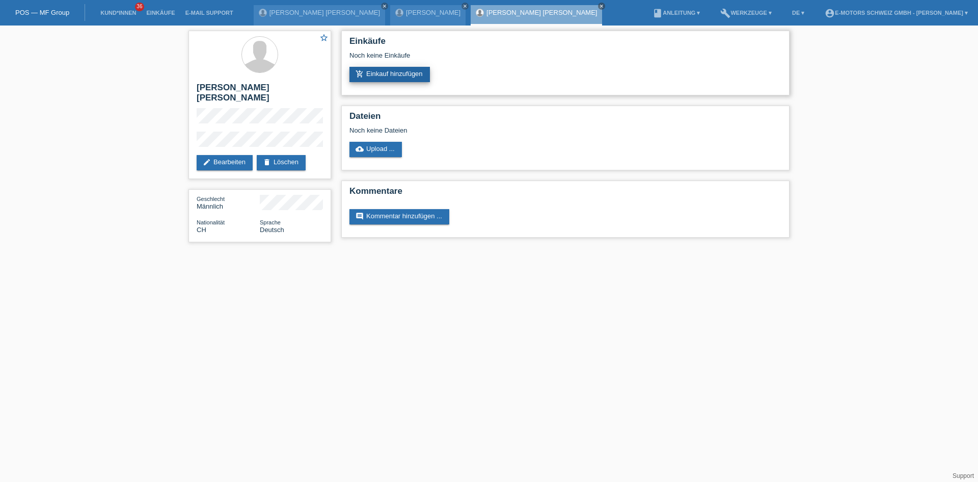
click at [412, 73] on link "add_shopping_cart Einkauf hinzufügen" at bounding box center [390, 74] width 81 height 15
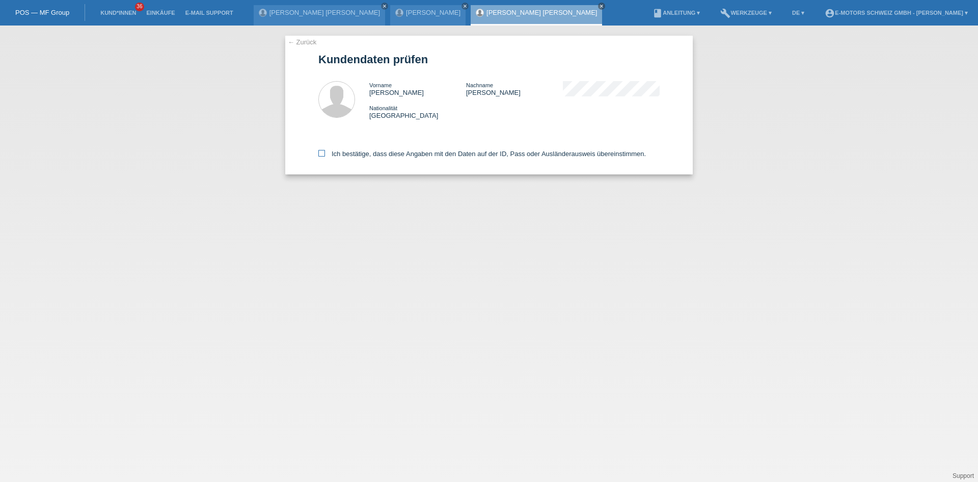
click at [325, 156] on icon at bounding box center [321, 153] width 7 height 7
click at [325, 156] on input "Ich bestätige, dass diese Angaben mit den Daten auf der ID, Pass oder Ausländer…" at bounding box center [321, 153] width 7 height 7
checkbox input "true"
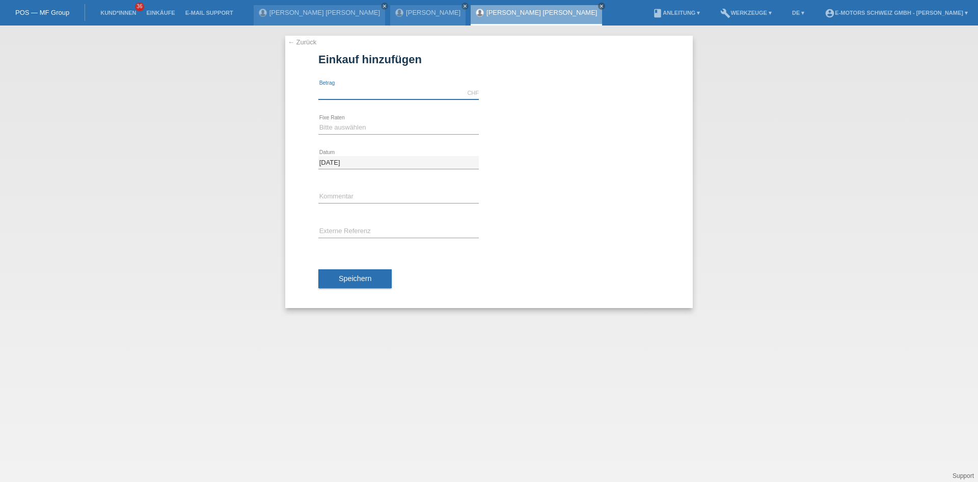
click at [360, 94] on input "text" at bounding box center [398, 93] width 161 height 13
type input "2890.00"
click at [367, 124] on select "Bitte auswählen 12 Raten 24 Raten 36 Raten 48 Raten" at bounding box center [398, 127] width 161 height 12
select select "214"
click at [318, 121] on select "Bitte auswählen 12 Raten 24 Raten 36 Raten 48 Raten" at bounding box center [398, 127] width 161 height 12
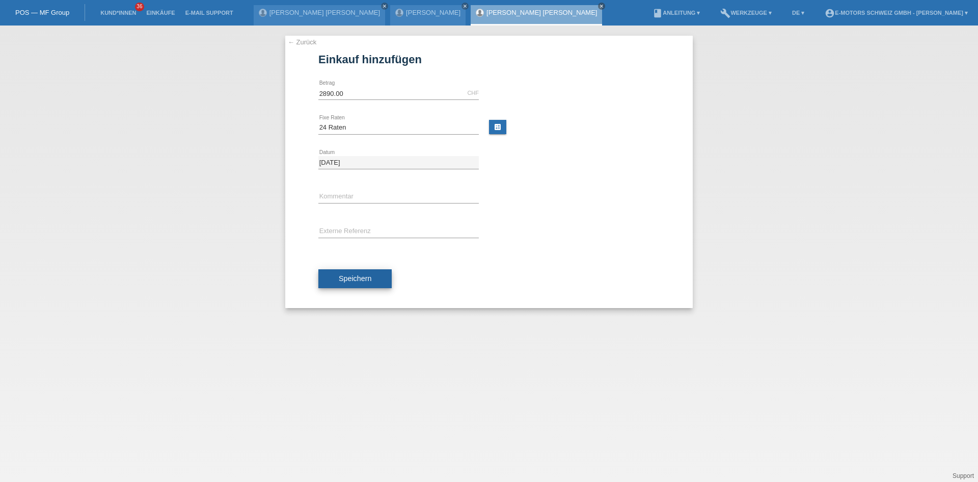
click at [361, 274] on button "Speichern" at bounding box center [354, 278] width 73 height 19
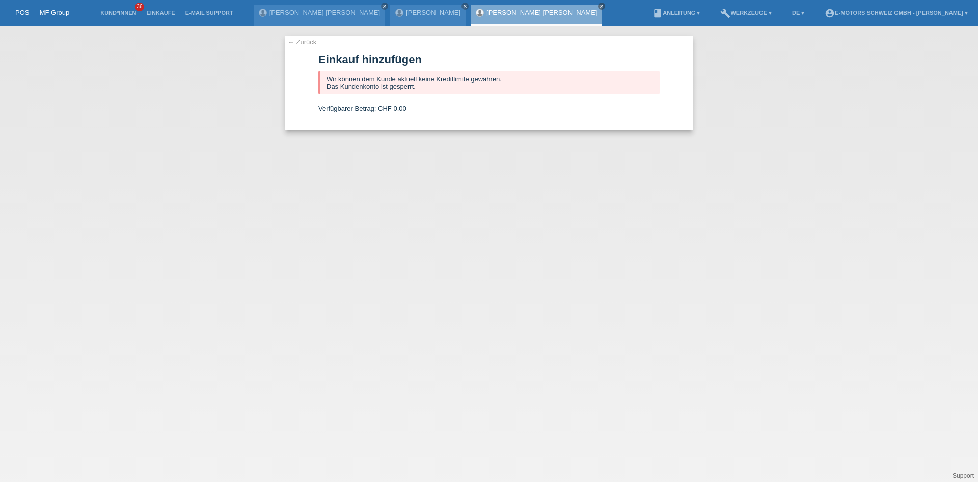
click at [111, 9] on li "Kund*innen 36" at bounding box center [118, 13] width 46 height 26
click at [101, 12] on link "Kund*innen" at bounding box center [118, 13] width 46 height 6
